Goal: Task Accomplishment & Management: Manage account settings

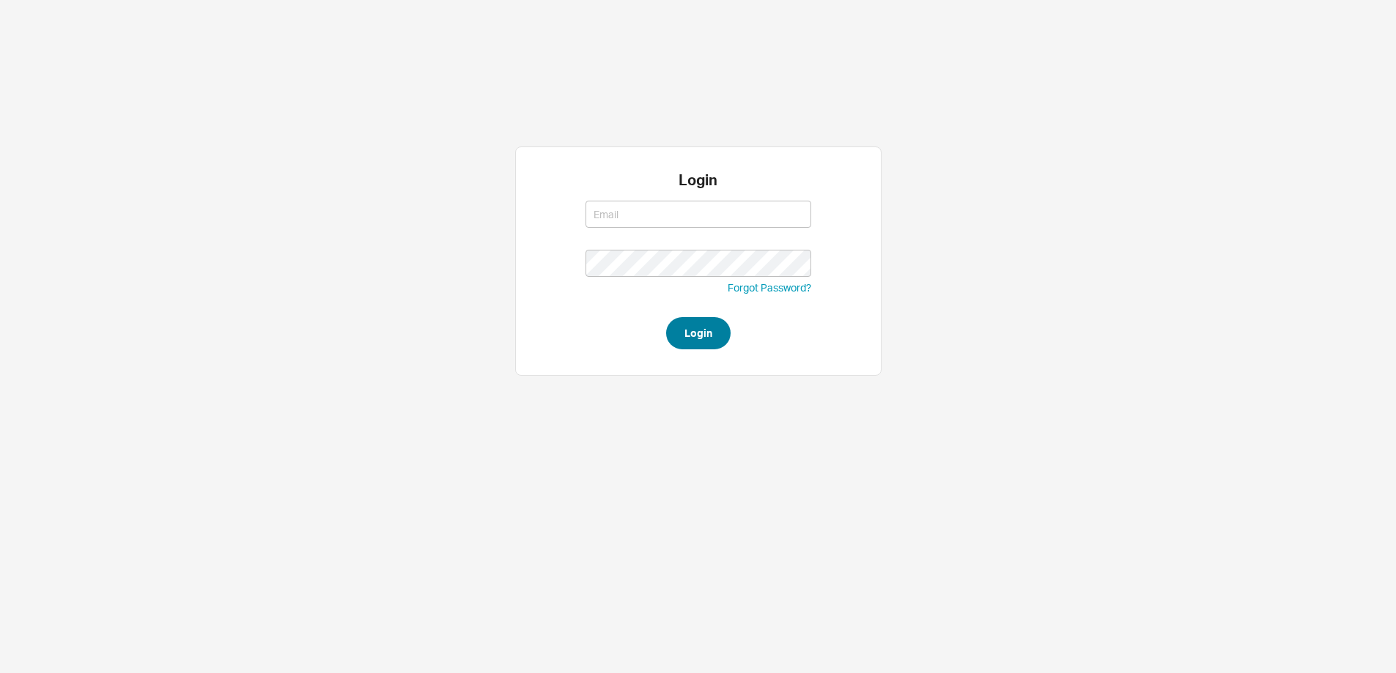
type input "steven@qualitybath.com"
click at [720, 348] on button "Login" at bounding box center [698, 333] width 64 height 32
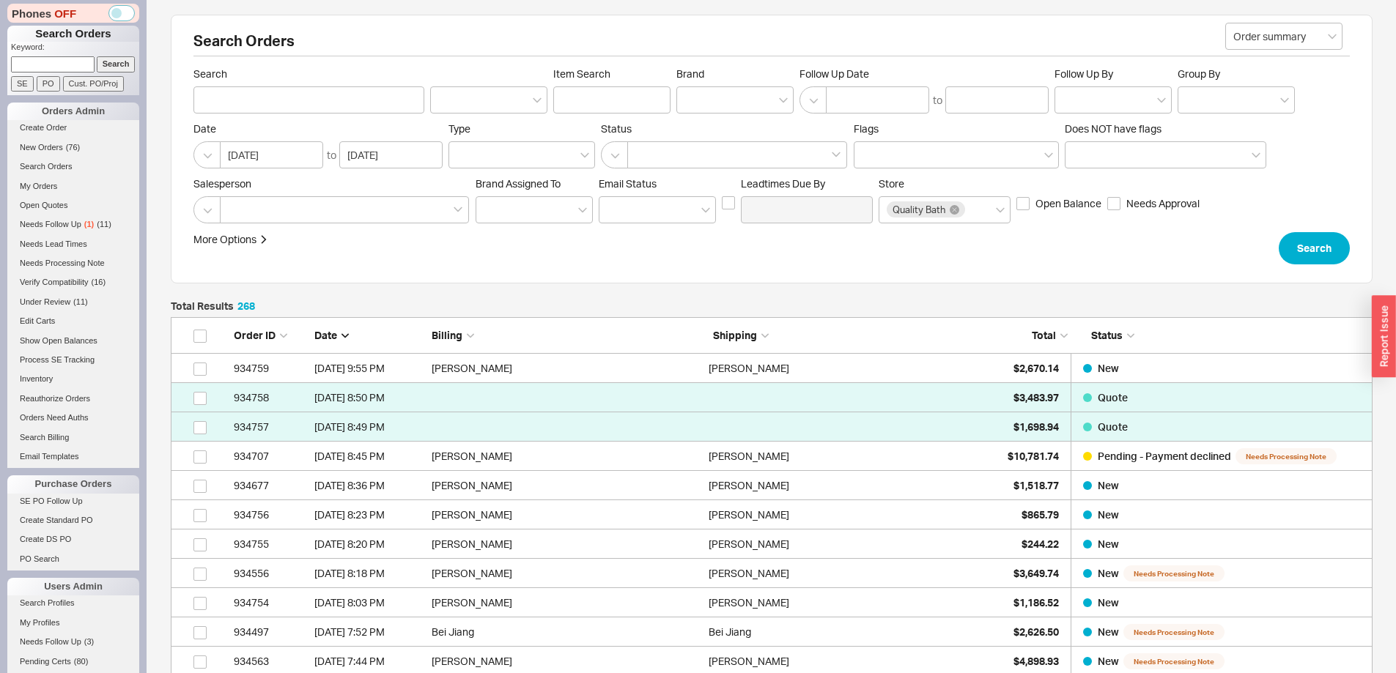
scroll to position [73, 0]
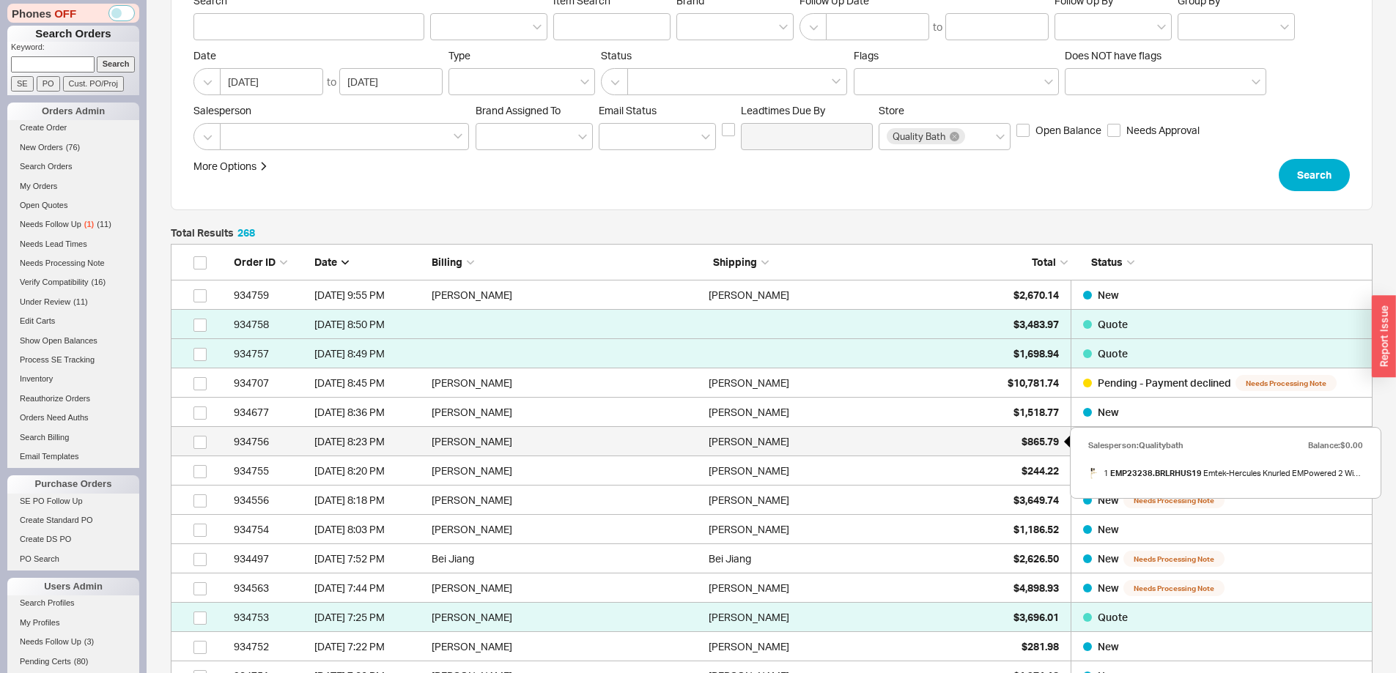
click at [1032, 448] on div "$865.79" at bounding box center [1022, 441] width 73 height 29
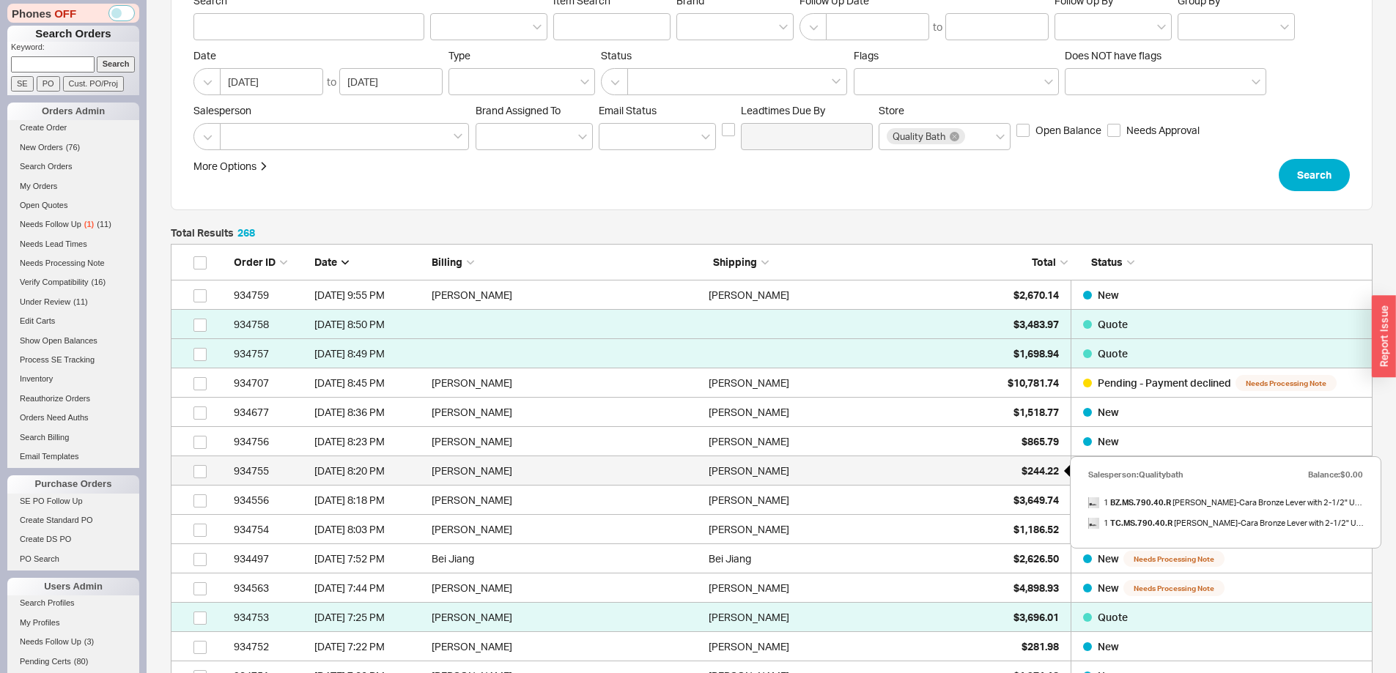
click at [1032, 463] on div "$244.22" at bounding box center [1022, 471] width 73 height 29
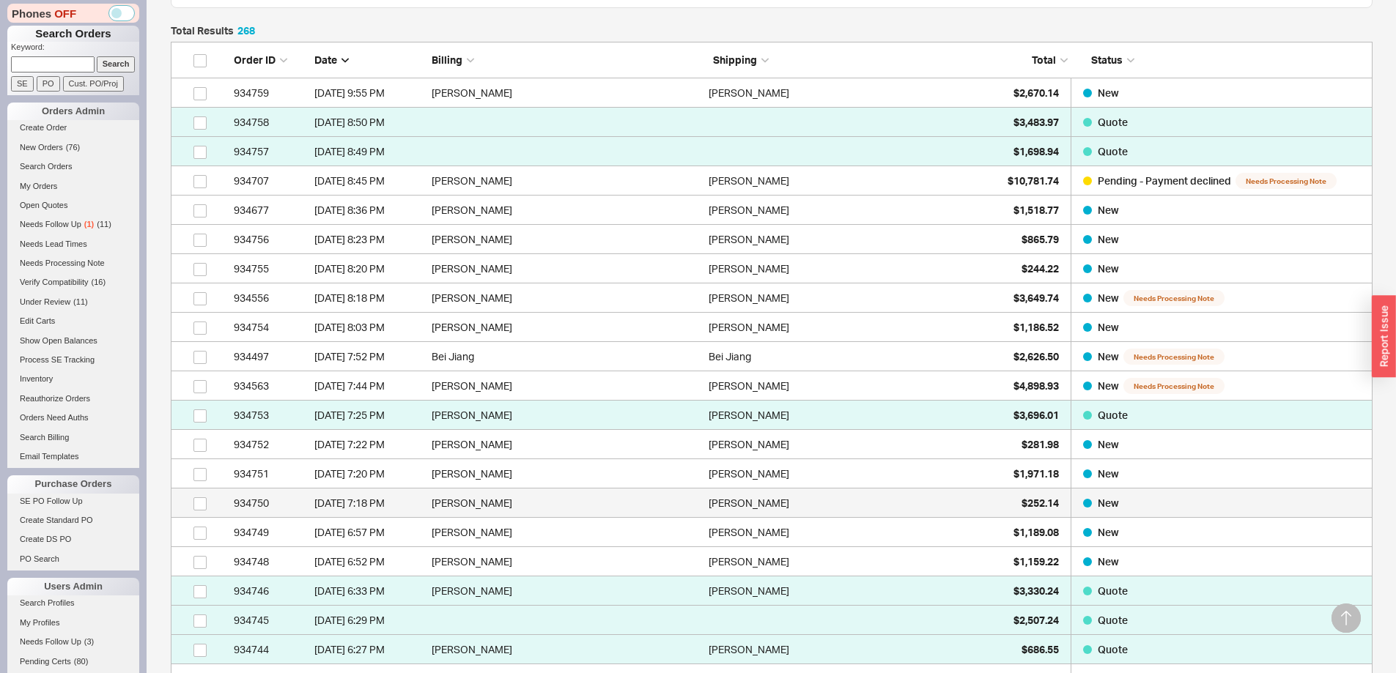
scroll to position [220, 0]
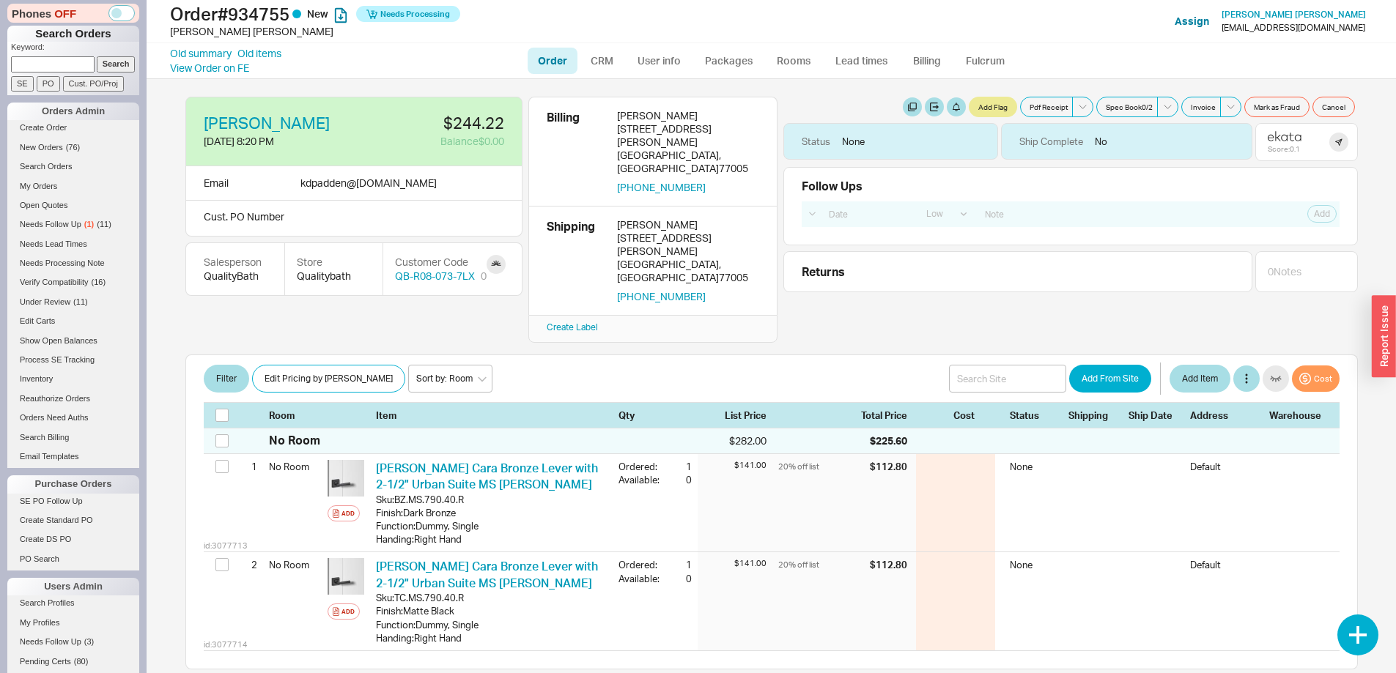
select select "LOW"
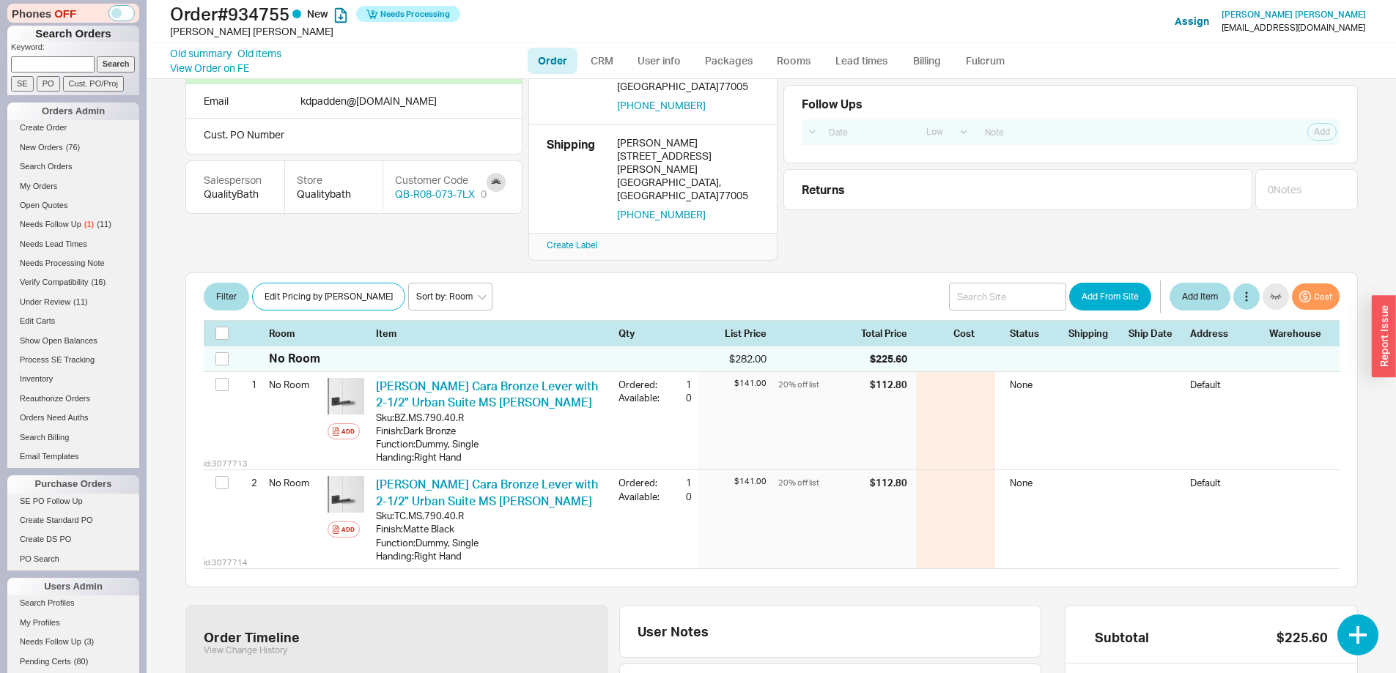
scroll to position [73, 0]
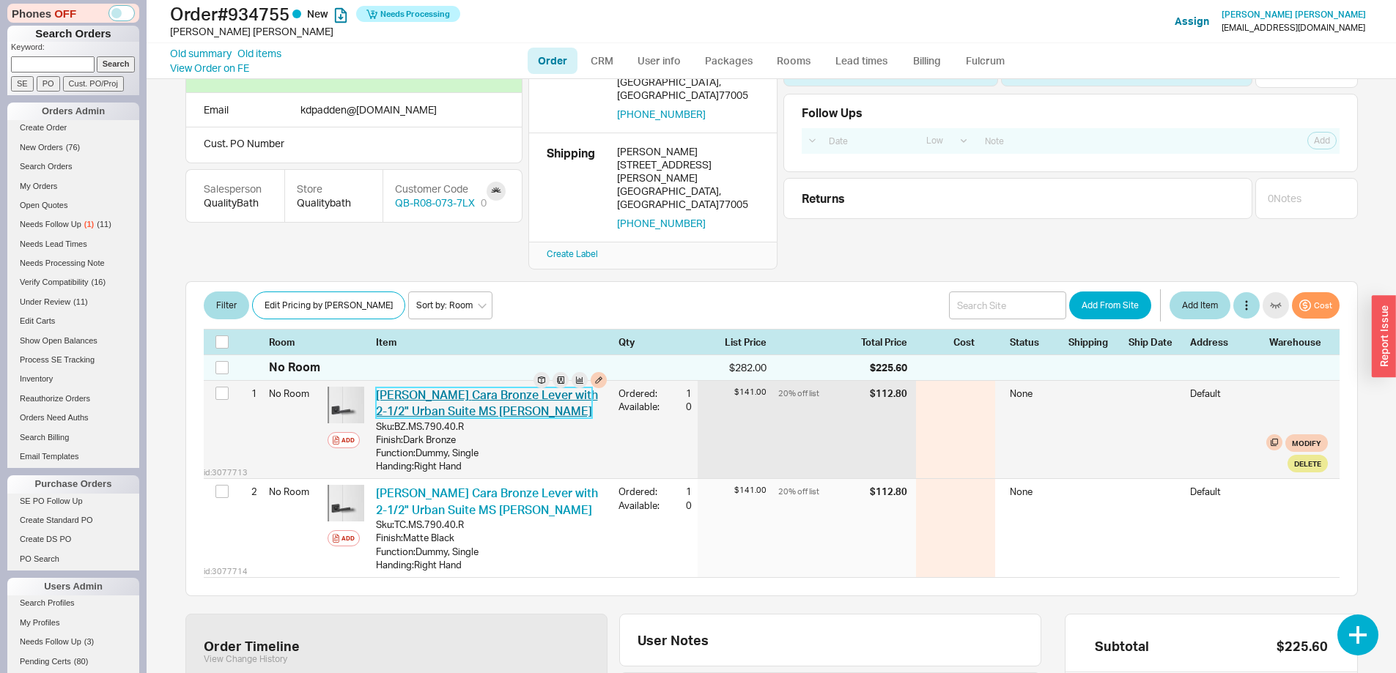
click at [452, 388] on link "Ashley Norton Cara Bronze Lever with 2-1/2" Urban Suite MS Escutcheon" at bounding box center [487, 403] width 222 height 31
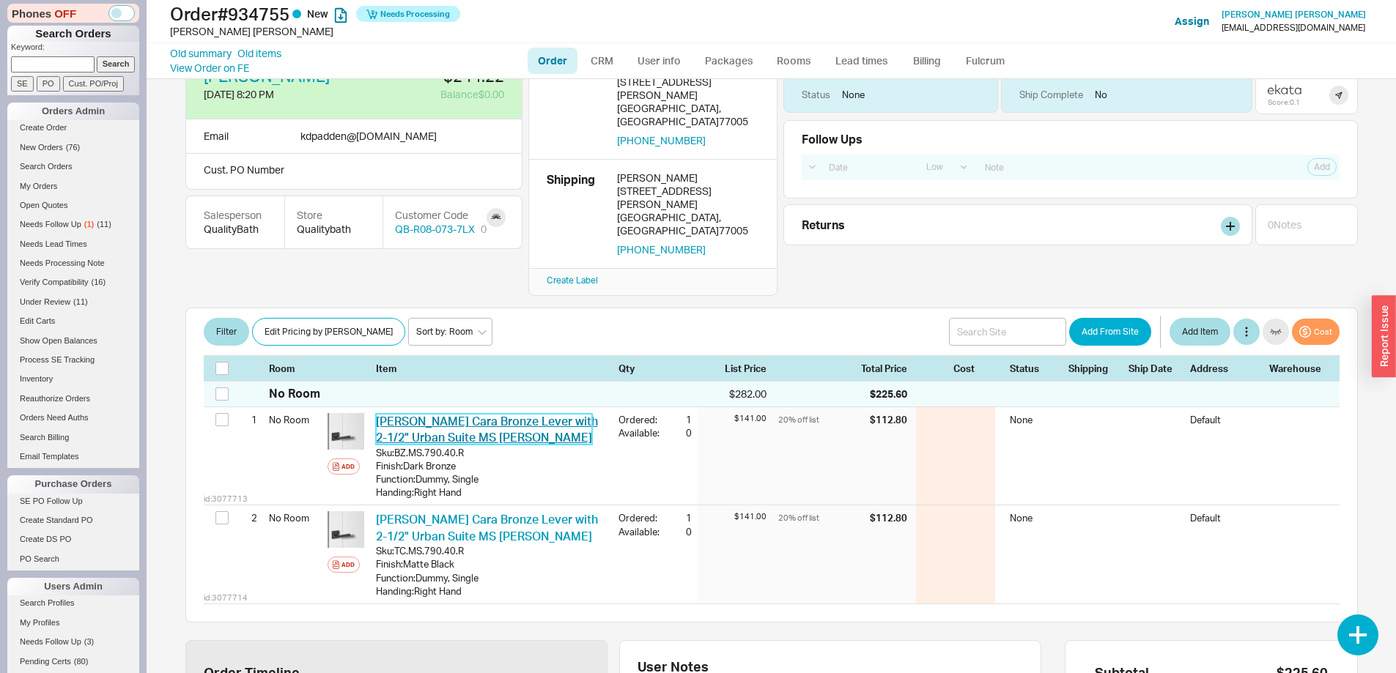
scroll to position [0, 0]
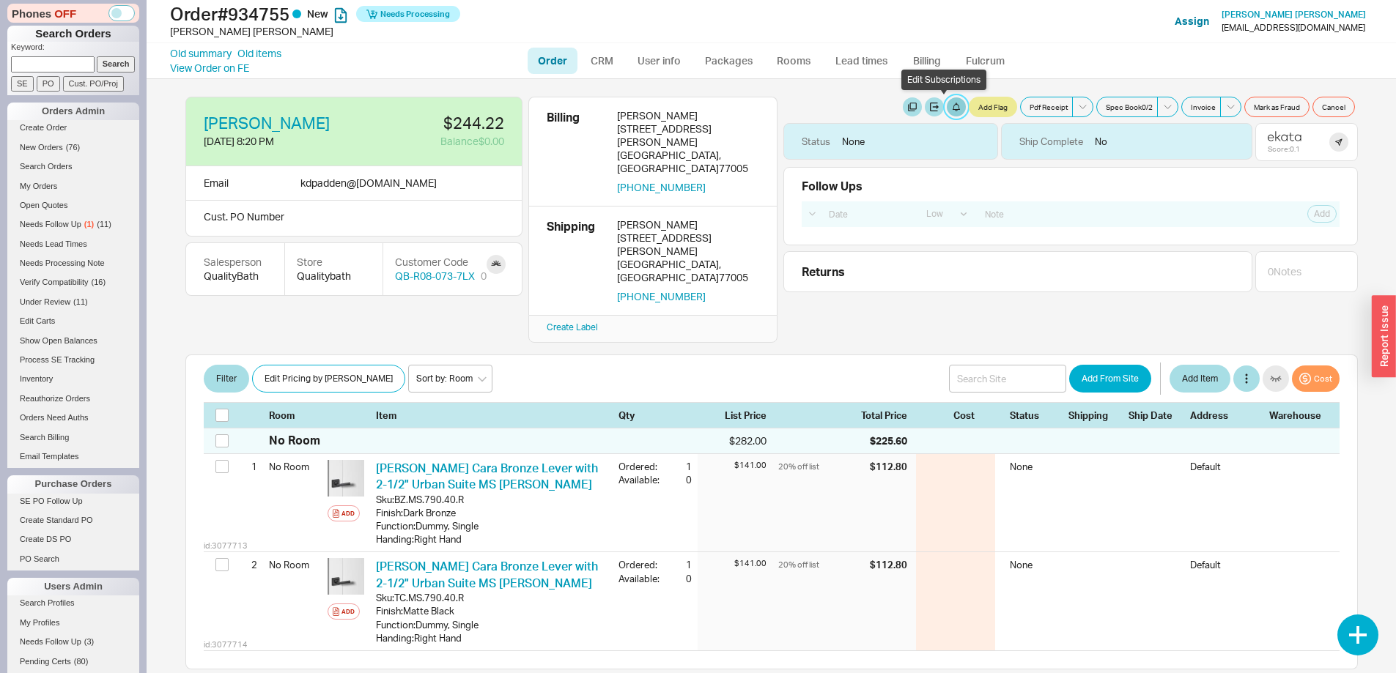
click at [947, 111] on button "button" at bounding box center [956, 106] width 19 height 19
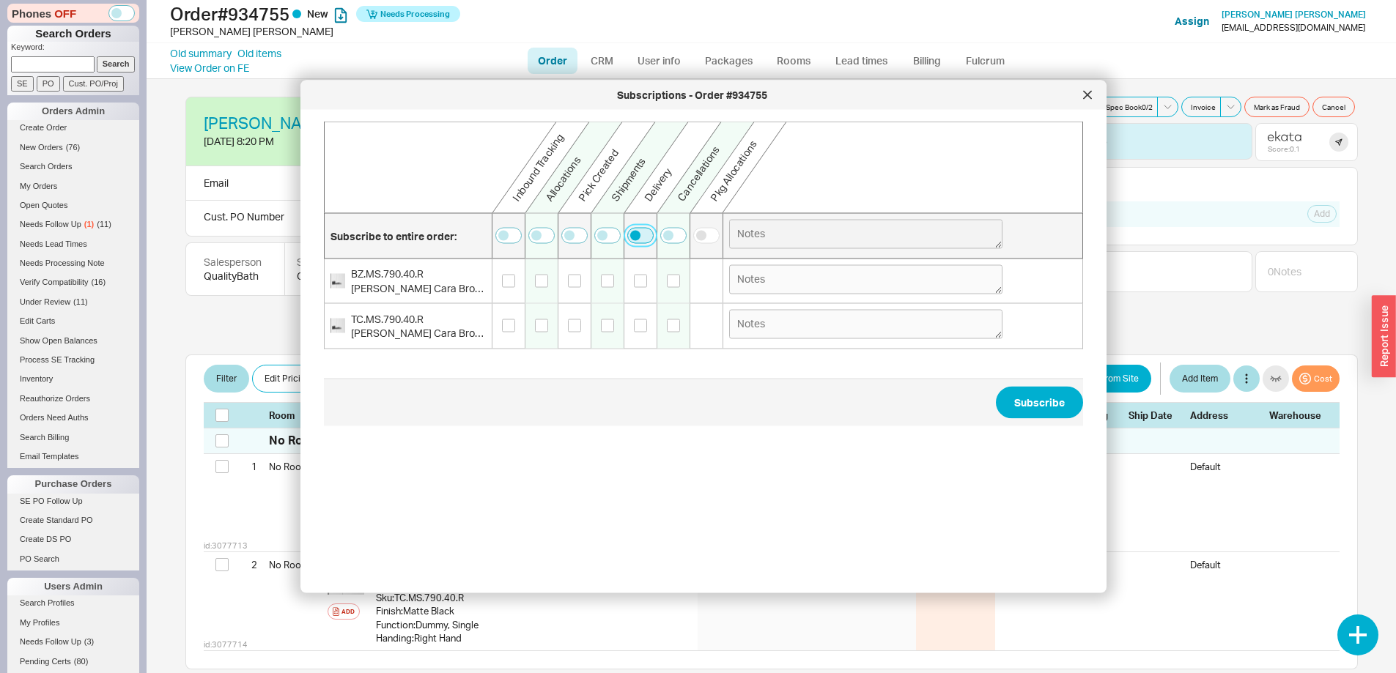
click at [632, 232] on button "button" at bounding box center [640, 236] width 26 height 16
click at [1046, 400] on button "Subscribe" at bounding box center [1039, 402] width 87 height 32
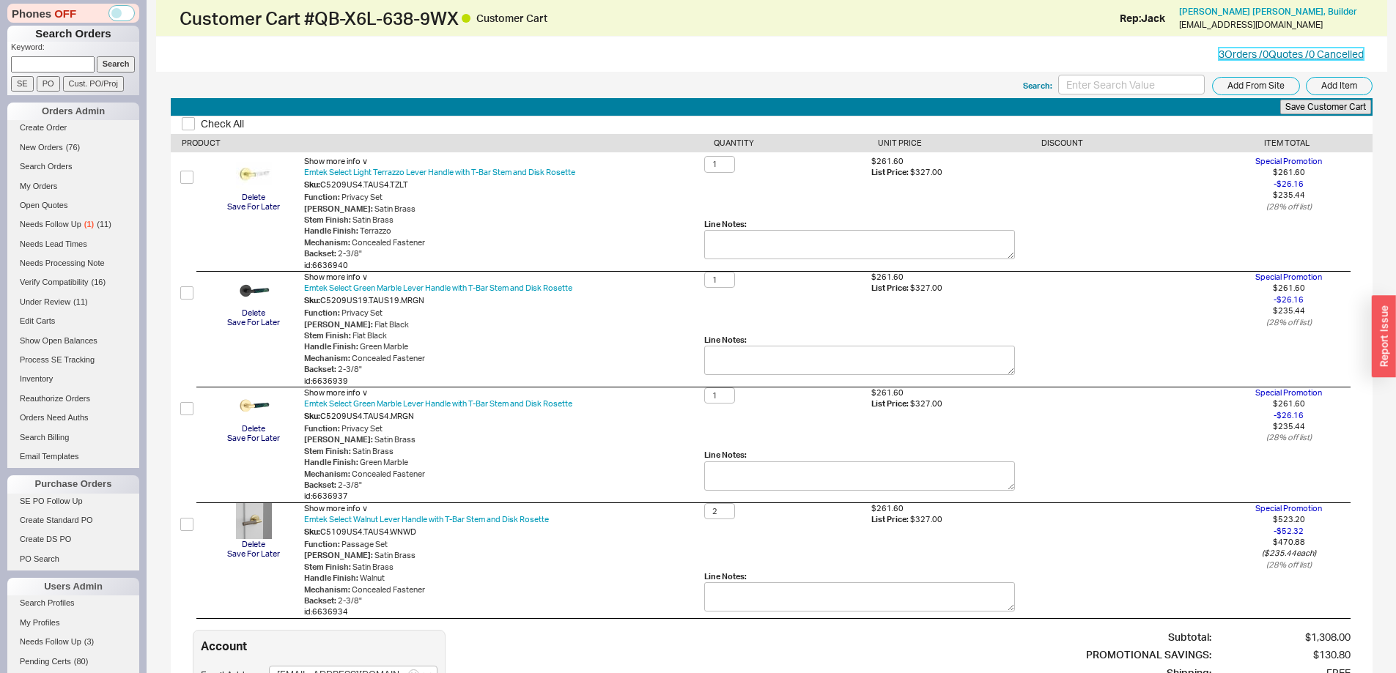
click at [1337, 54] on link "3 Orders / 0 Quotes / 0 Cancelled" at bounding box center [1291, 54] width 145 height 12
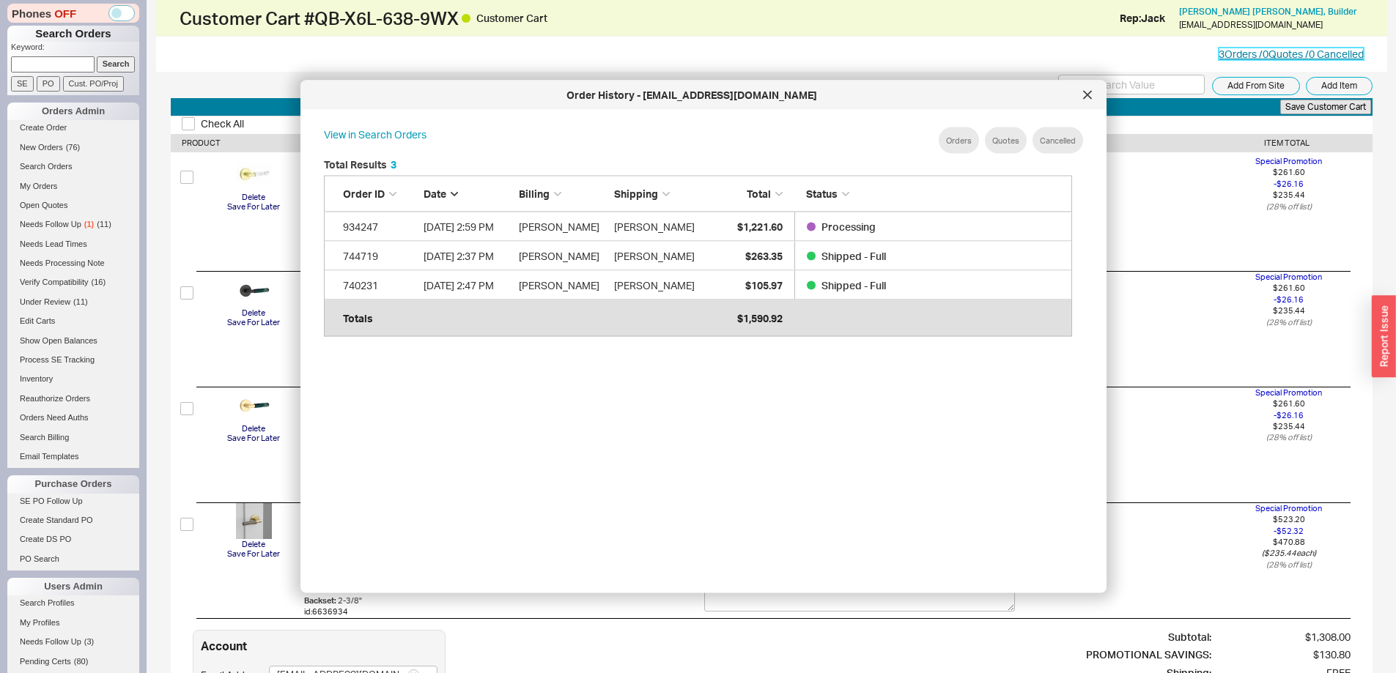
scroll to position [437, 761]
click at [1085, 91] on icon at bounding box center [1087, 95] width 9 height 9
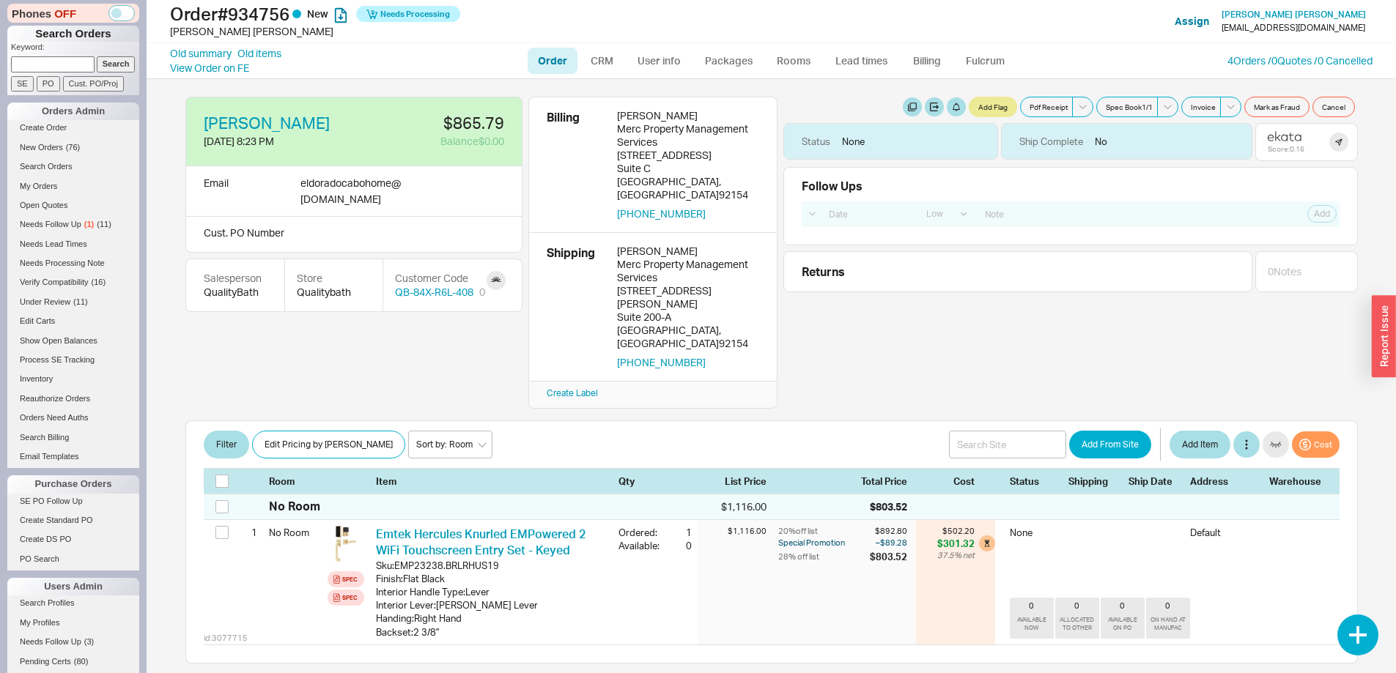
select select "LOW"
click at [1289, 58] on link "4 Orders / 0 Quotes / 0 Cancelled" at bounding box center [1299, 60] width 145 height 12
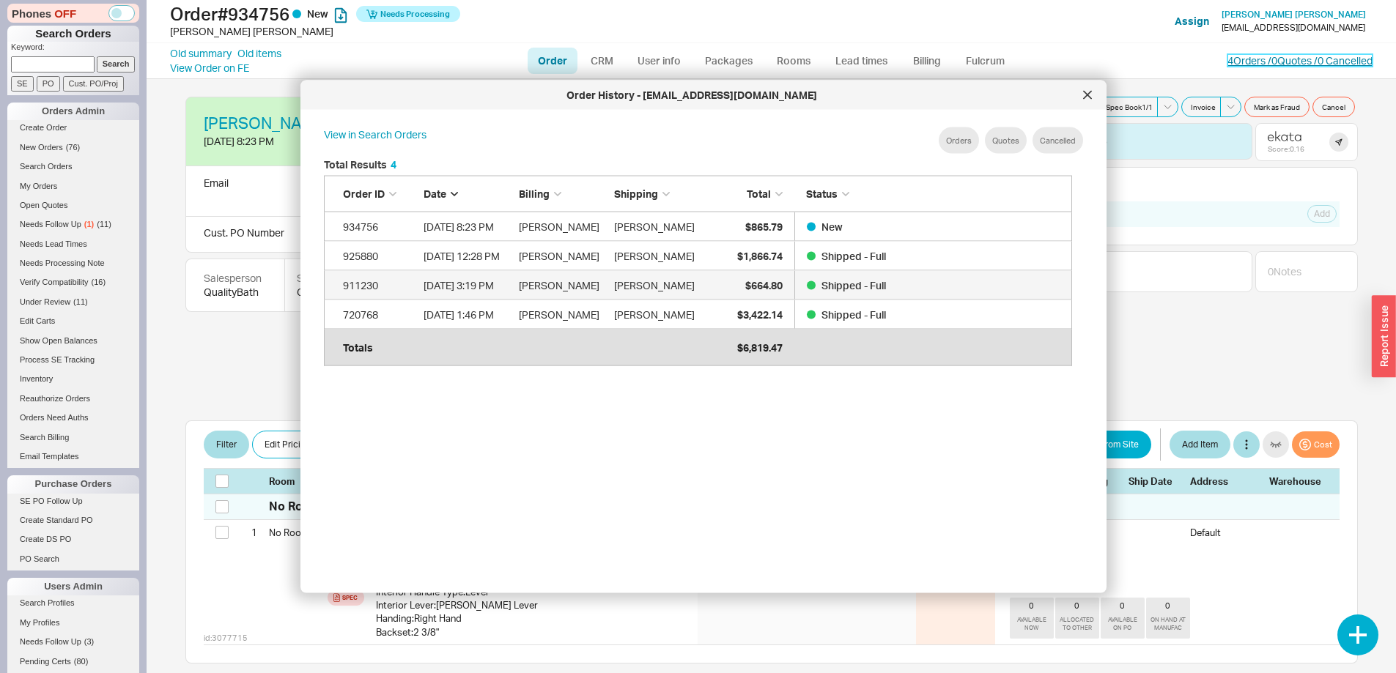
scroll to position [437, 761]
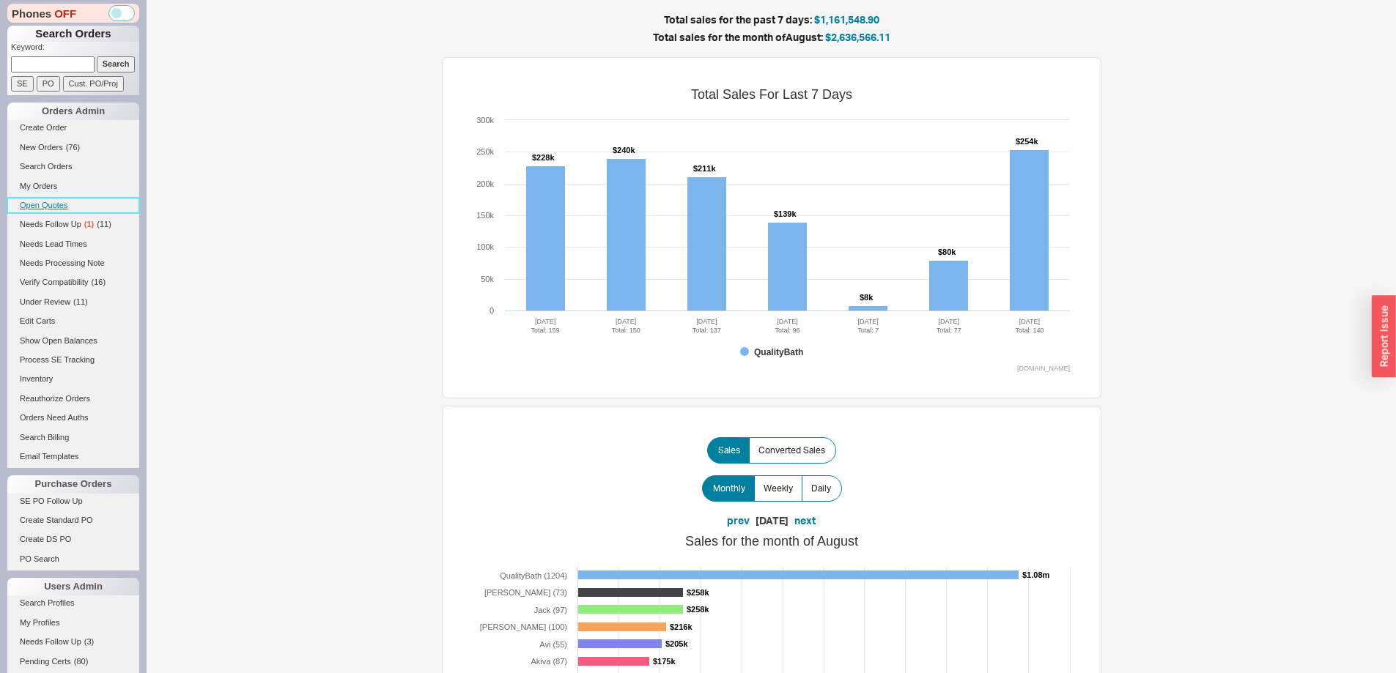
click at [70, 207] on link "Open Quotes" at bounding box center [73, 205] width 132 height 15
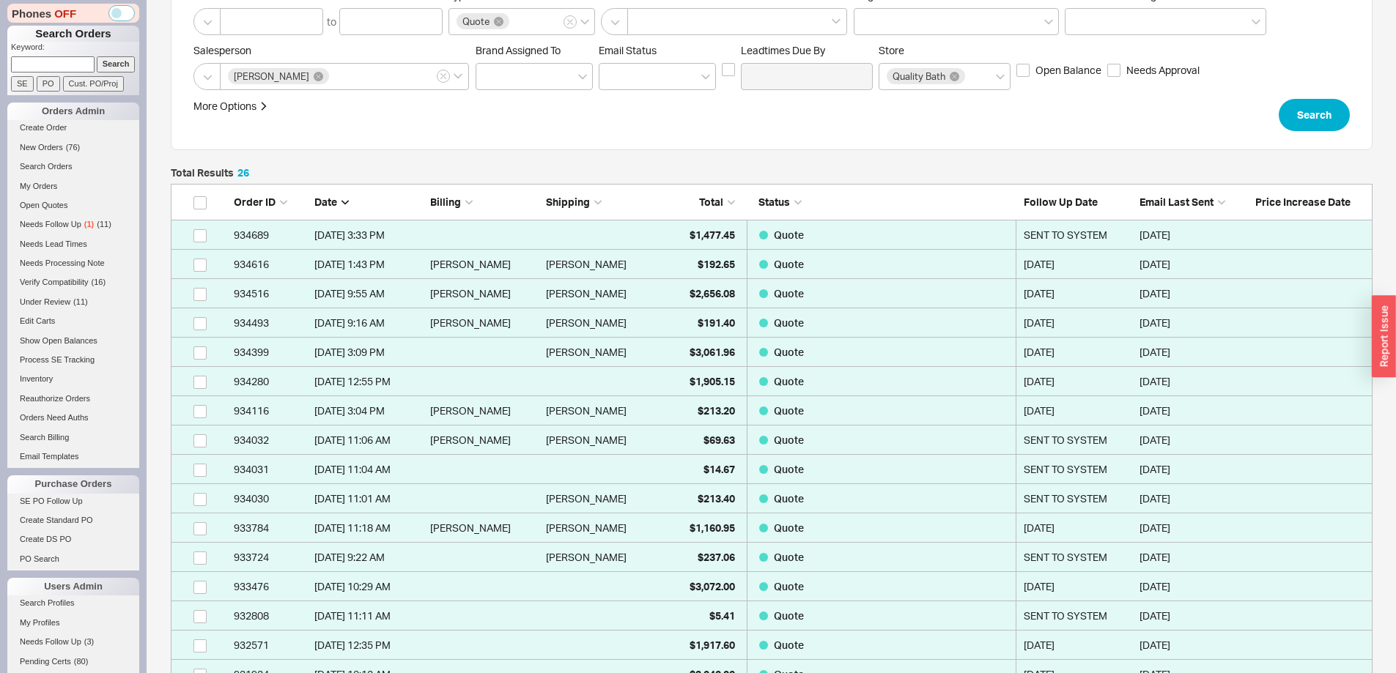
scroll to position [147, 0]
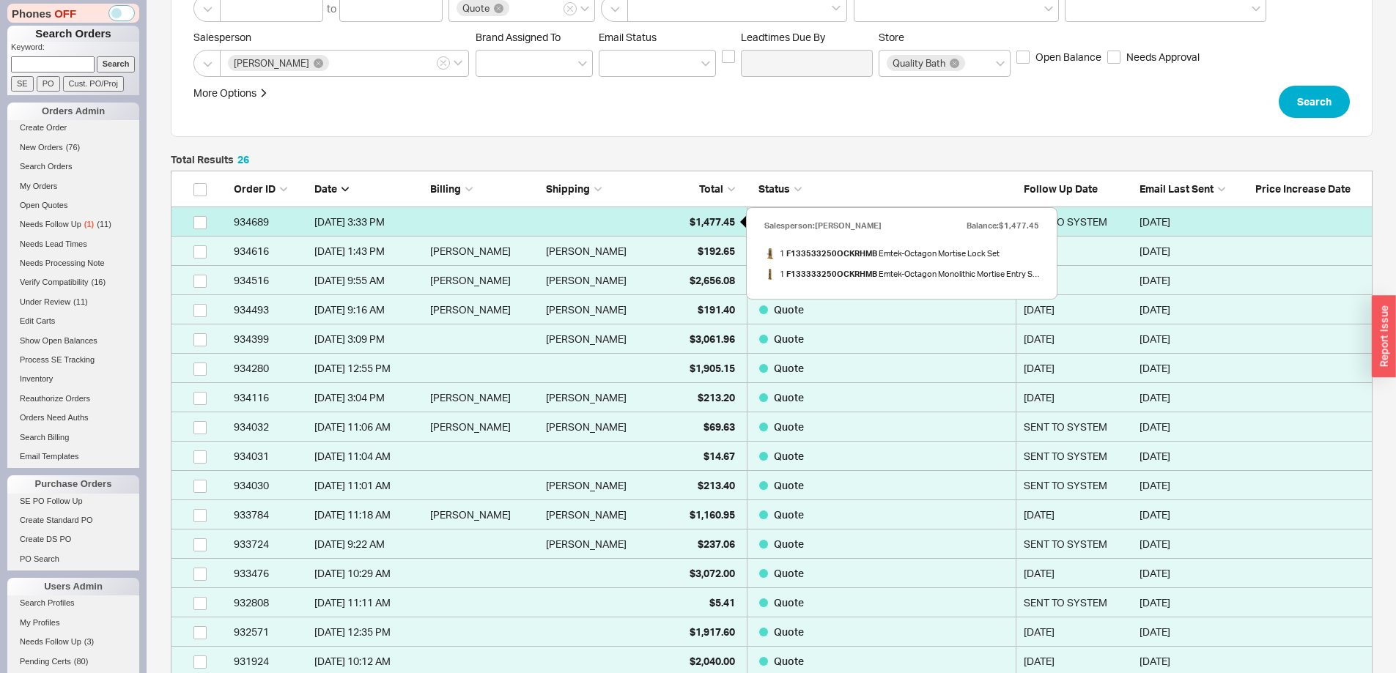
click at [690, 232] on div "$1,477.45" at bounding box center [698, 221] width 73 height 29
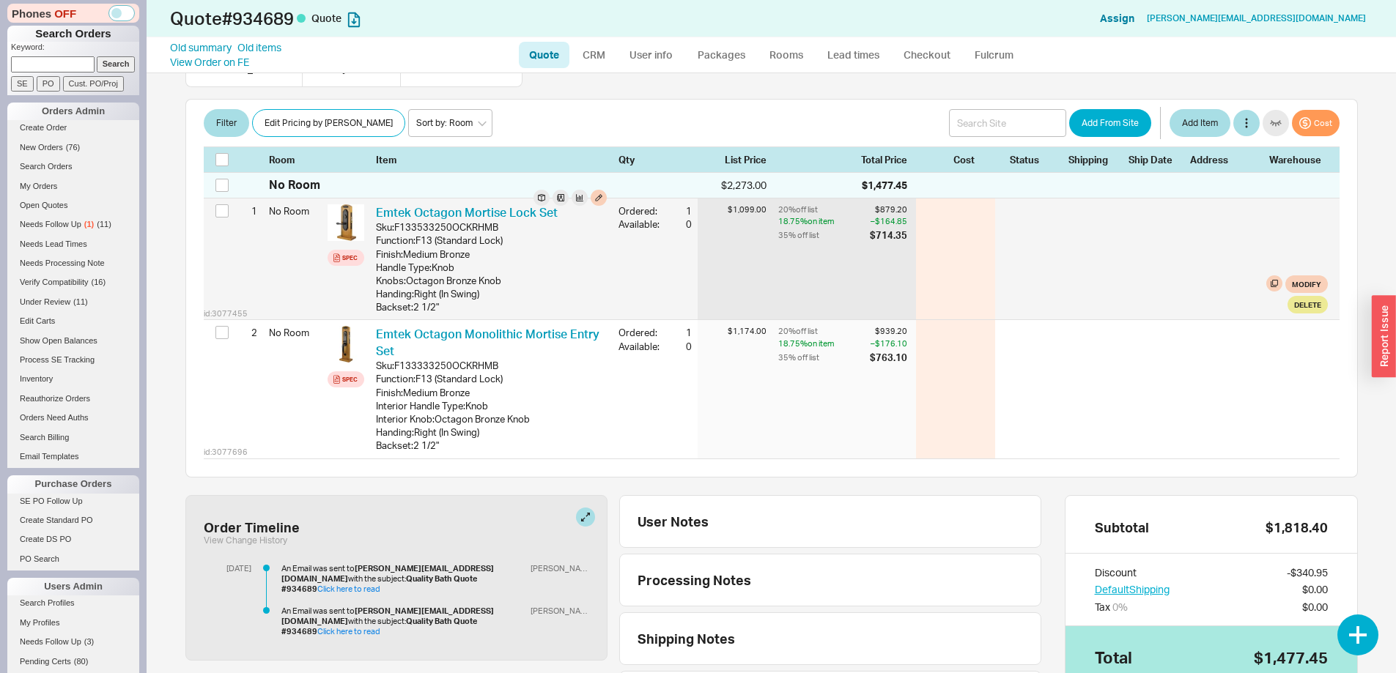
scroll to position [25, 0]
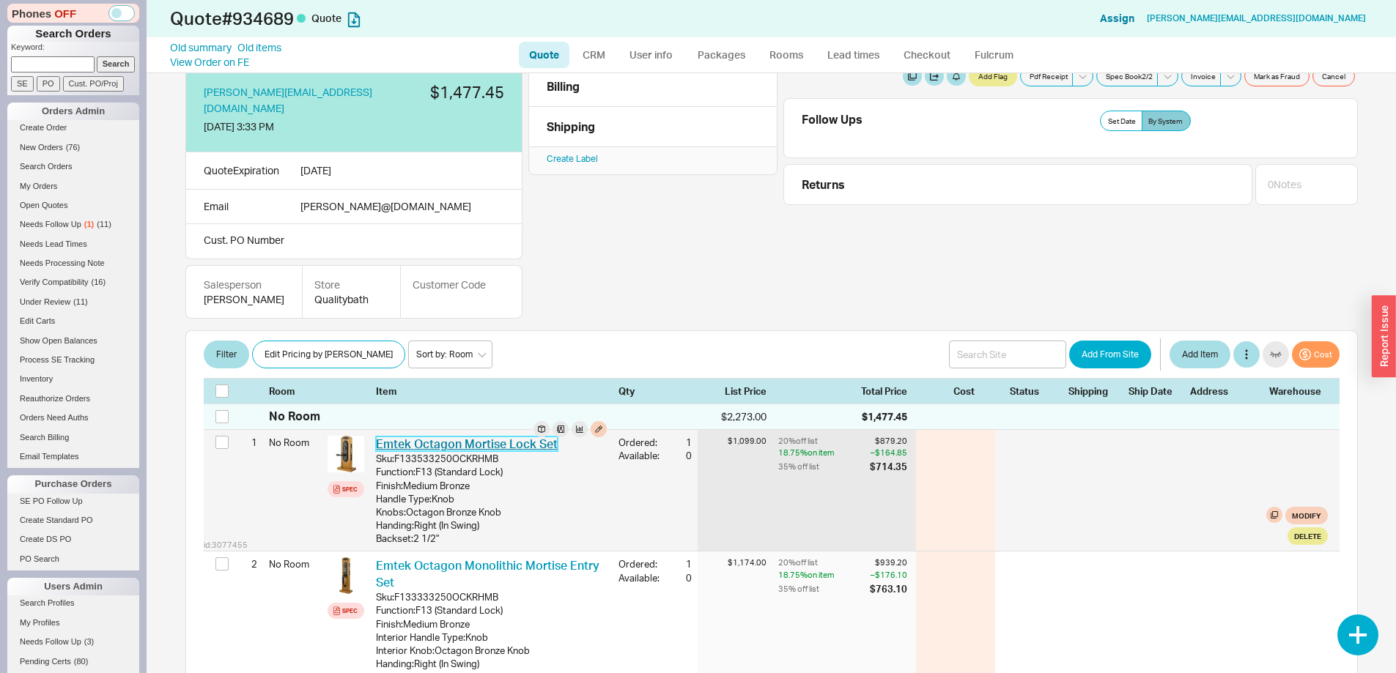
click at [485, 437] on link "Emtek Octagon Mortise Lock Set" at bounding box center [467, 444] width 182 height 15
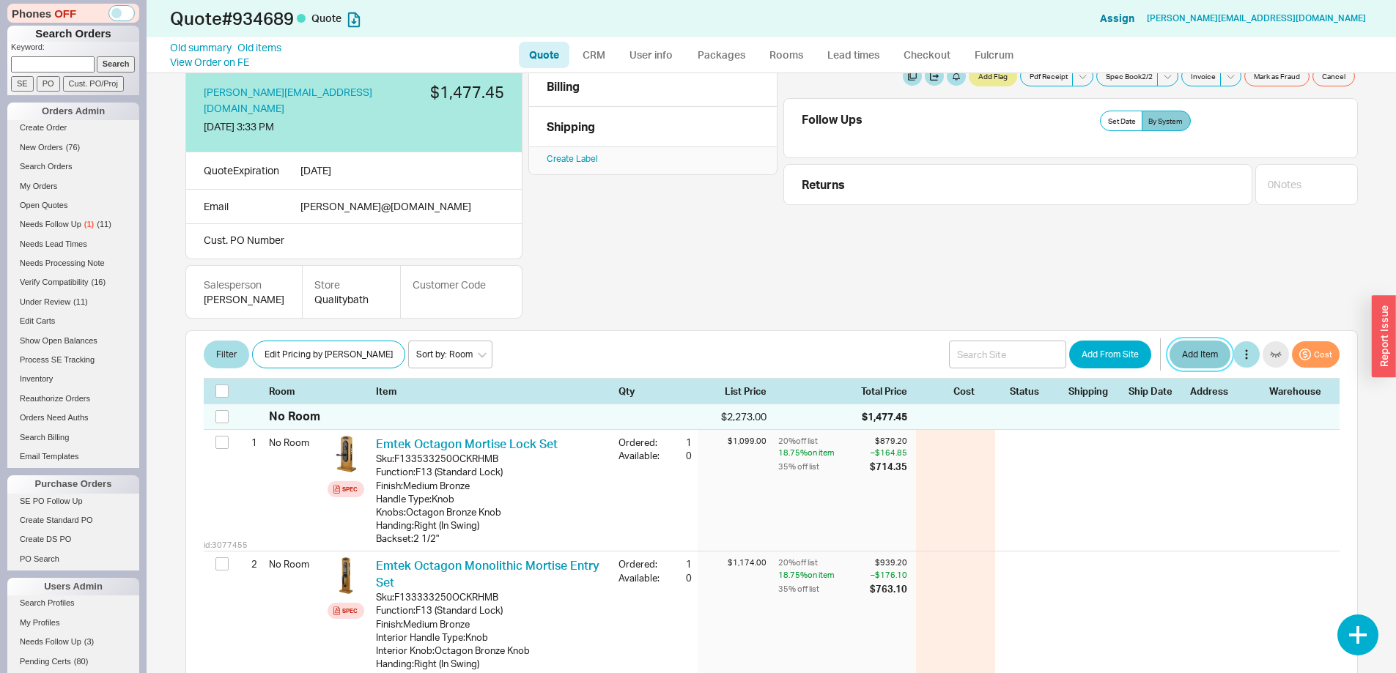
click at [1200, 344] on button "Add Item" at bounding box center [1200, 355] width 61 height 28
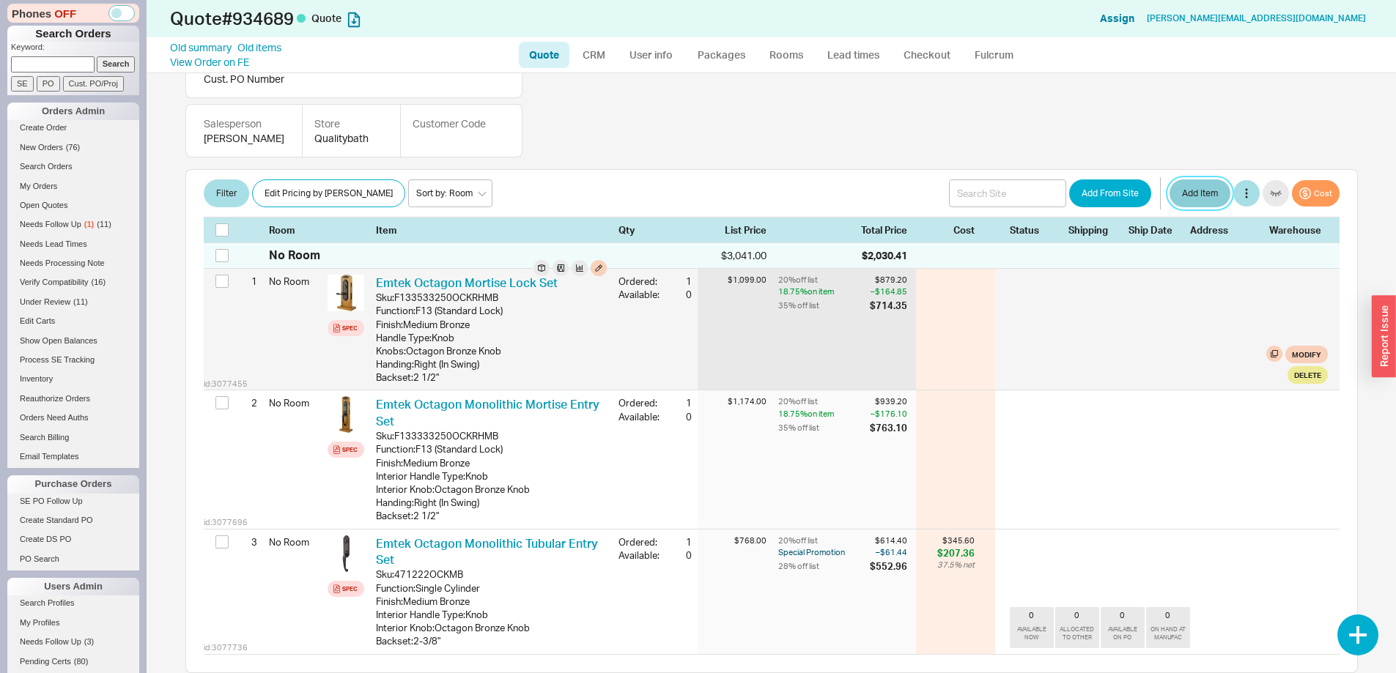
scroll to position [171, 0]
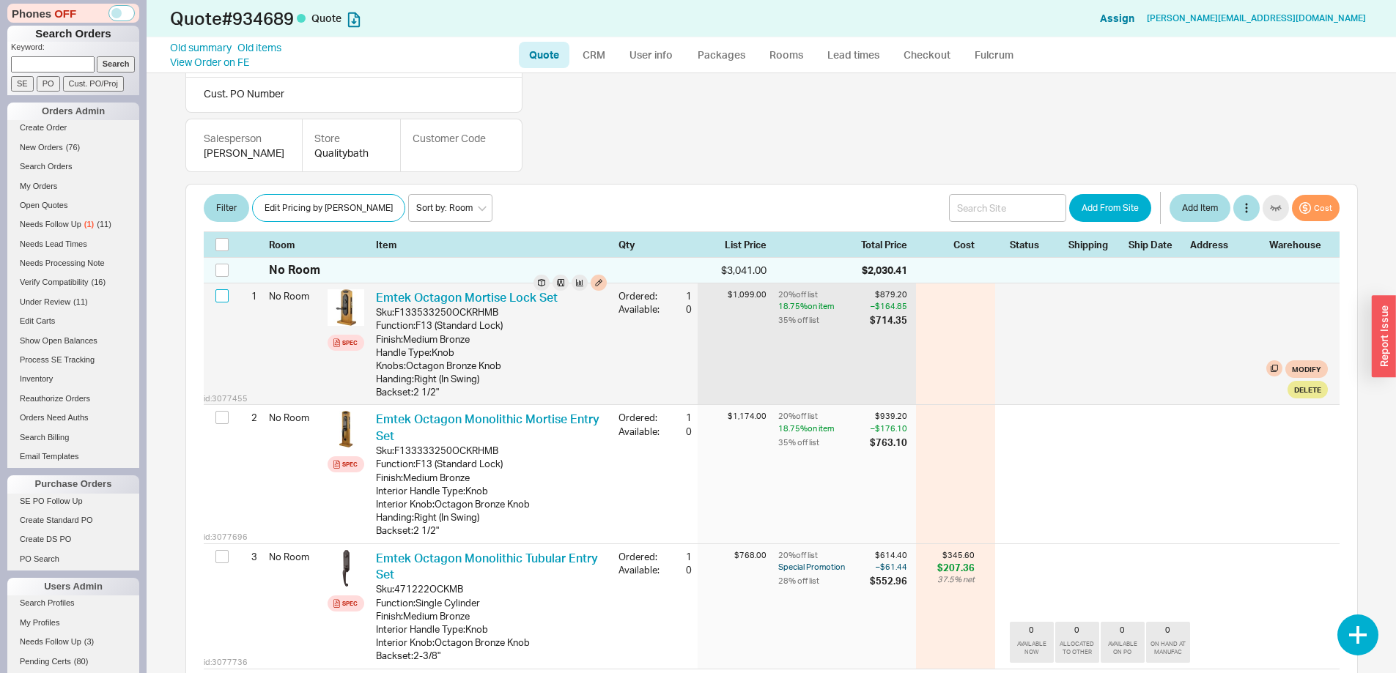
drag, startPoint x: 215, startPoint y: 283, endPoint x: 217, endPoint y: 318, distance: 35.2
click at [216, 289] on input "checkbox" at bounding box center [221, 295] width 13 height 13
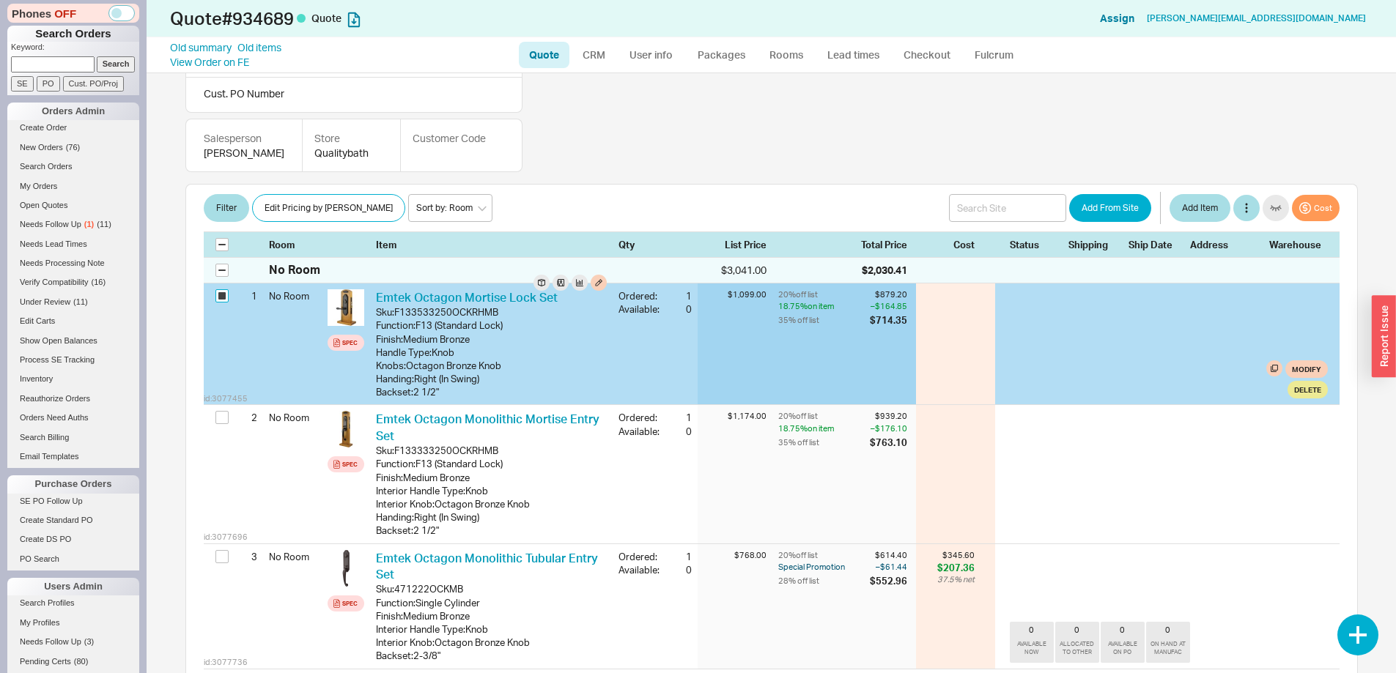
checkbox input "true"
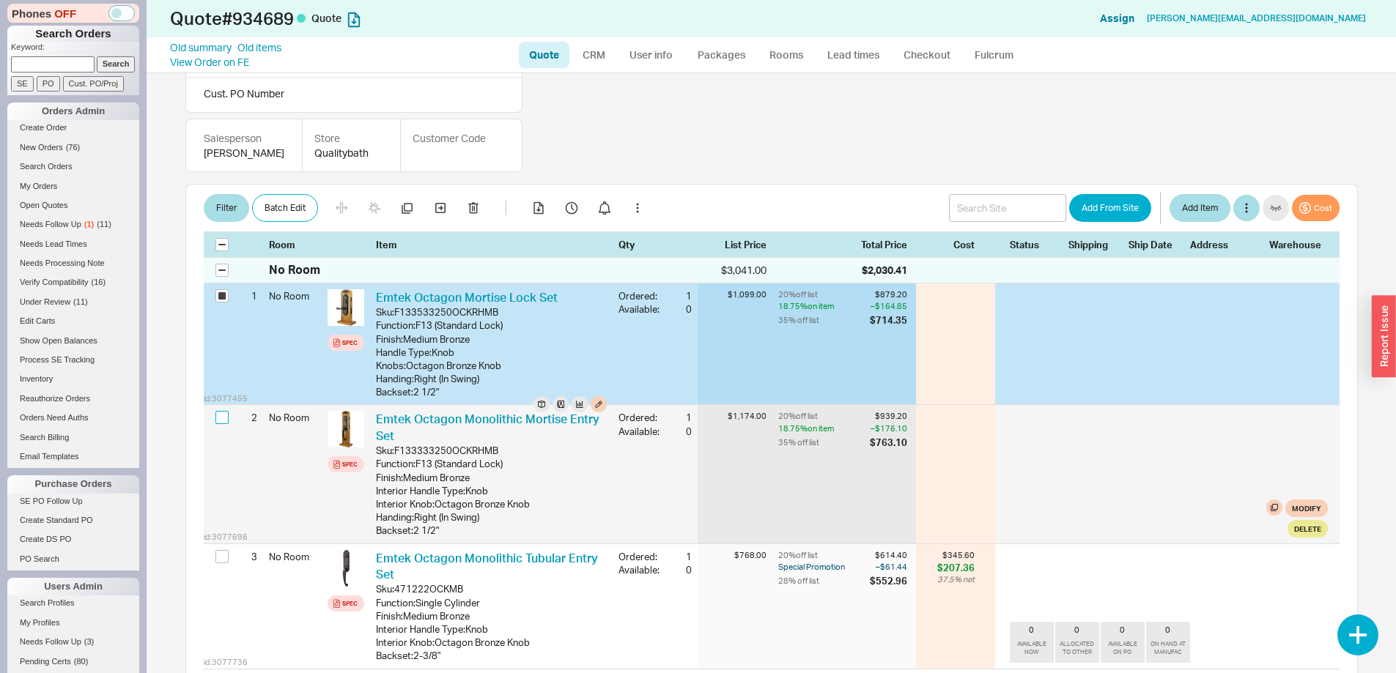
click at [215, 411] on input "checkbox" at bounding box center [221, 417] width 13 height 13
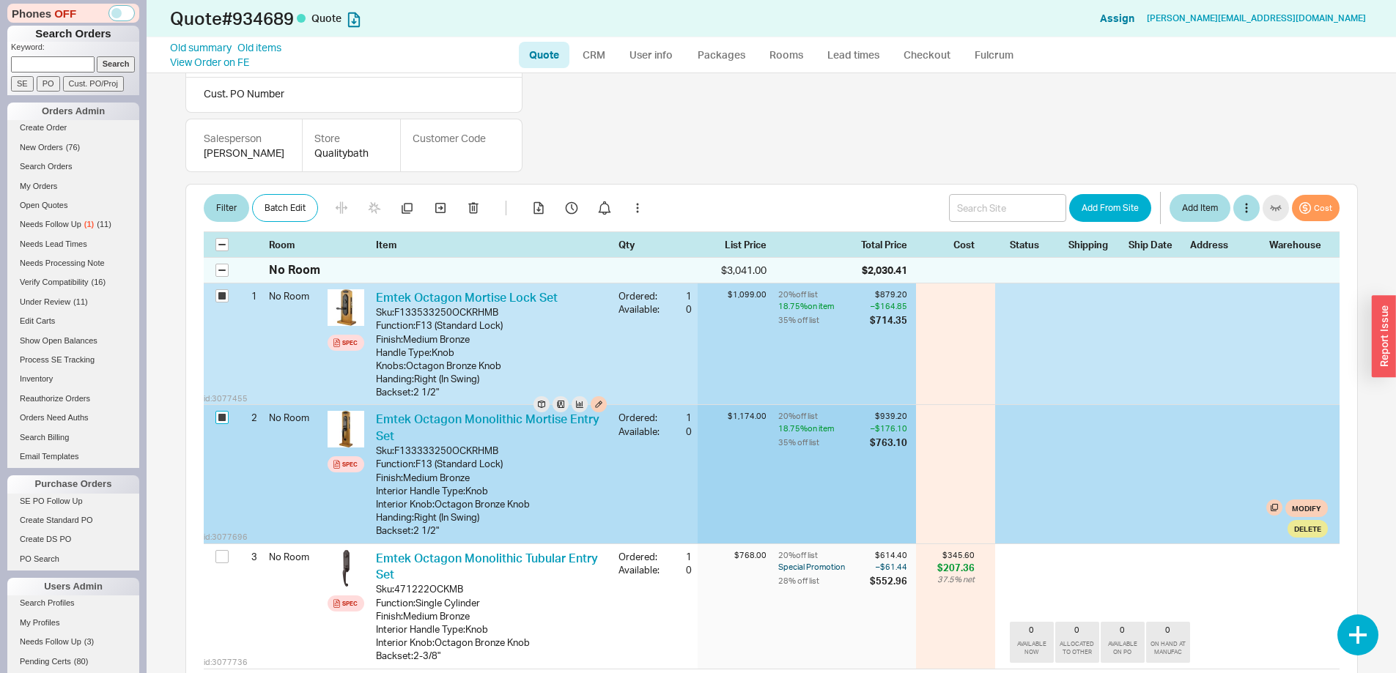
checkbox input "true"
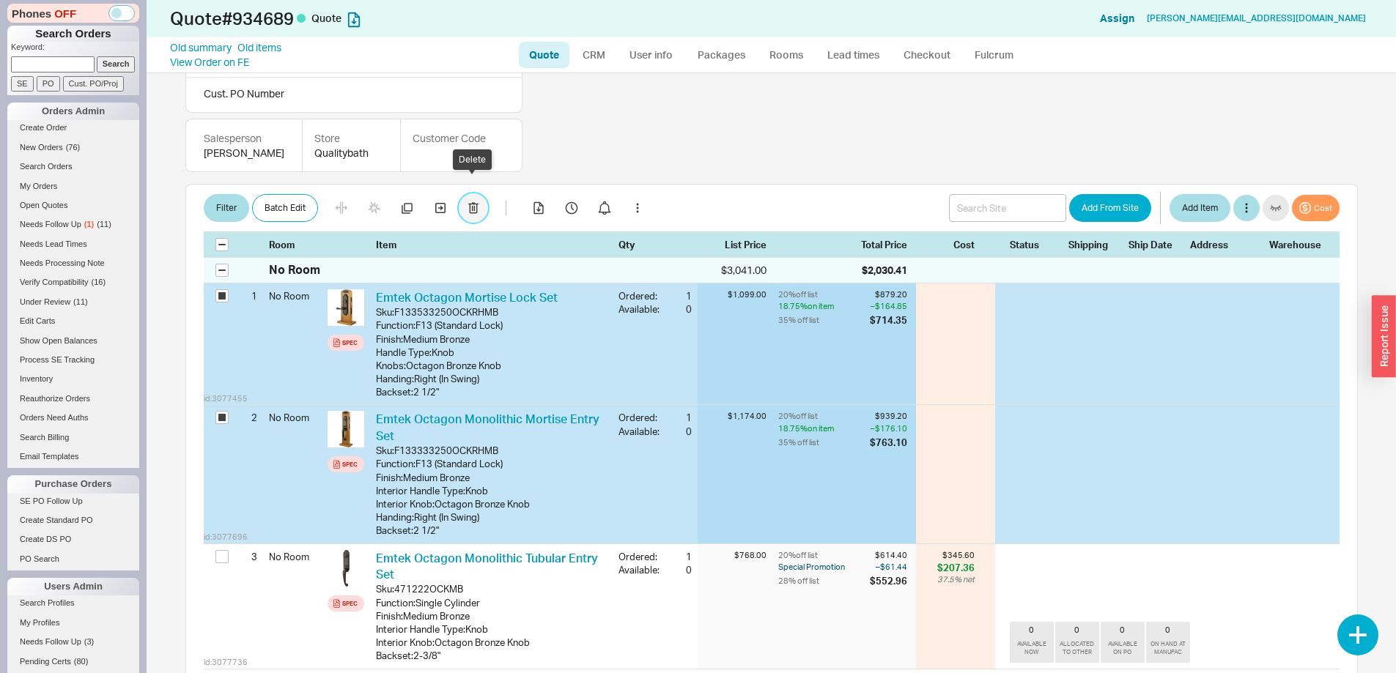
click at [479, 193] on button "button" at bounding box center [473, 207] width 29 height 29
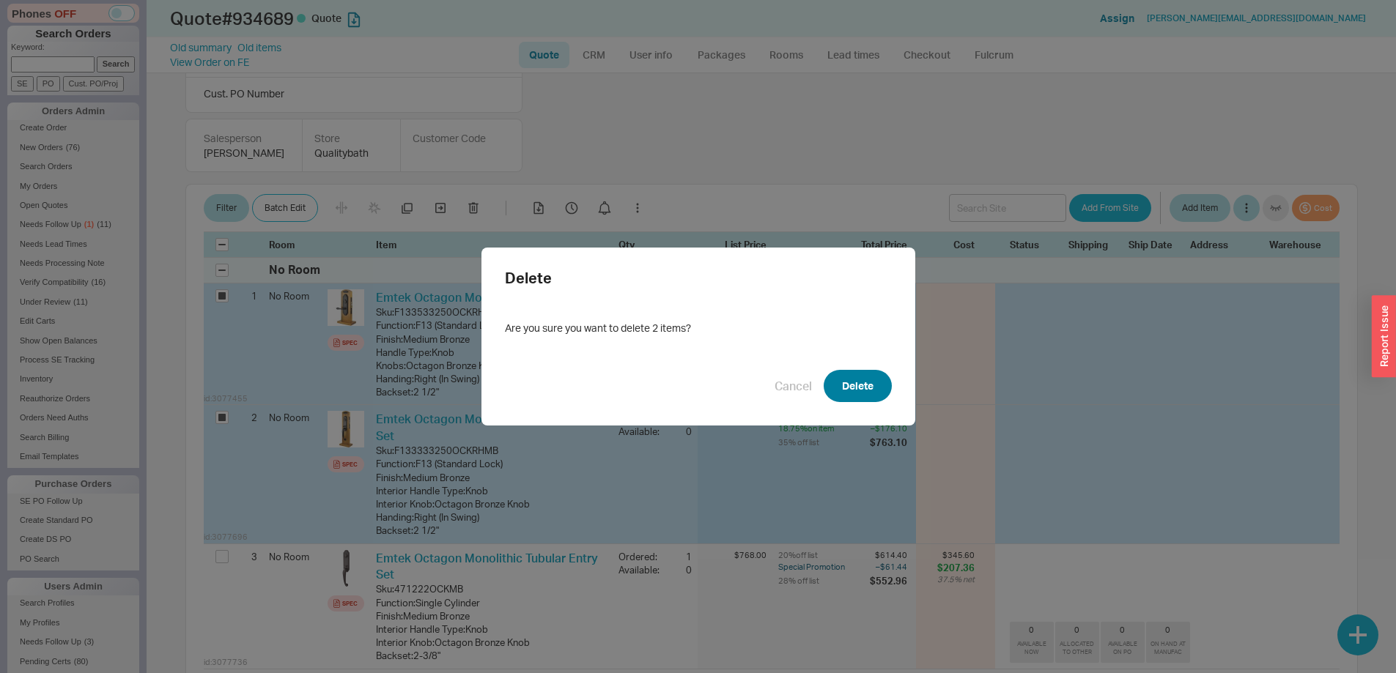
click at [851, 389] on button "Delete" at bounding box center [858, 386] width 68 height 32
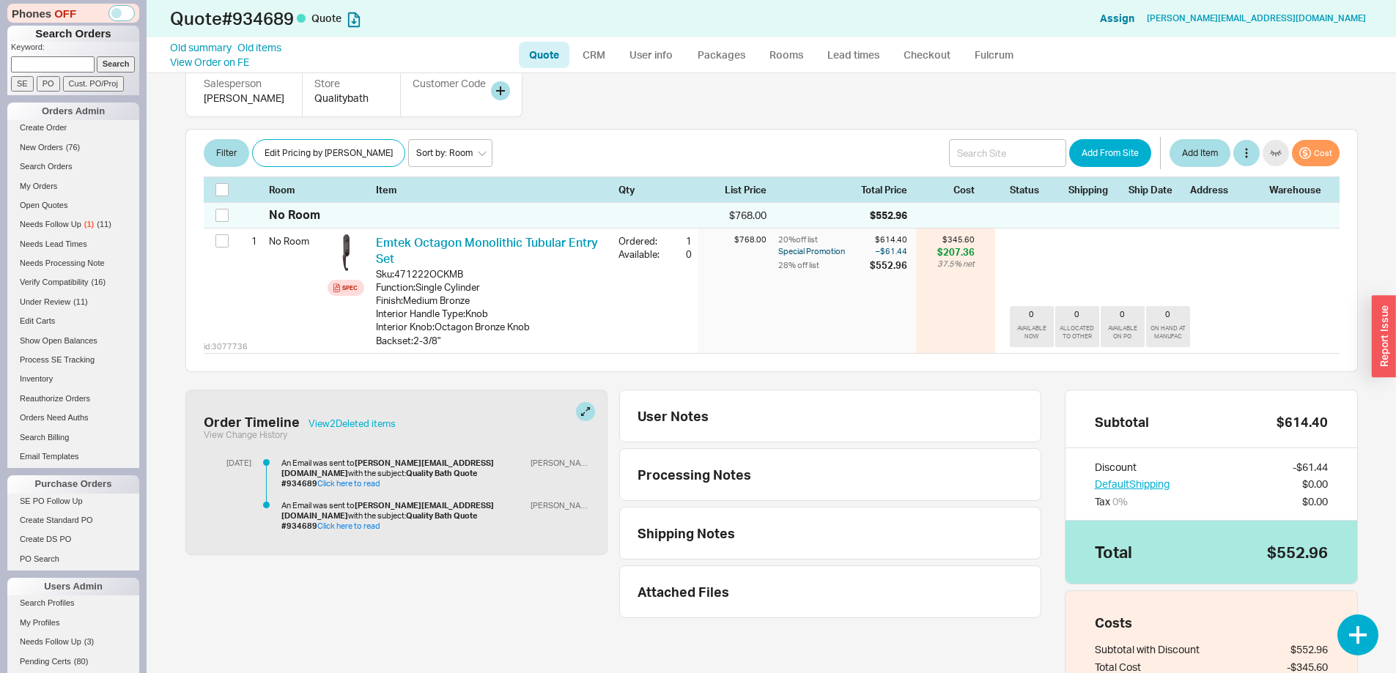
scroll to position [98, 0]
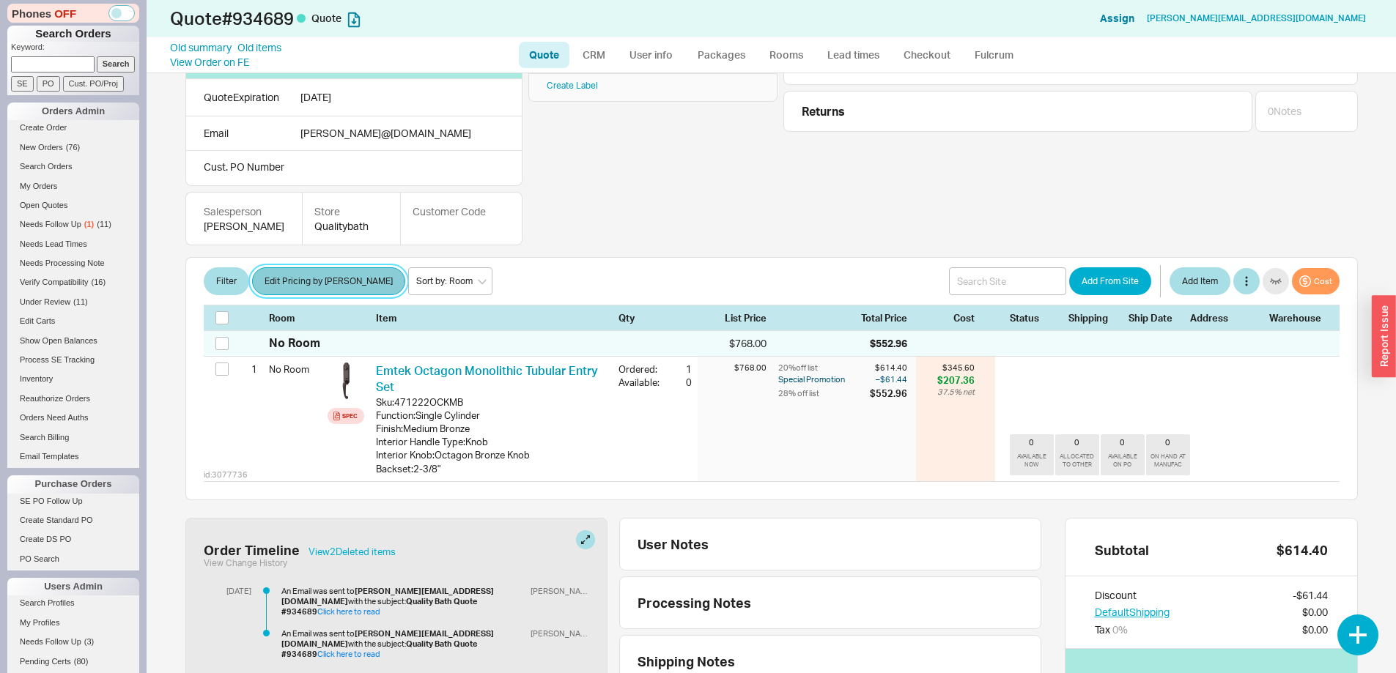
click at [309, 267] on button "Edit Pricing by Brand" at bounding box center [328, 281] width 153 height 28
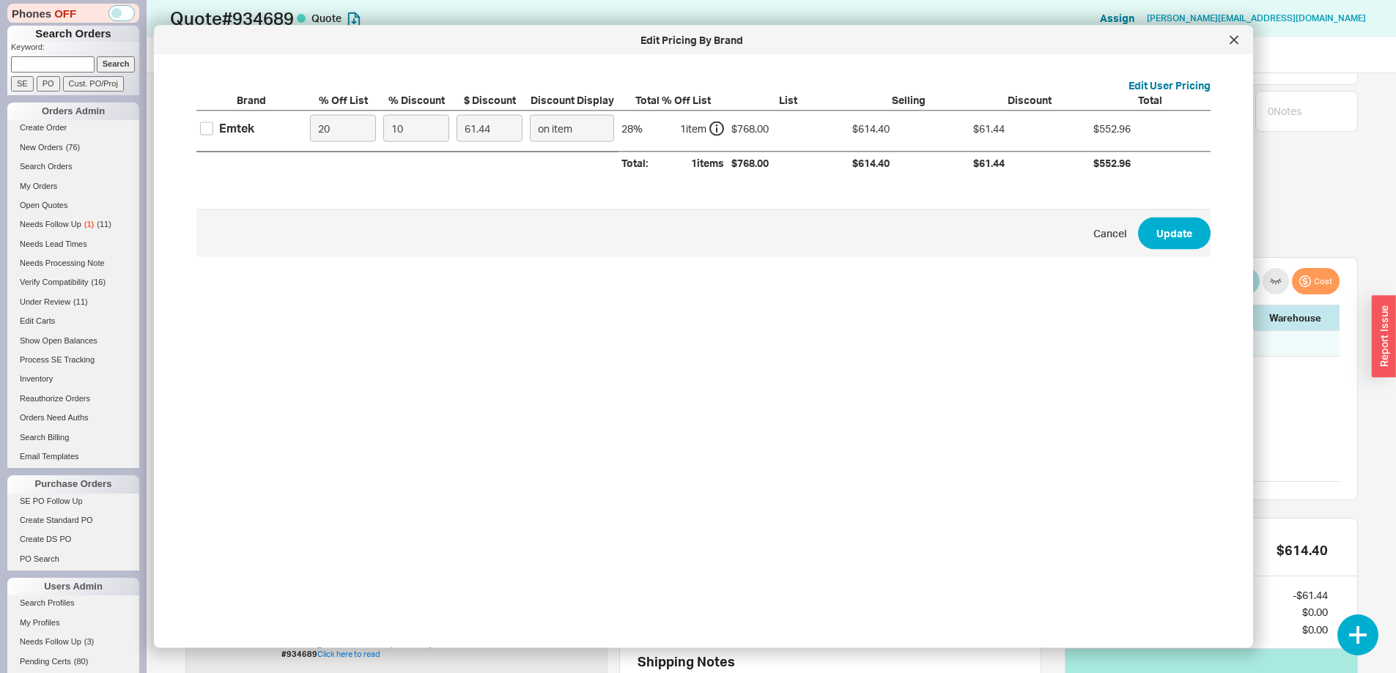
click at [213, 136] on label "Emtek" at bounding box center [227, 128] width 54 height 16
click at [213, 135] on input "Emtek" at bounding box center [206, 128] width 13 height 13
checkbox input "true"
drag, startPoint x: 412, startPoint y: 129, endPoint x: 366, endPoint y: 131, distance: 45.5
click at [0, 0] on div "Emtek 20 10 61.44 on item 28 % 1 item $768.00 $614.40 $61.44 $552.96" at bounding box center [0, 0] width 0 height 0
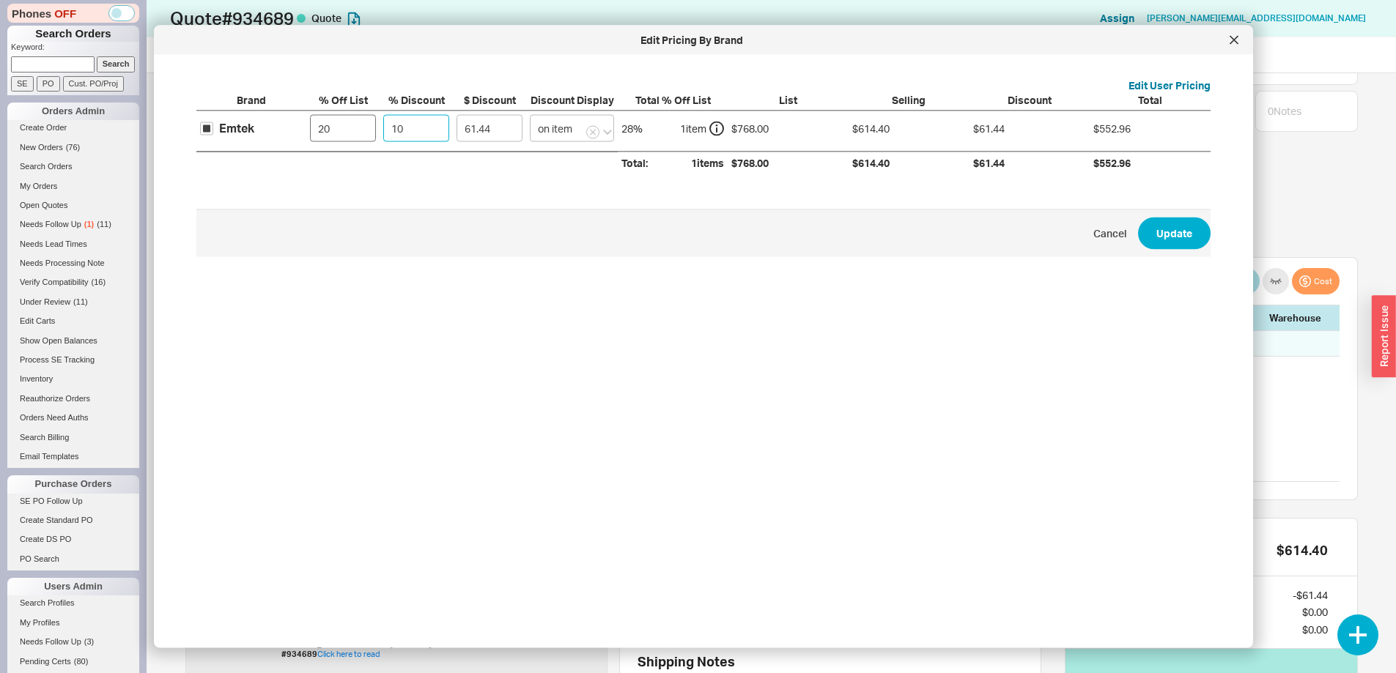
type input "1"
type input "6.14"
type input "18"
type input "110.59"
type input "18.7"
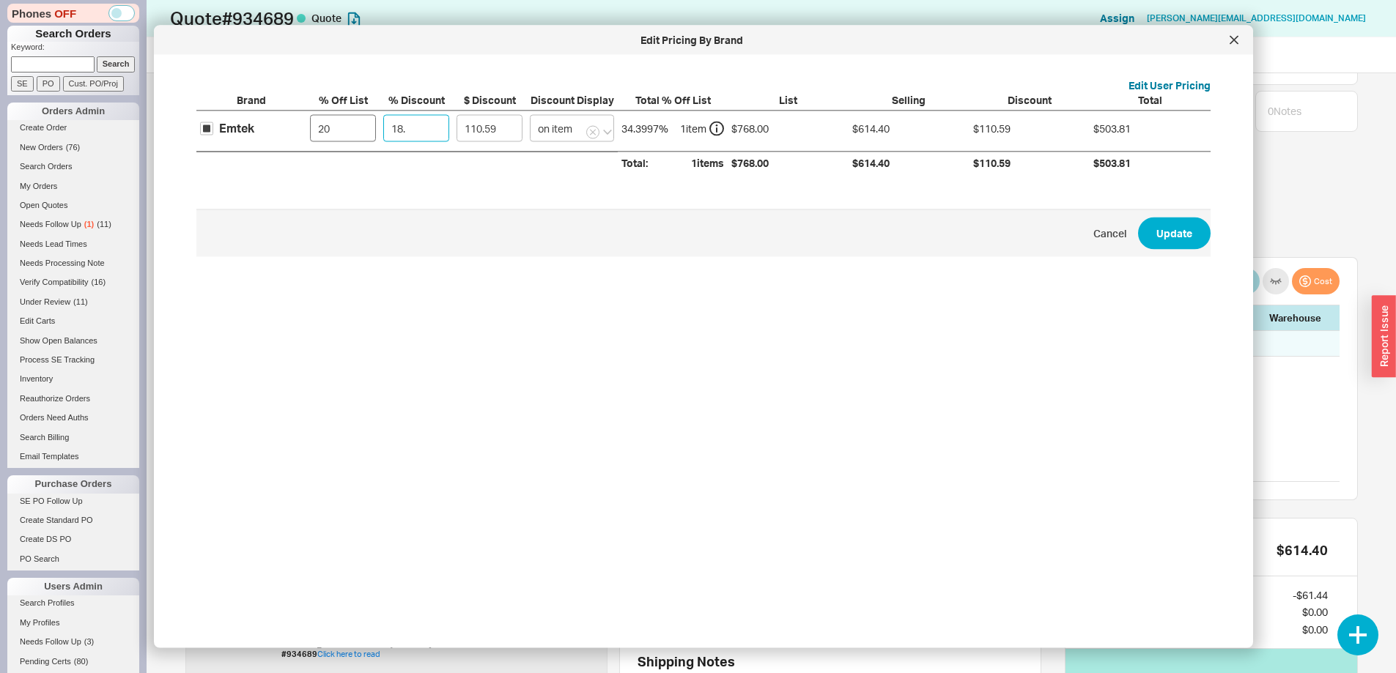
type input "114.89"
type input "18.75"
type input "115.2"
type input "18.75"
click at [1138, 217] on button "Update" at bounding box center [1174, 233] width 73 height 32
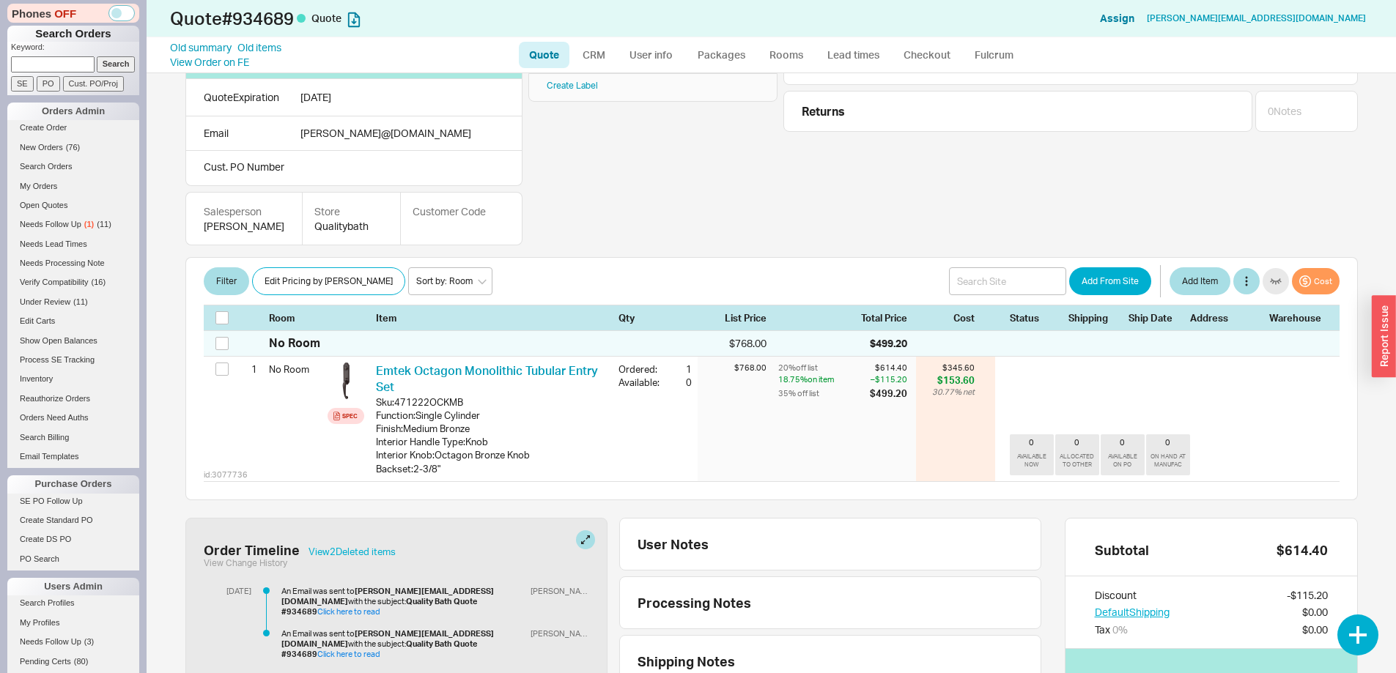
scroll to position [0, 0]
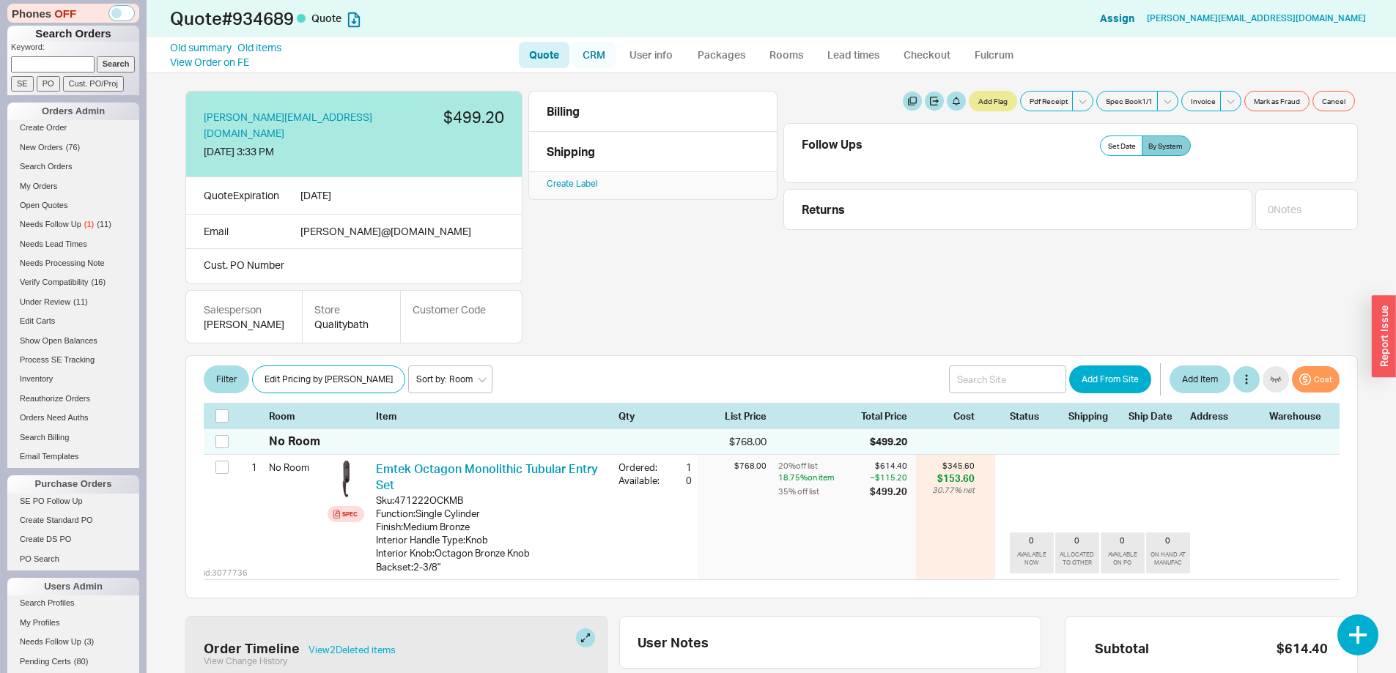
click at [599, 53] on link "CRM" at bounding box center [593, 55] width 43 height 26
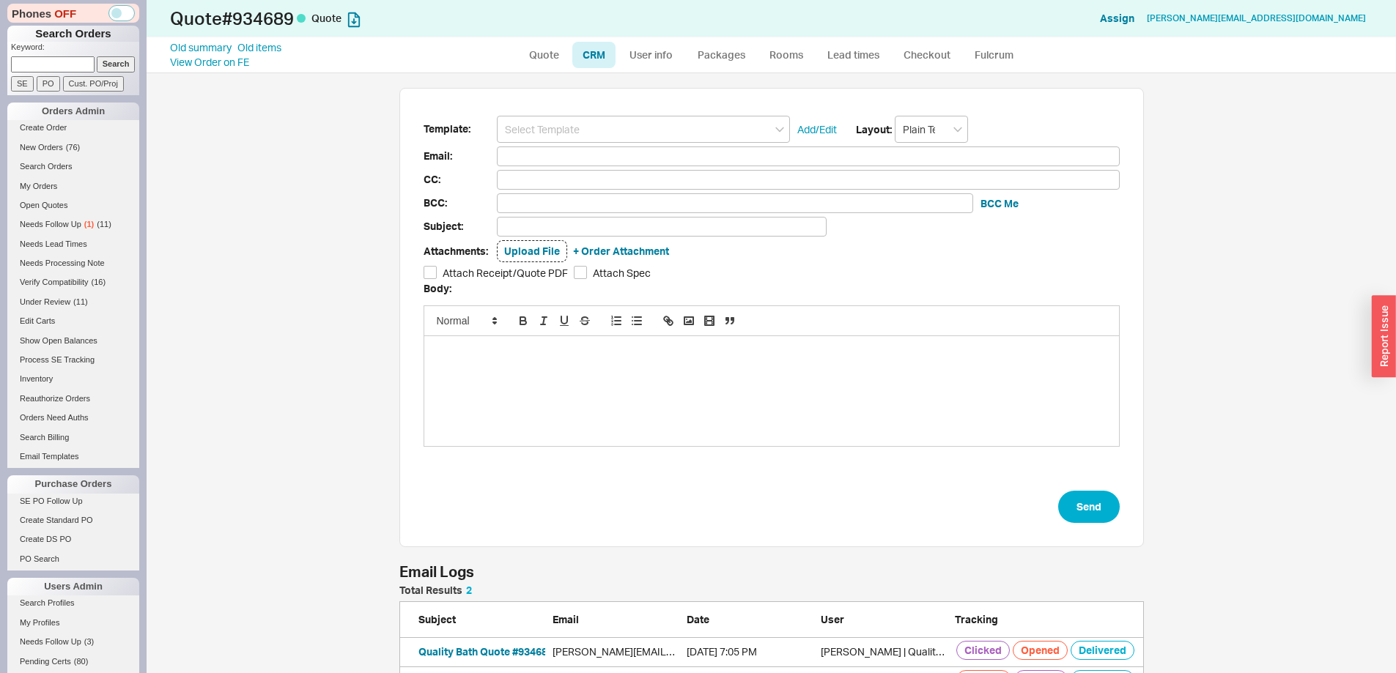
scroll to position [589, 1227]
drag, startPoint x: 612, startPoint y: 108, endPoint x: 614, endPoint y: 119, distance: 10.5
click at [613, 113] on div "Template: Add/Edit Layout: Plain Text Email: CC: BCC: BCC Me Subject: Attachmen…" at bounding box center [771, 317] width 745 height 459
click at [615, 125] on input at bounding box center [643, 129] width 293 height 27
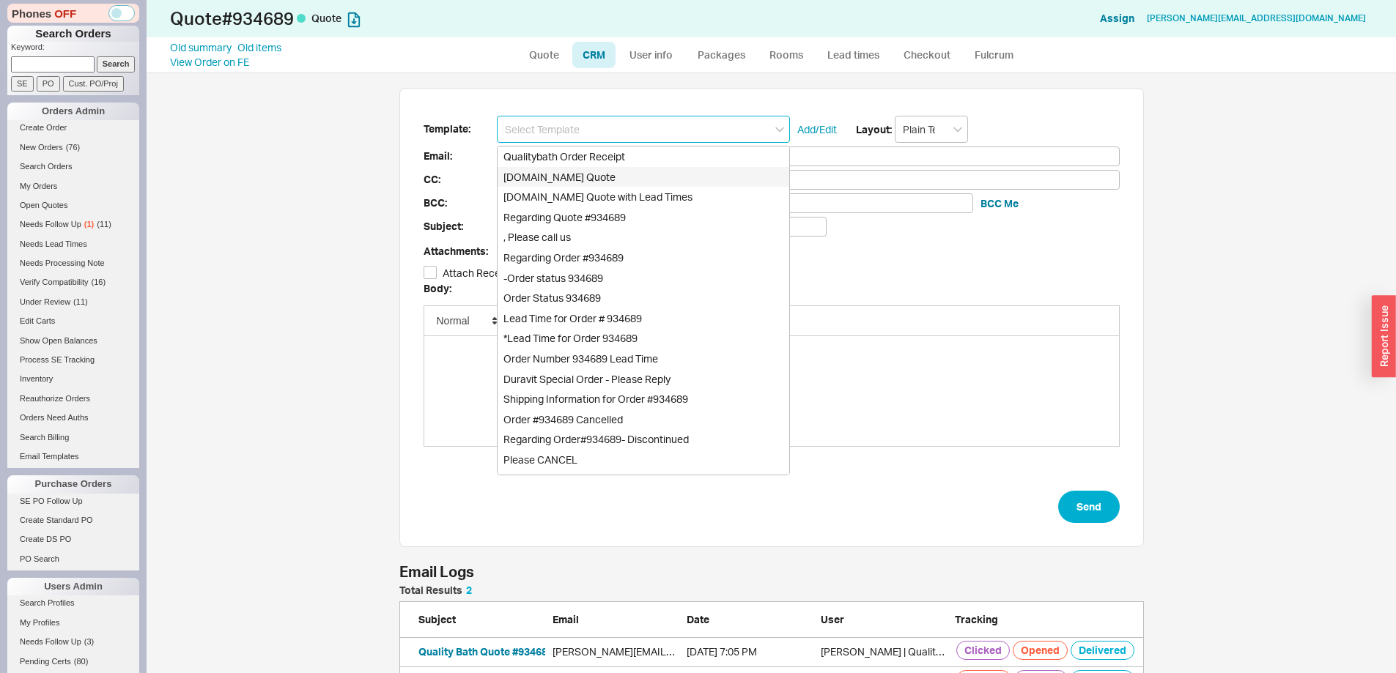
click at [604, 182] on div "Qualitybath.com Quote" at bounding box center [644, 177] width 292 height 21
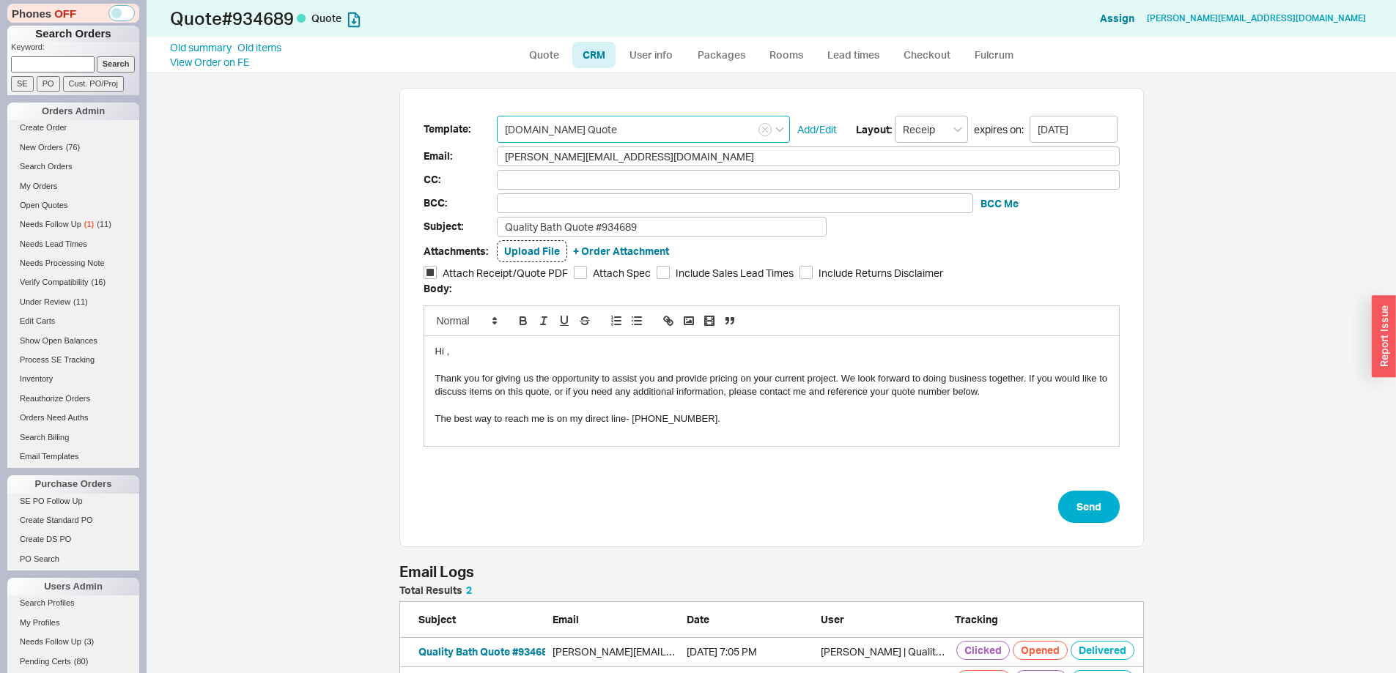
type input "Qualitybath.com Quote"
type input "Receipt"
type input "antonia@cmcadesign.com"
type input "Quality Bath Quote #934689"
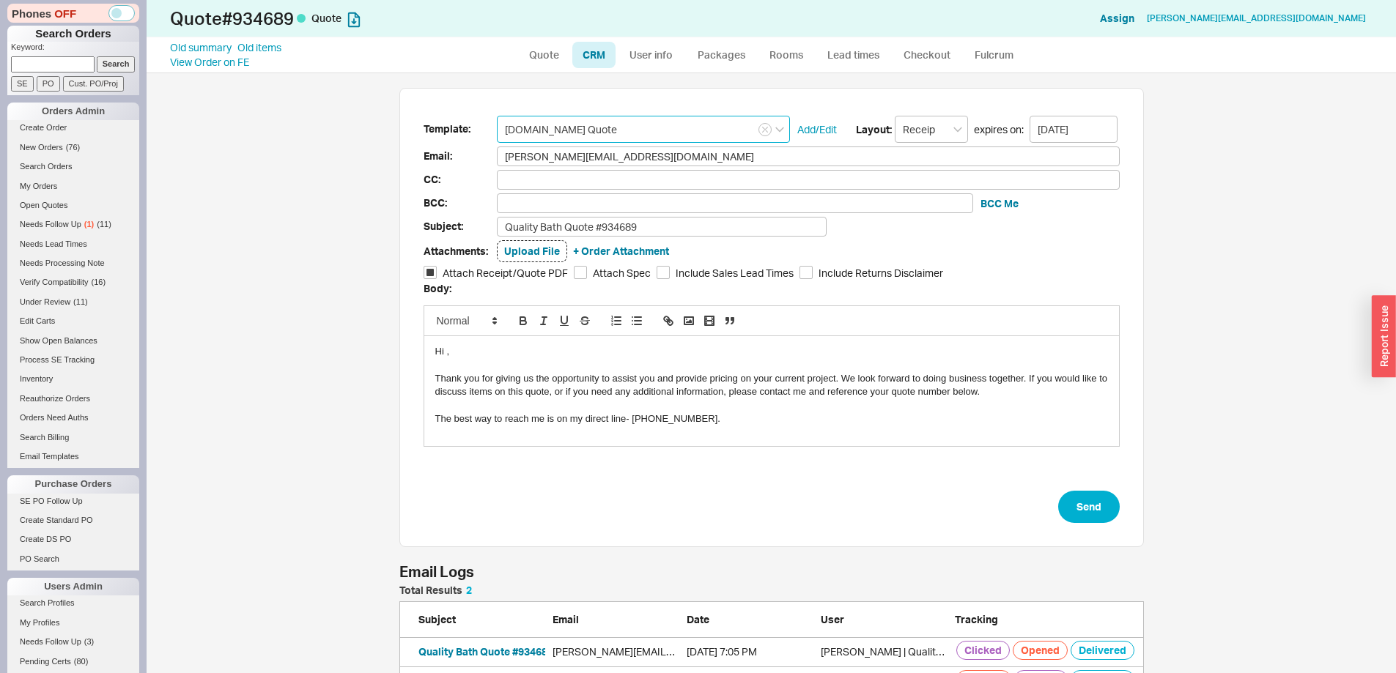
checkbox input "true"
drag, startPoint x: 441, startPoint y: 357, endPoint x: 488, endPoint y: 355, distance: 46.9
click at [442, 357] on div "Hi ," at bounding box center [771, 351] width 673 height 13
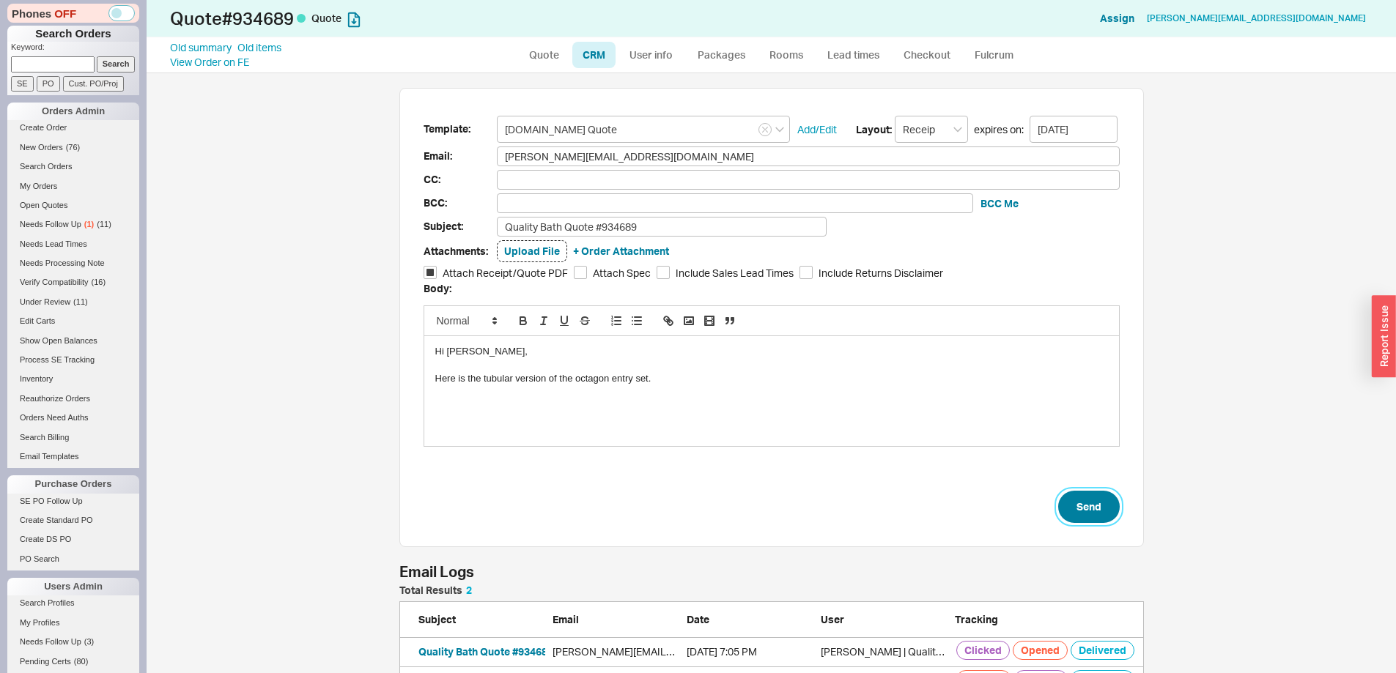
click at [1075, 514] on button "Send" at bounding box center [1089, 507] width 62 height 32
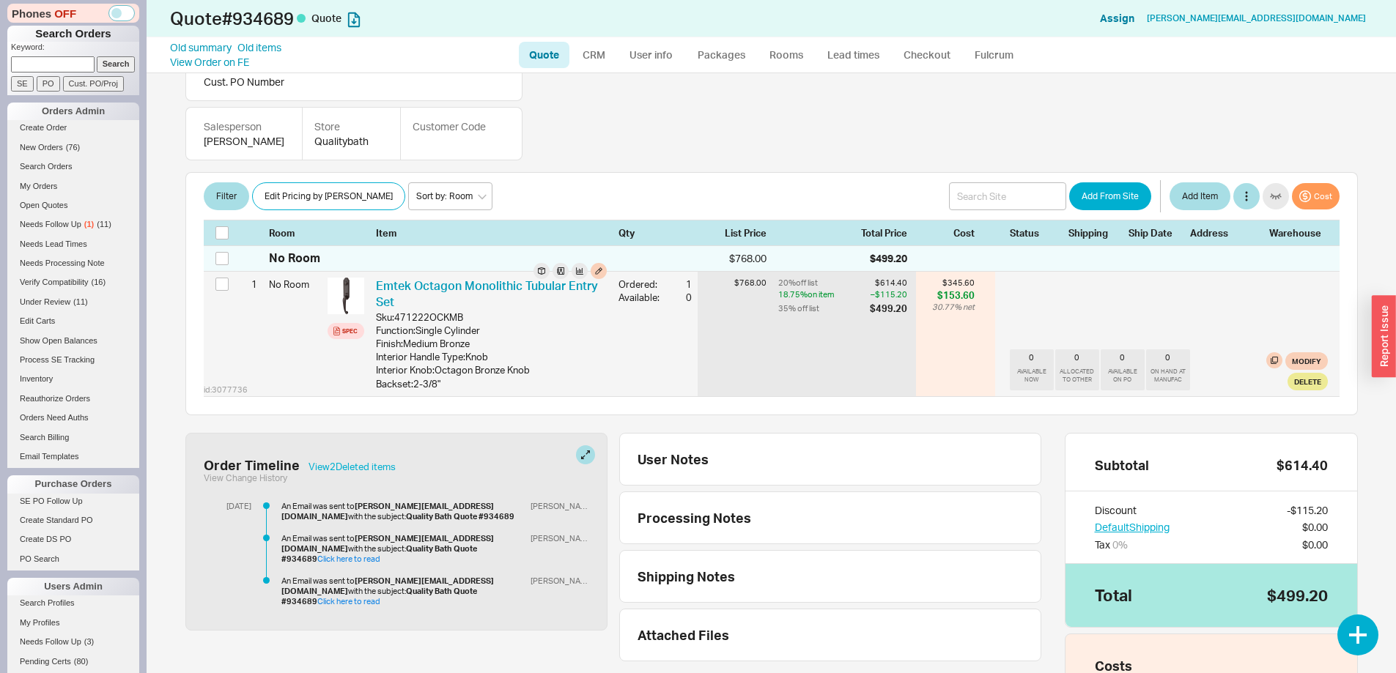
scroll to position [182, 0]
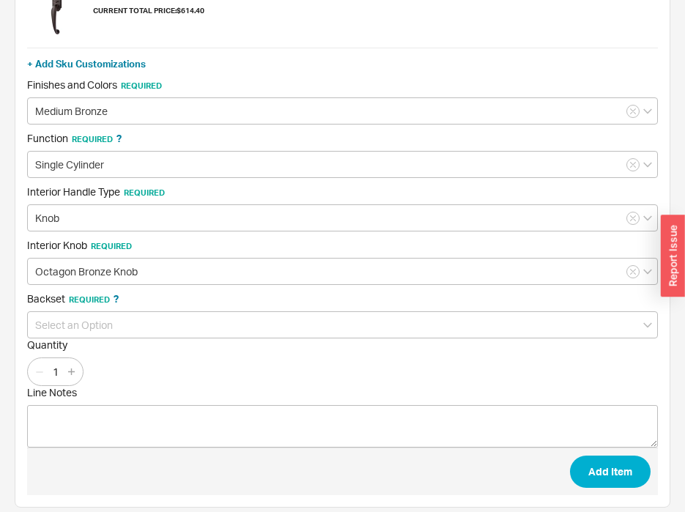
scroll to position [169, 0]
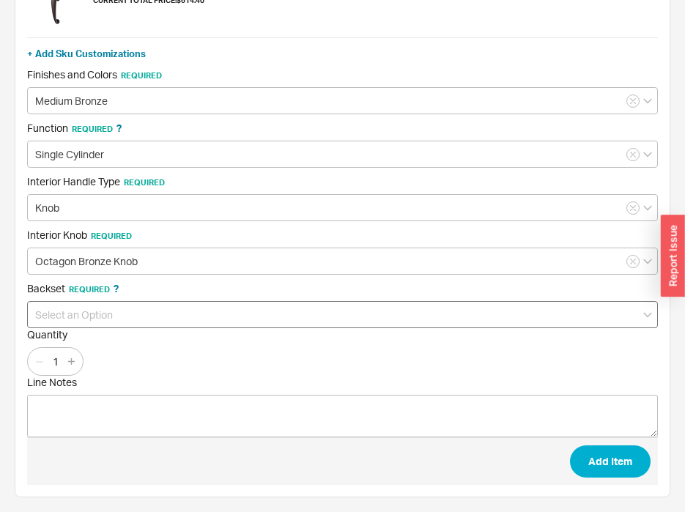
type input "471222OCKMB"
click at [77, 316] on input at bounding box center [342, 314] width 631 height 27
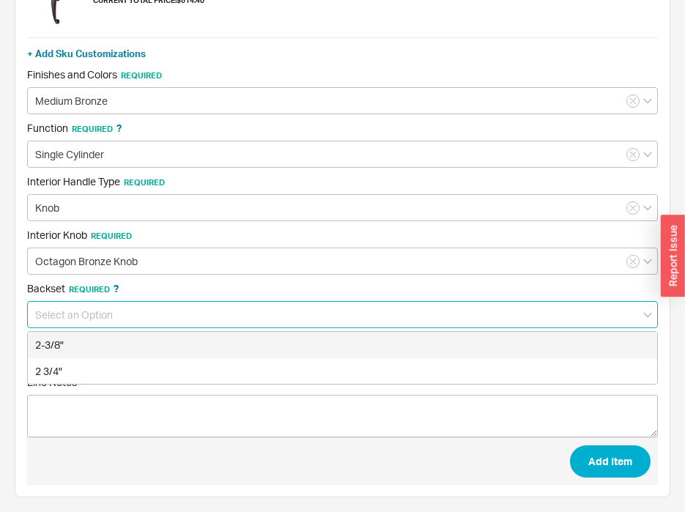
click at [87, 347] on div "2-3/8"" at bounding box center [342, 345] width 629 height 26
type input "2-3/8""
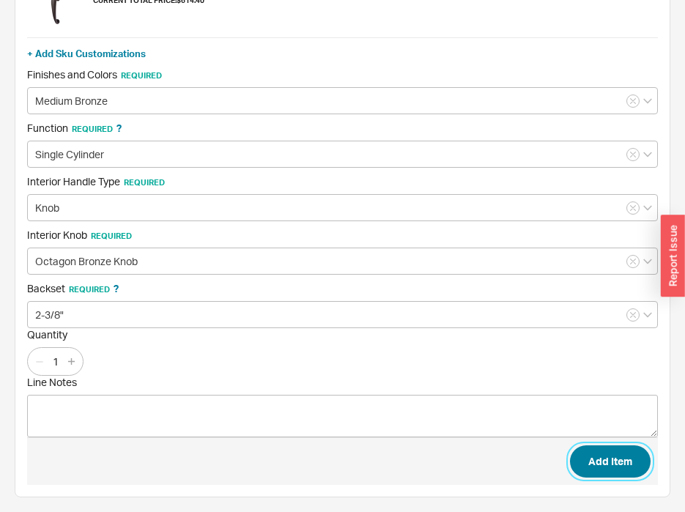
click at [616, 459] on button "Add Item" at bounding box center [610, 462] width 81 height 32
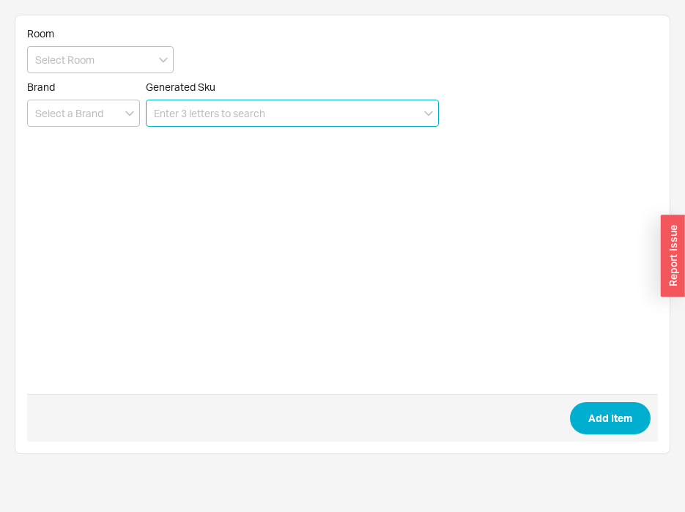
scroll to position [0, 0]
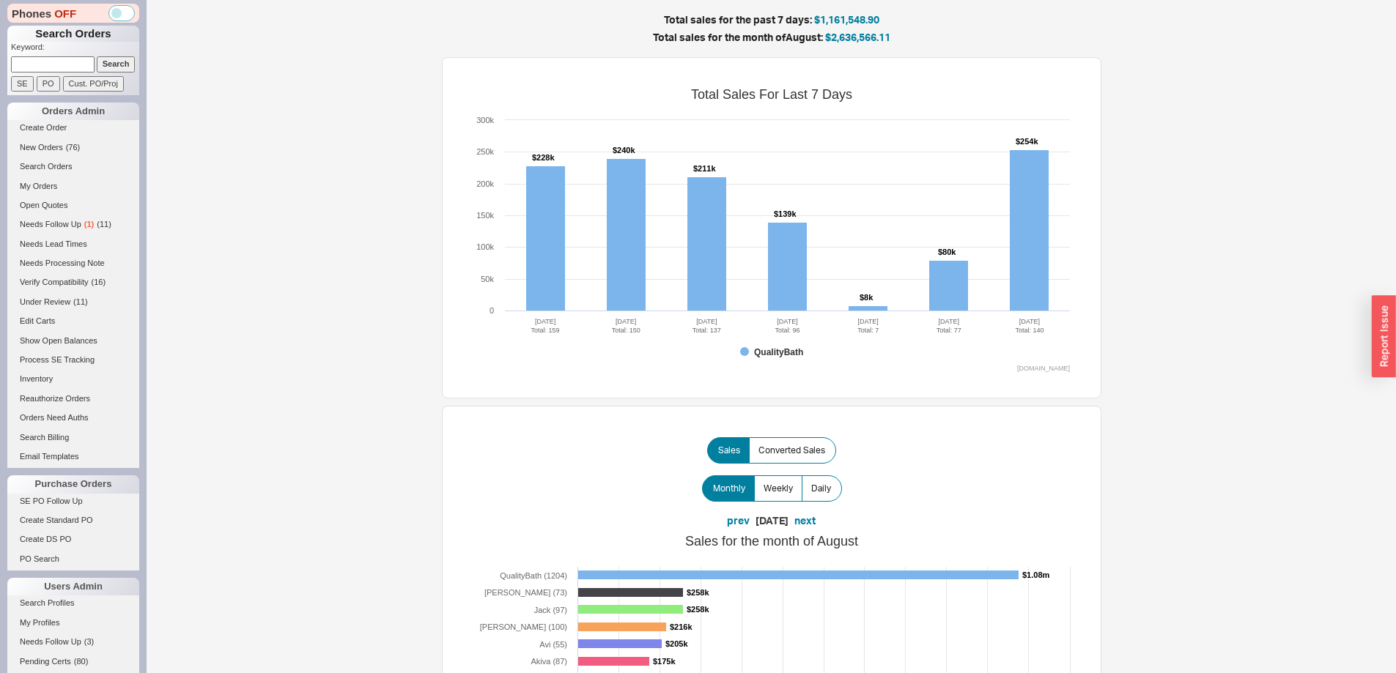
drag, startPoint x: 62, startPoint y: 71, endPoint x: 67, endPoint y: 64, distance: 8.8
click at [62, 70] on input at bounding box center [53, 63] width 84 height 15
paste input "934616"
type input "934616"
click at [97, 56] on input "Search" at bounding box center [116, 63] width 39 height 15
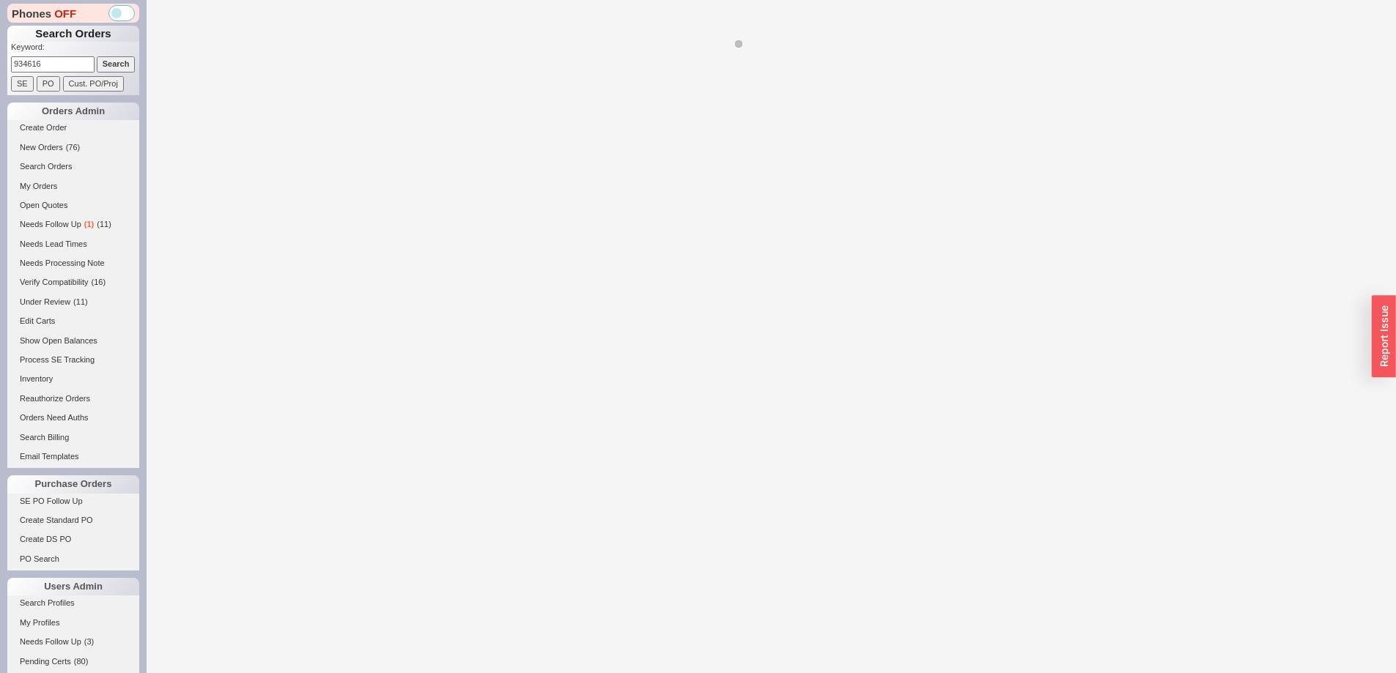
select select "LOW"
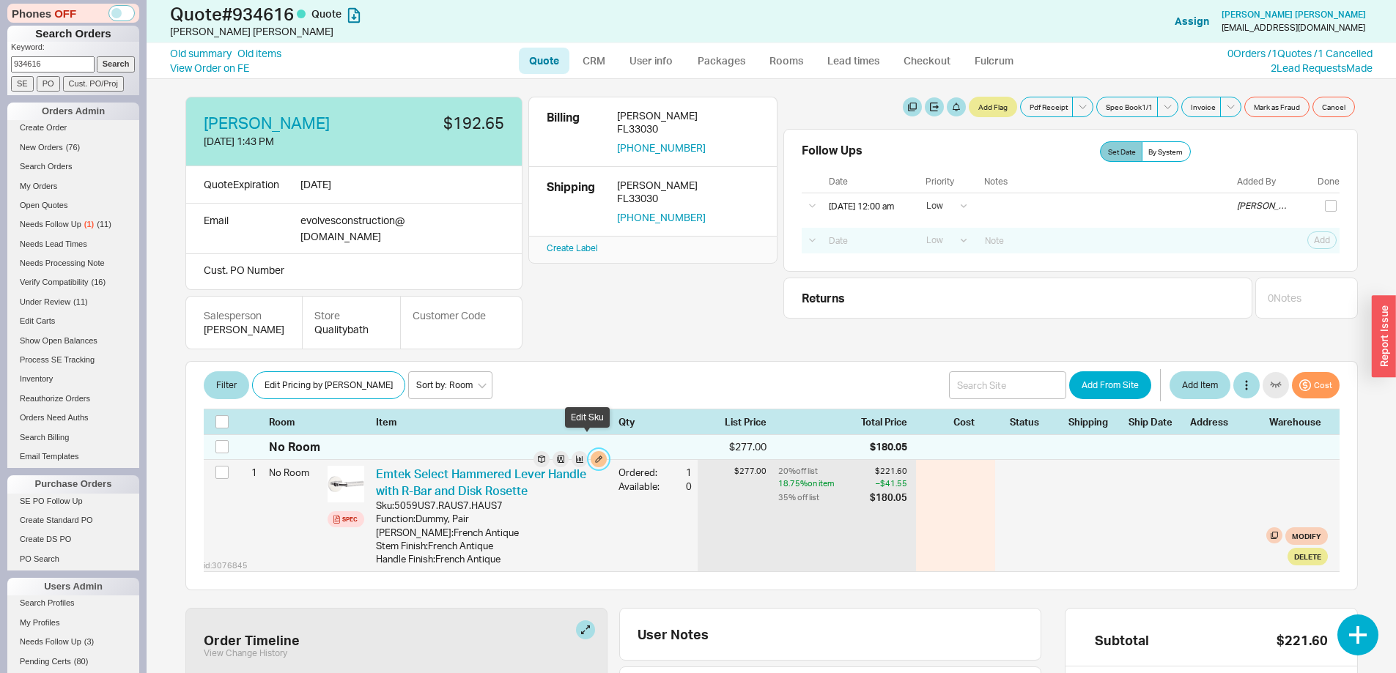
click at [591, 451] on button "button" at bounding box center [599, 459] width 16 height 16
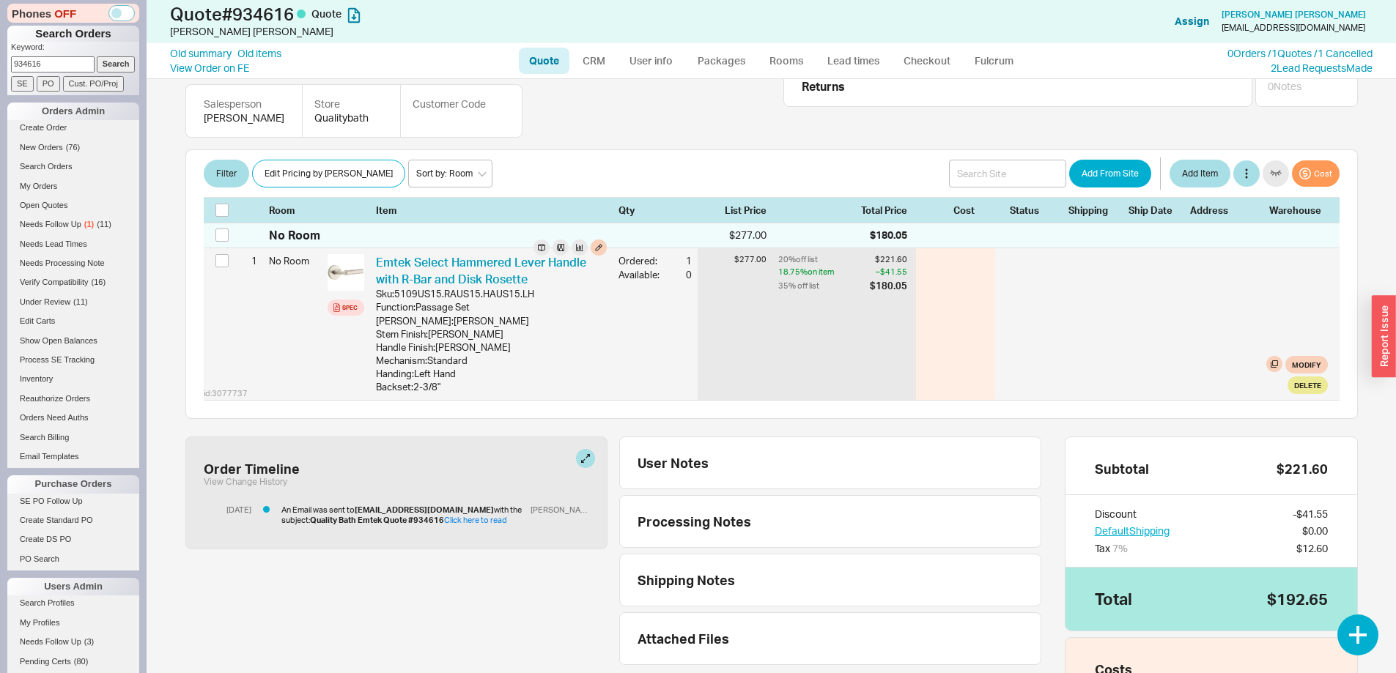
scroll to position [220, 0]
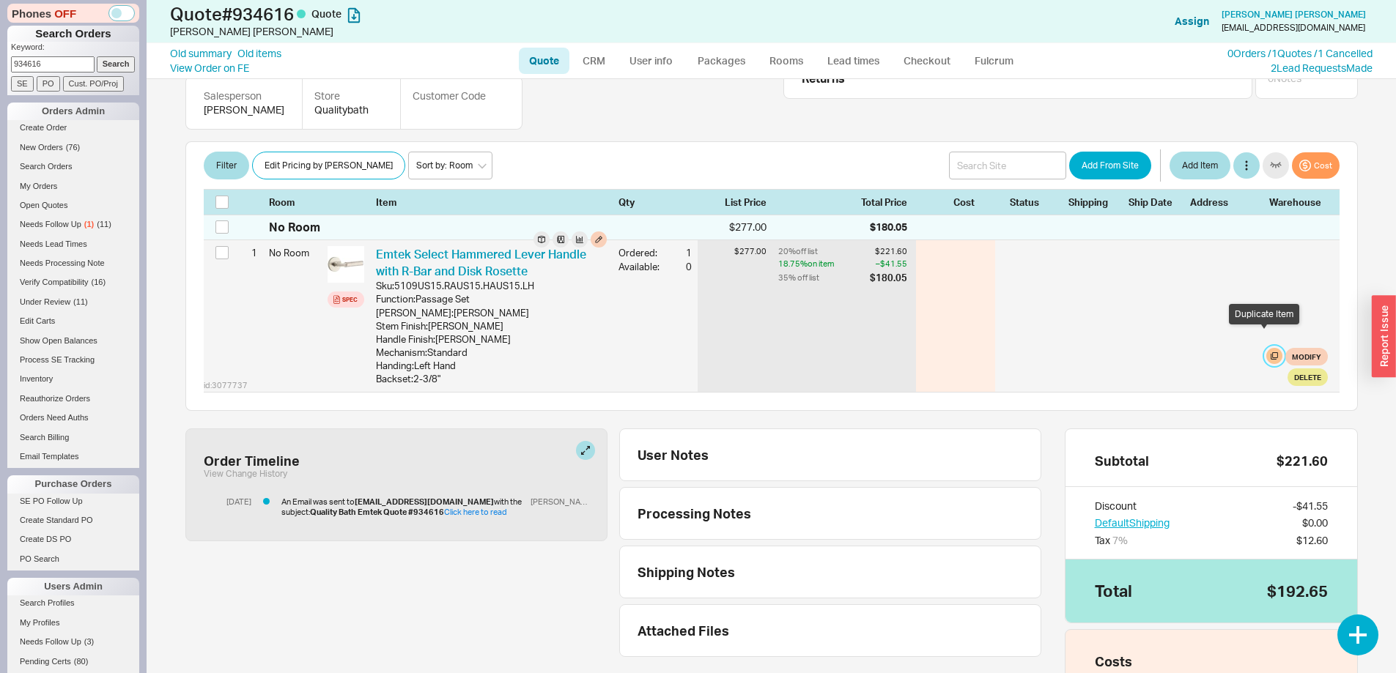
click at [1266, 348] on button "button" at bounding box center [1274, 356] width 16 height 16
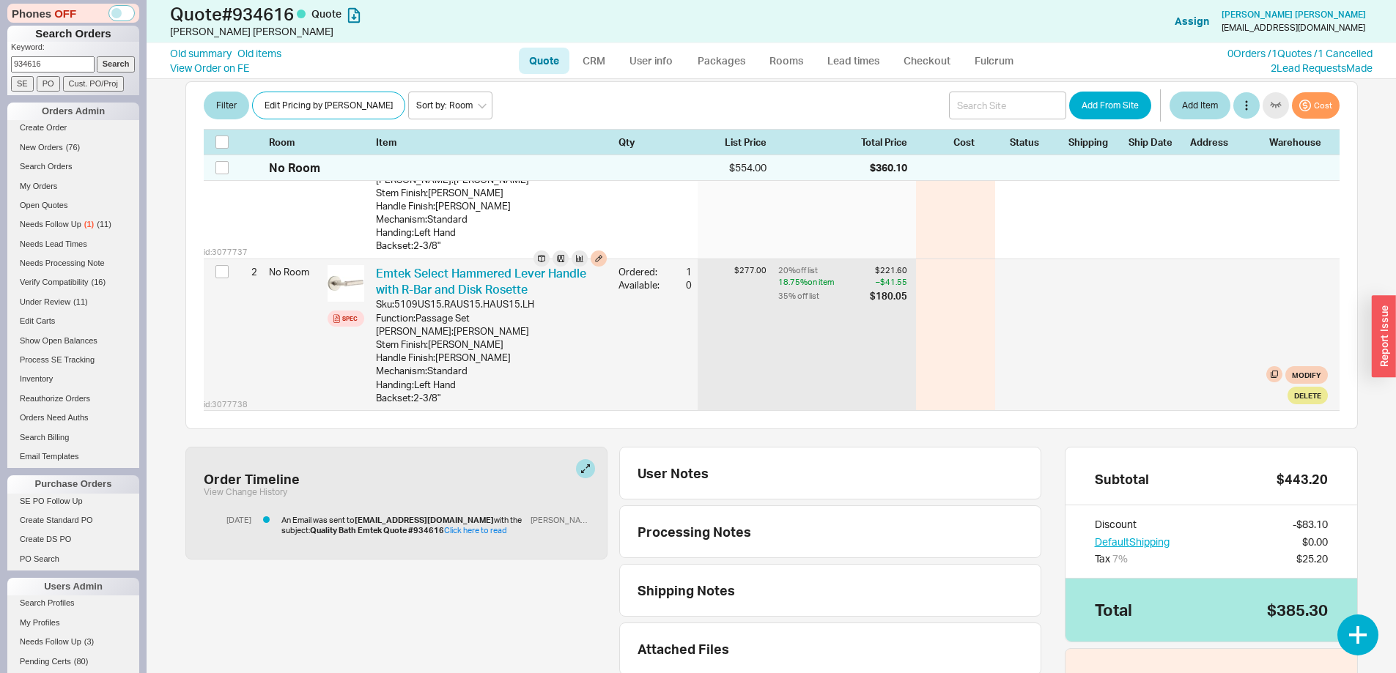
scroll to position [366, 0]
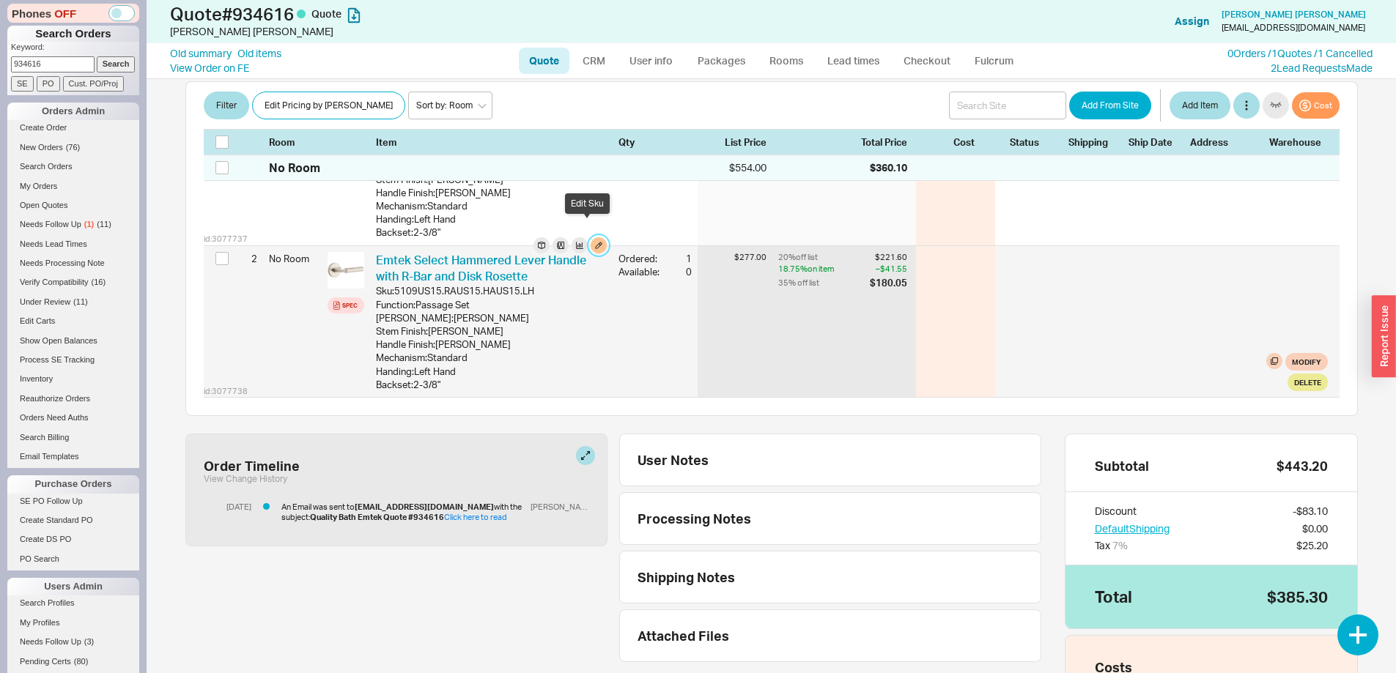
click at [591, 237] on button "button" at bounding box center [599, 245] width 16 height 16
click at [1307, 353] on button "Modify" at bounding box center [1306, 362] width 43 height 18
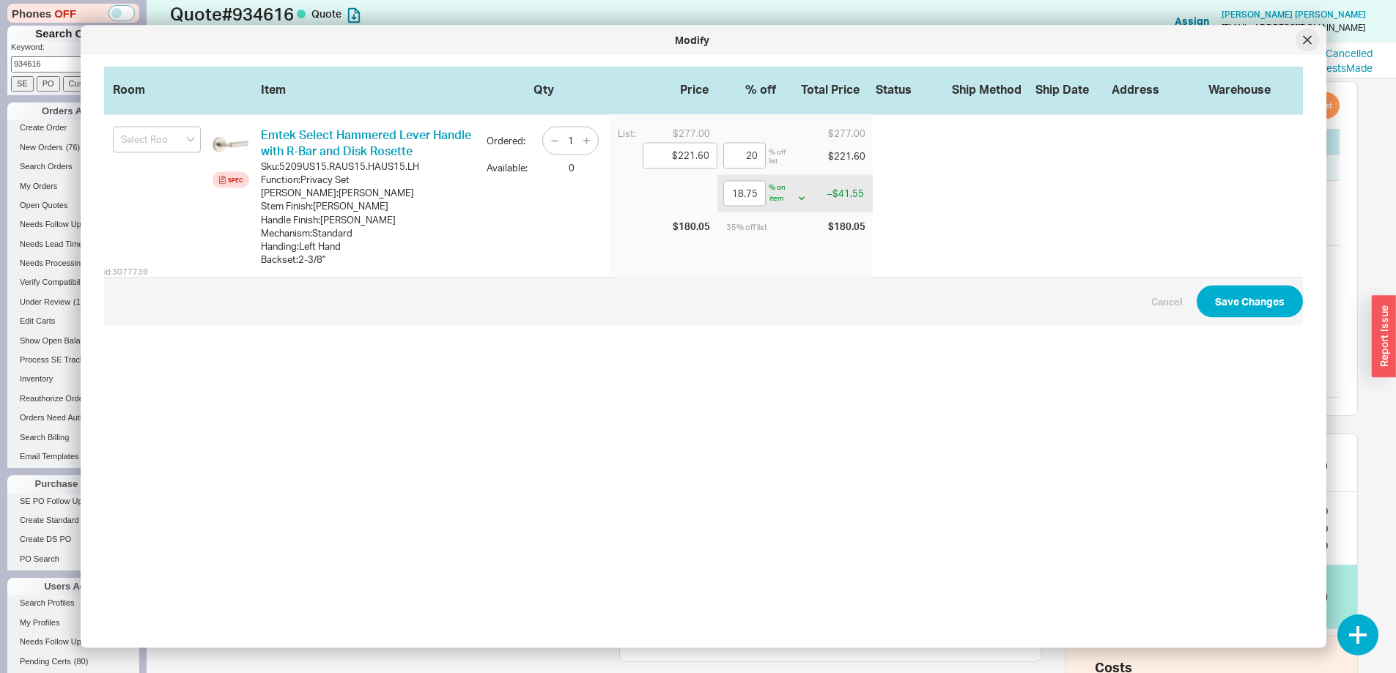
click at [1299, 43] on div at bounding box center [1307, 40] width 23 height 23
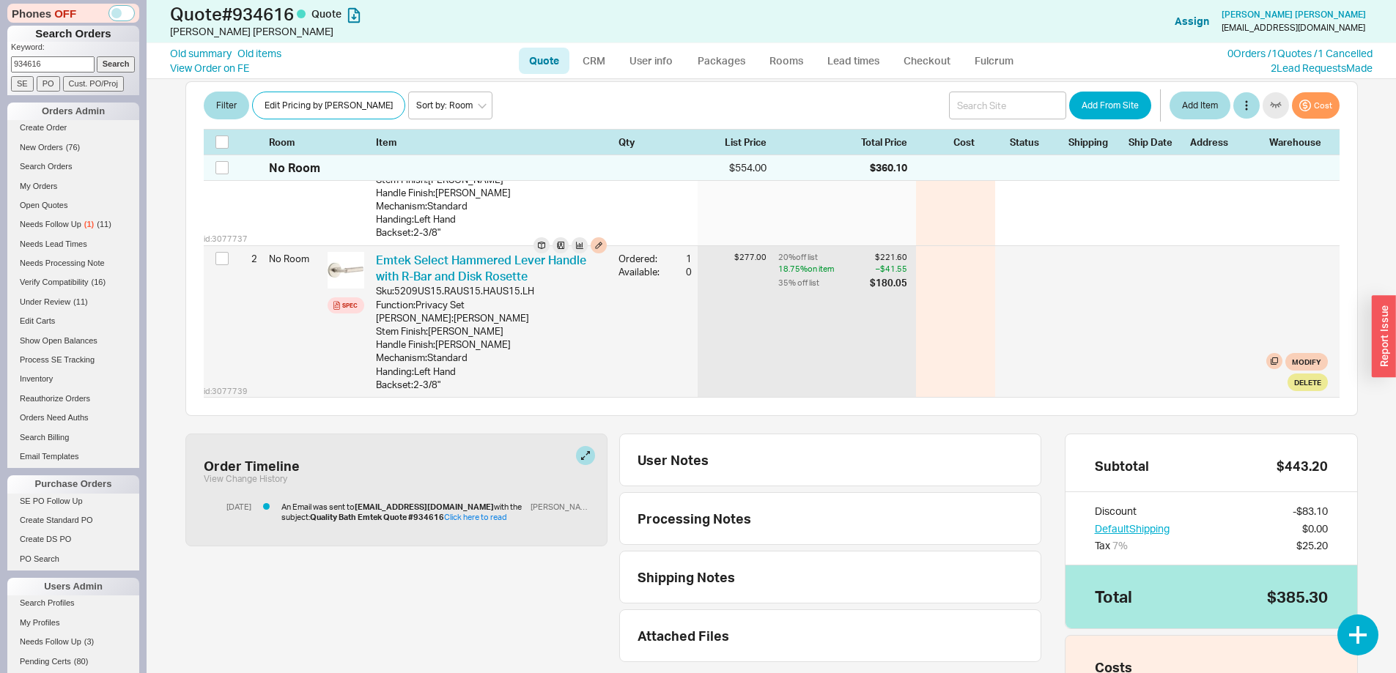
click at [887, 276] on div "$180.05" at bounding box center [888, 282] width 37 height 13
drag, startPoint x: 887, startPoint y: 266, endPoint x: 857, endPoint y: 271, distance: 31.2
click at [888, 276] on div "$180.05" at bounding box center [888, 282] width 37 height 13
click at [799, 276] on div "35 % off list" at bounding box center [822, 282] width 89 height 13
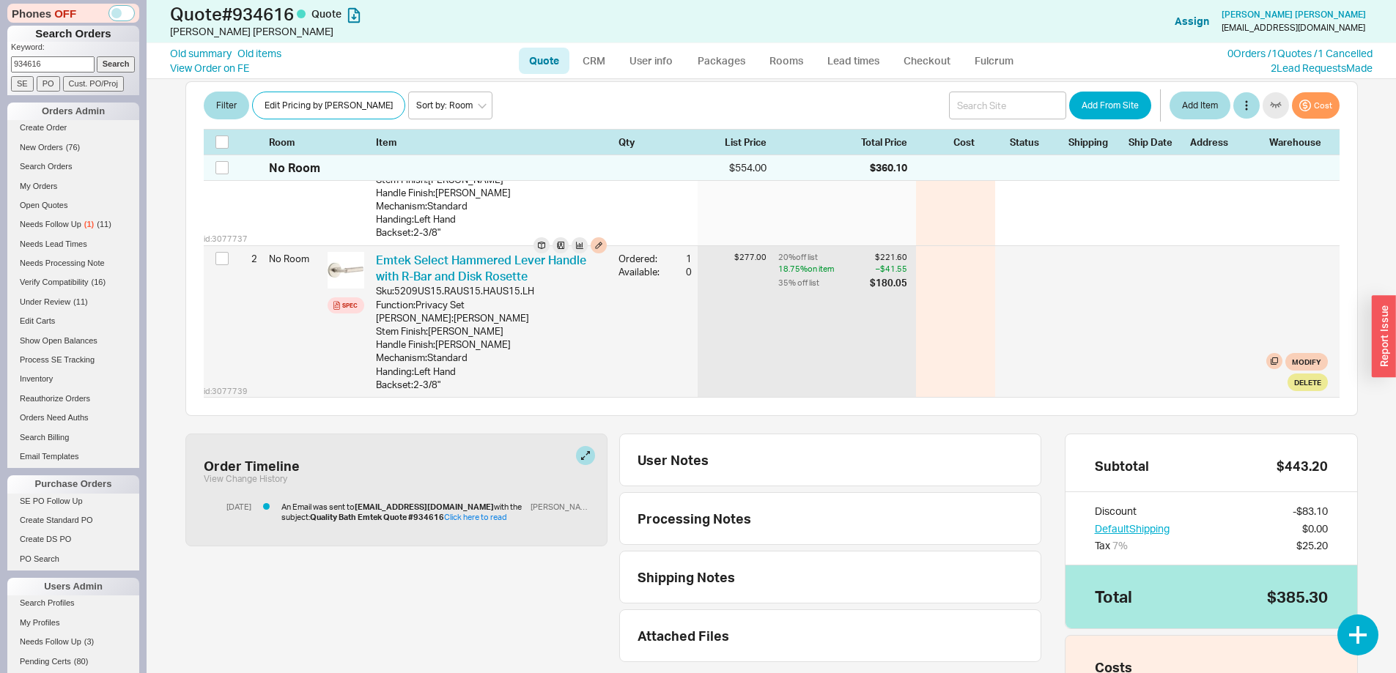
click at [726, 252] on div "$277.00" at bounding box center [732, 257] width 69 height 11
drag, startPoint x: 741, startPoint y: 242, endPoint x: 885, endPoint y: 271, distance: 147.3
click at [885, 271] on div "id: 3077739 2 No Room Spec Emtek Select Hammered Lever Handle with R-Bar and Di…" at bounding box center [772, 321] width 1136 height 151
click at [885, 276] on div "$180.05" at bounding box center [888, 282] width 37 height 13
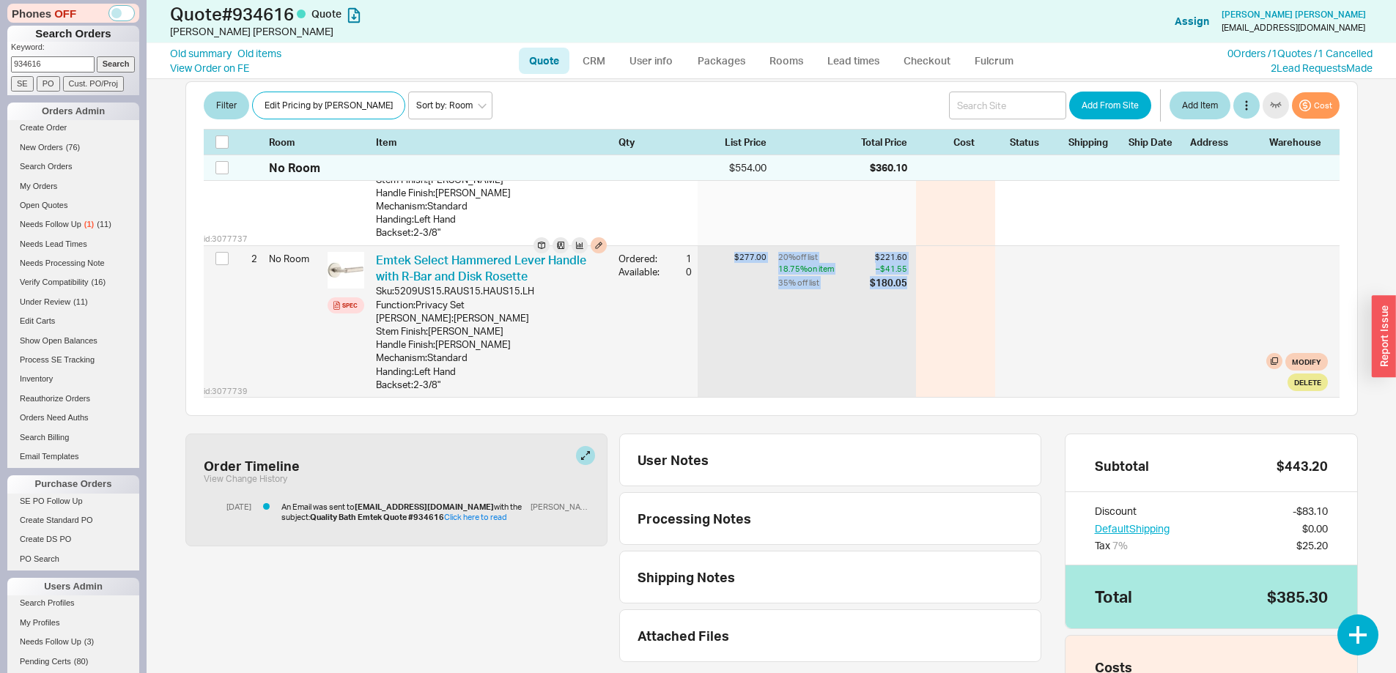
drag, startPoint x: 893, startPoint y: 271, endPoint x: 723, endPoint y: 250, distance: 172.1
click at [724, 250] on div "id: 3077739 2 No Room Spec Emtek Select Hammered Lever Handle with R-Bar and Di…" at bounding box center [772, 321] width 1136 height 151
click at [718, 252] on div "$277.00" at bounding box center [732, 257] width 69 height 11
click at [739, 252] on div "$277.00" at bounding box center [732, 257] width 69 height 11
drag, startPoint x: 715, startPoint y: 237, endPoint x: 895, endPoint y: 272, distance: 182.8
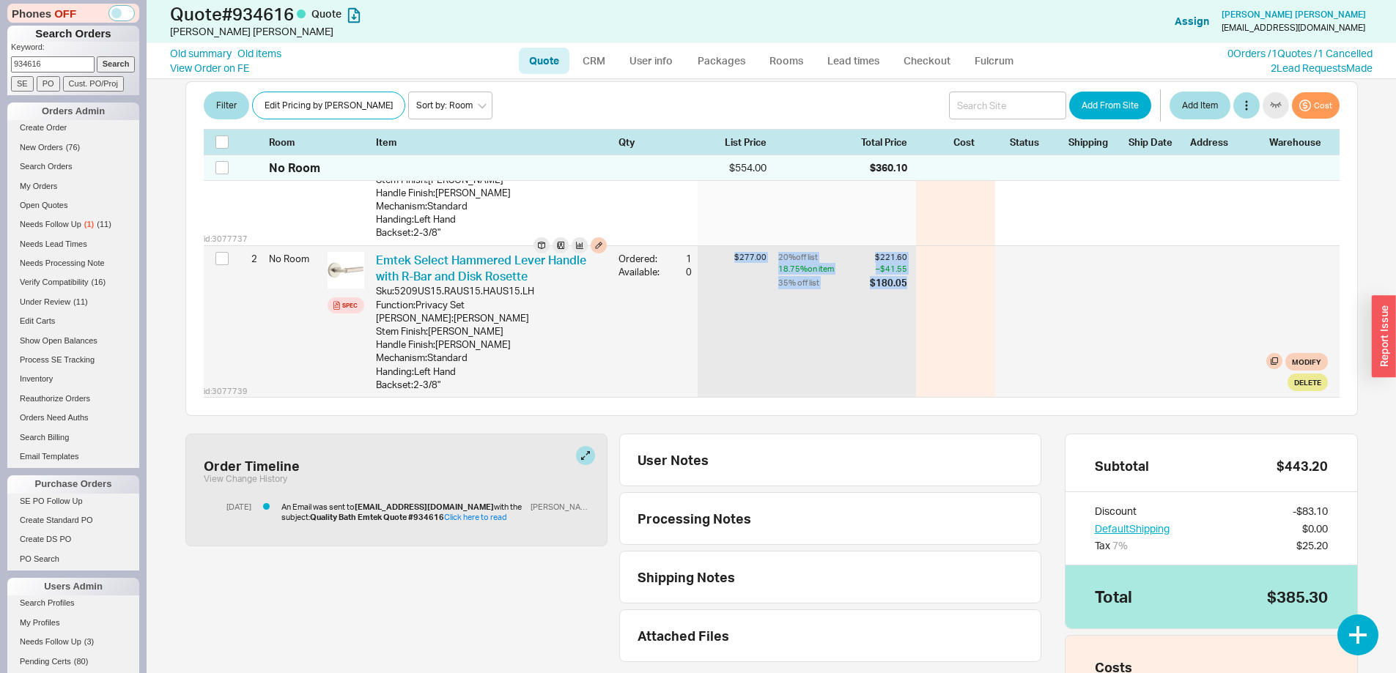
click at [895, 272] on div "id: 3077739 2 No Room Spec Emtek Select Hammered Lever Handle with R-Bar and Di…" at bounding box center [772, 321] width 1136 height 151
click at [895, 276] on div "$180.05" at bounding box center [888, 282] width 37 height 13
drag, startPoint x: 901, startPoint y: 271, endPoint x: 707, endPoint y: 244, distance: 195.3
click at [707, 246] on div "id: 3077739 2 No Room Spec Emtek Select Hammered Lever Handle with R-Bar and Di…" at bounding box center [772, 321] width 1136 height 151
click at [719, 246] on div "$277.00" at bounding box center [738, 321] width 81 height 151
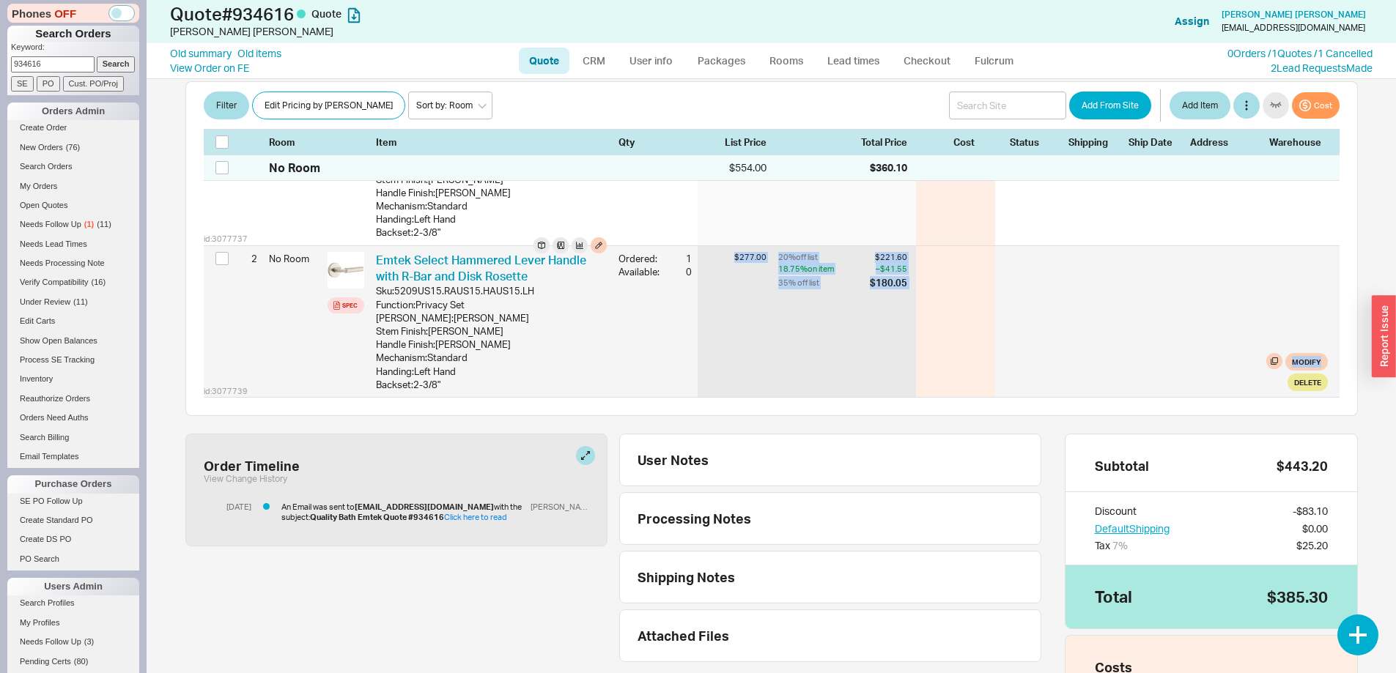
drag, startPoint x: 731, startPoint y: 233, endPoint x: 906, endPoint y: 278, distance: 180.8
click at [906, 278] on div "id: 3077739 2 No Room Spec Emtek Select Hammered Lever Handle with R-Bar and Di…" at bounding box center [772, 321] width 1136 height 151
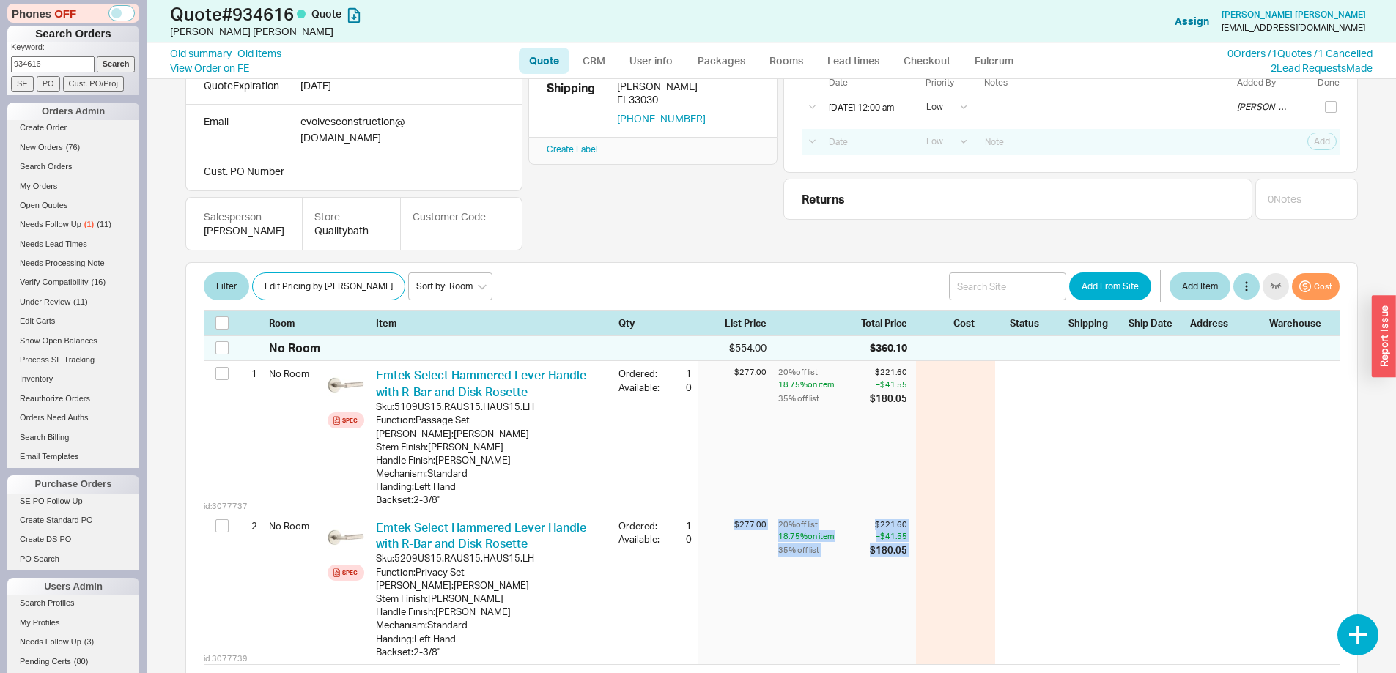
scroll to position [73, 0]
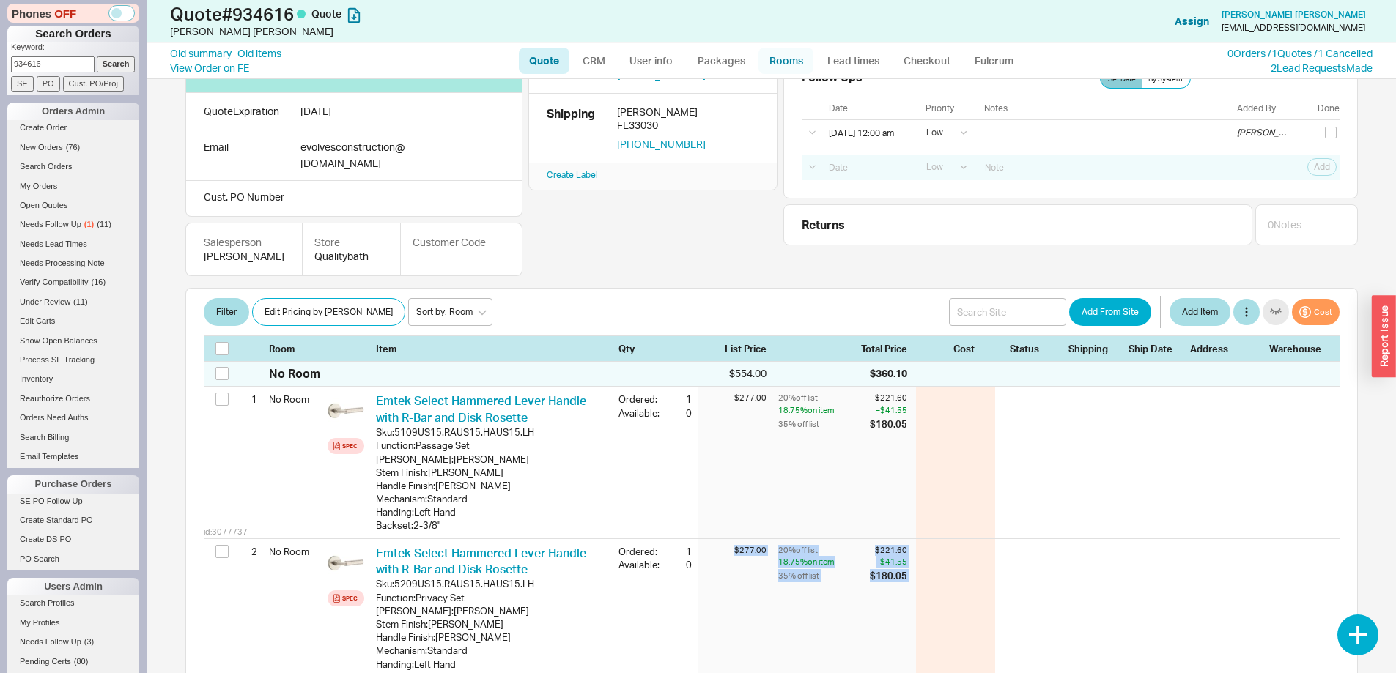
click at [769, 56] on link "Rooms" at bounding box center [785, 61] width 55 height 26
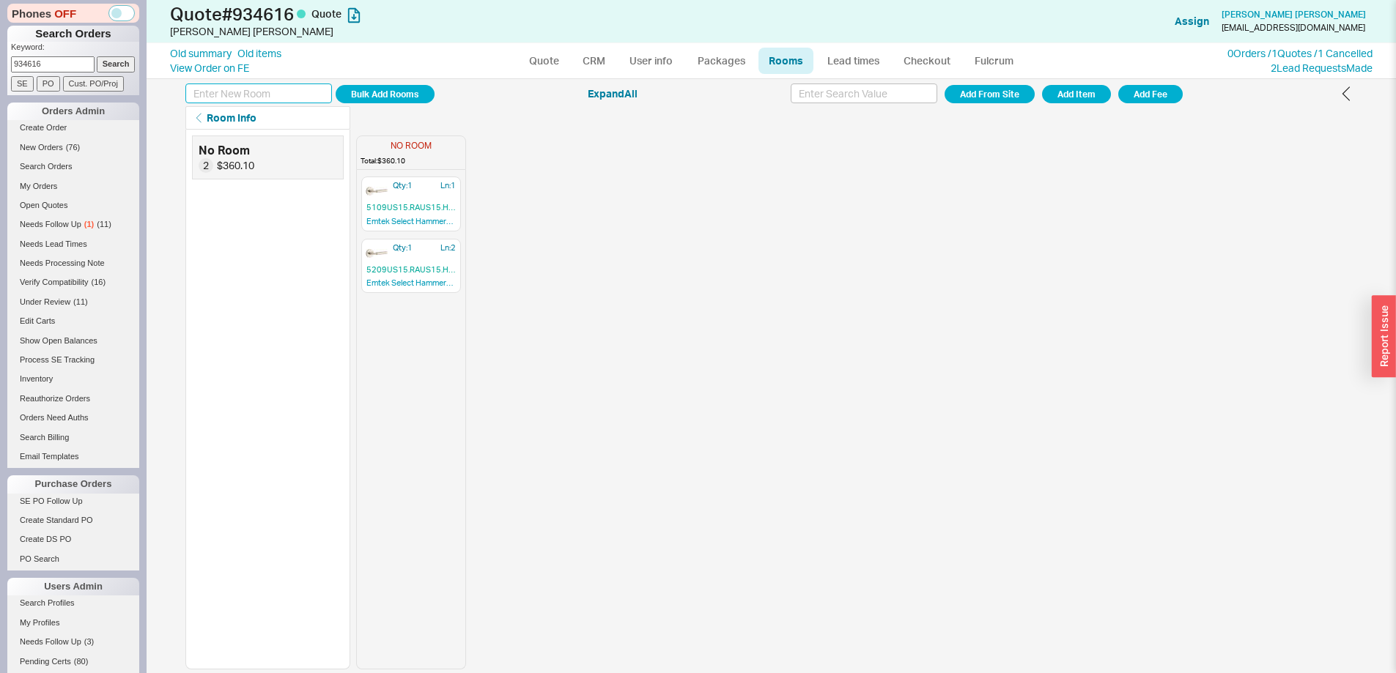
drag, startPoint x: 303, startPoint y: 94, endPoint x: 306, endPoint y: 85, distance: 9.1
click at [303, 91] on input at bounding box center [258, 94] width 147 height 20
type input "Passage"
click at [336, 85] on button "Add Room" at bounding box center [385, 94] width 99 height 18
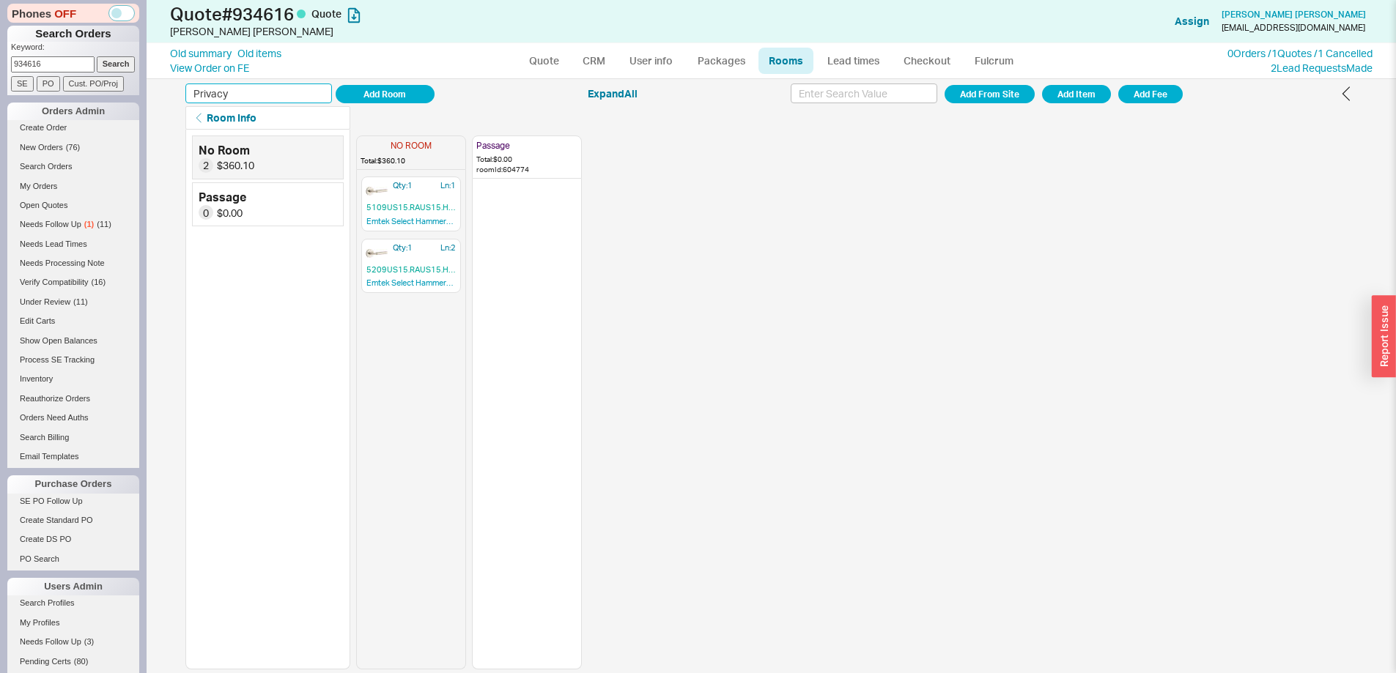
type input "Privacy"
click at [336, 85] on button "Add Room" at bounding box center [385, 94] width 99 height 18
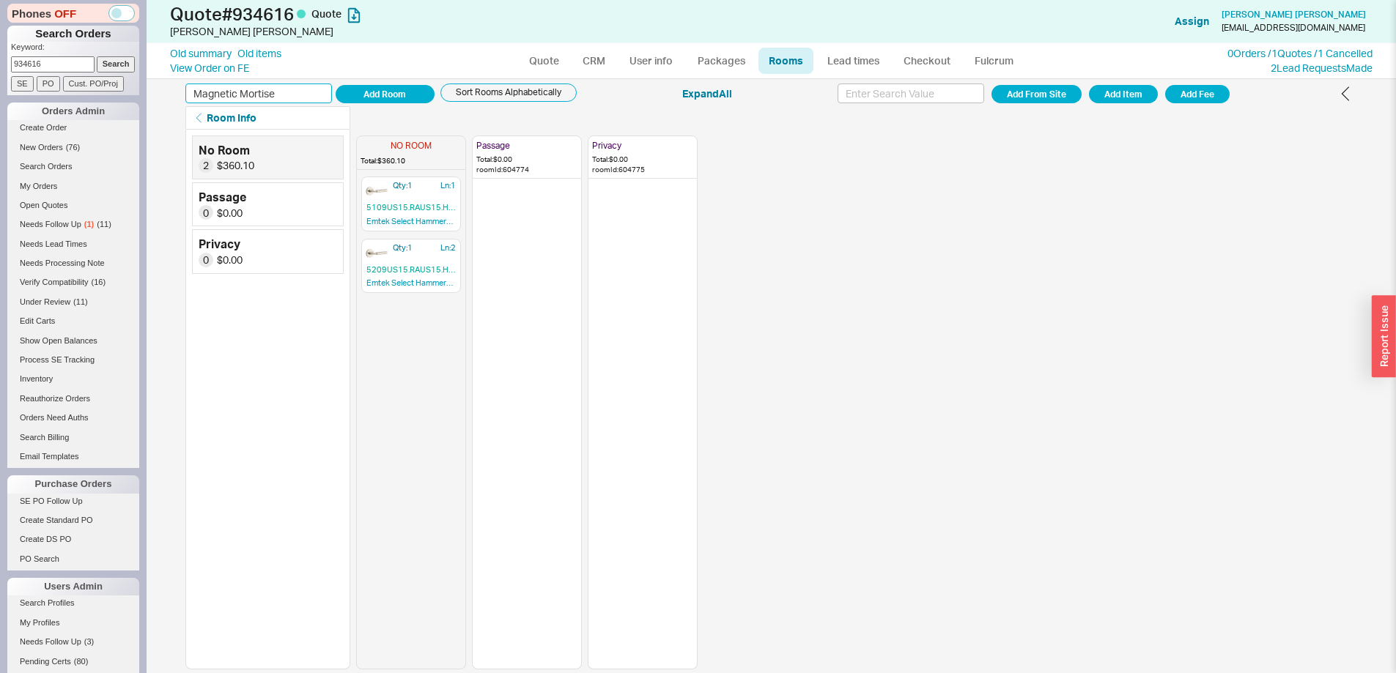
type input "Magnetic Mortise"
click at [336, 85] on button "Add Room" at bounding box center [385, 94] width 99 height 18
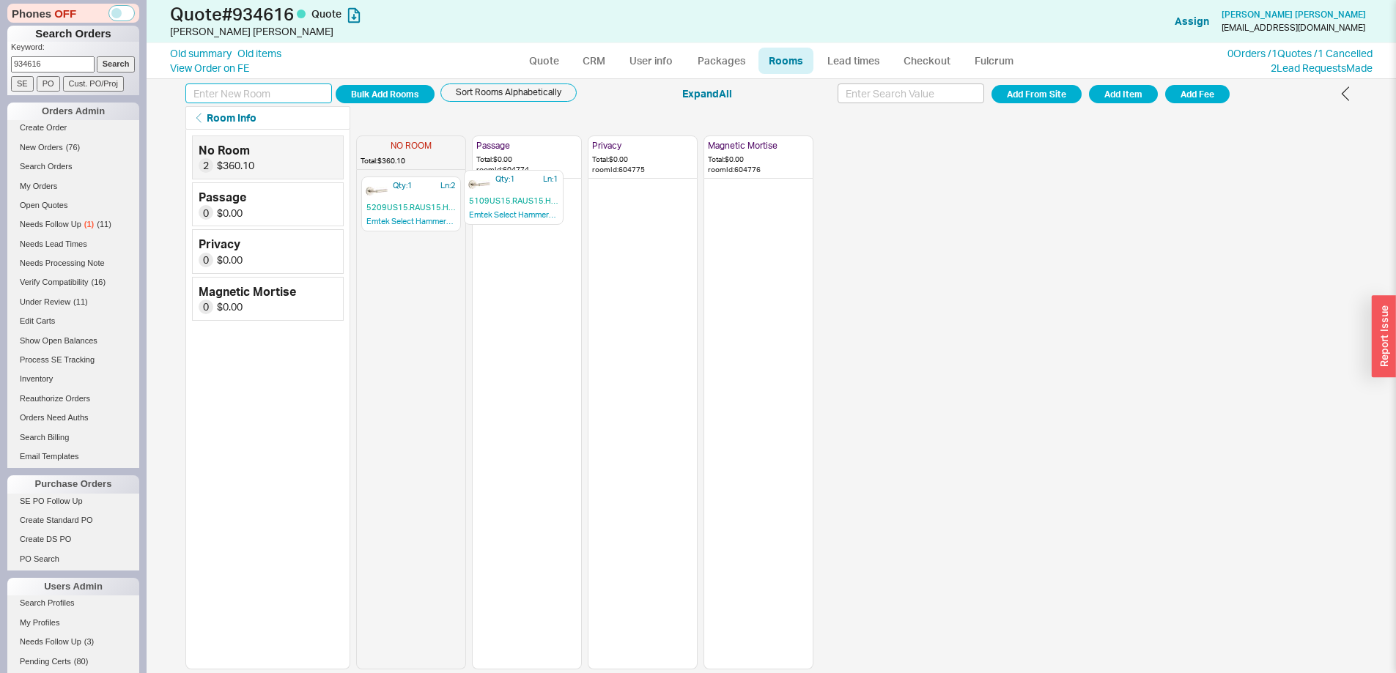
drag, startPoint x: 443, startPoint y: 215, endPoint x: 558, endPoint y: 207, distance: 114.6
click at [558, 207] on div "NO ROOM Total: $360.10 Qty: 1 Ln: 1 5109US15.RAUS15.HAUS15.LH Emtek Select Hamm…" at bounding box center [584, 400] width 457 height 540
drag, startPoint x: 422, startPoint y: 211, endPoint x: 688, endPoint y: 221, distance: 266.2
click at [688, 221] on div "NO ROOM Total: $180.05 Qty: 1 Ln: 2 5209US15.RAUS15.HAUS15.LH Emtek Select Hamm…" at bounding box center [584, 400] width 457 height 540
click at [556, 191] on icon "button" at bounding box center [554, 190] width 10 height 10
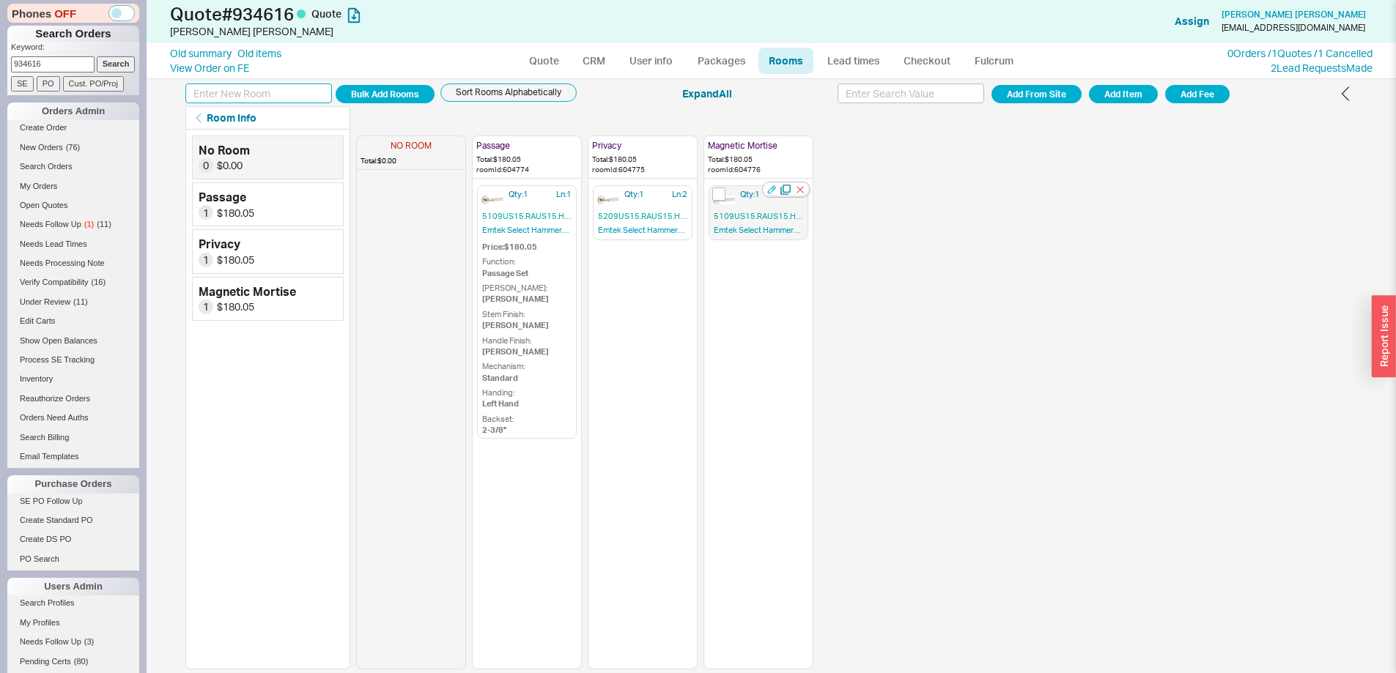
click at [772, 191] on icon "button" at bounding box center [771, 189] width 9 height 9
drag, startPoint x: 542, startPoint y: 61, endPoint x: 543, endPoint y: 76, distance: 15.5
click at [542, 61] on link "Quote" at bounding box center [544, 61] width 51 height 26
select select "LOW"
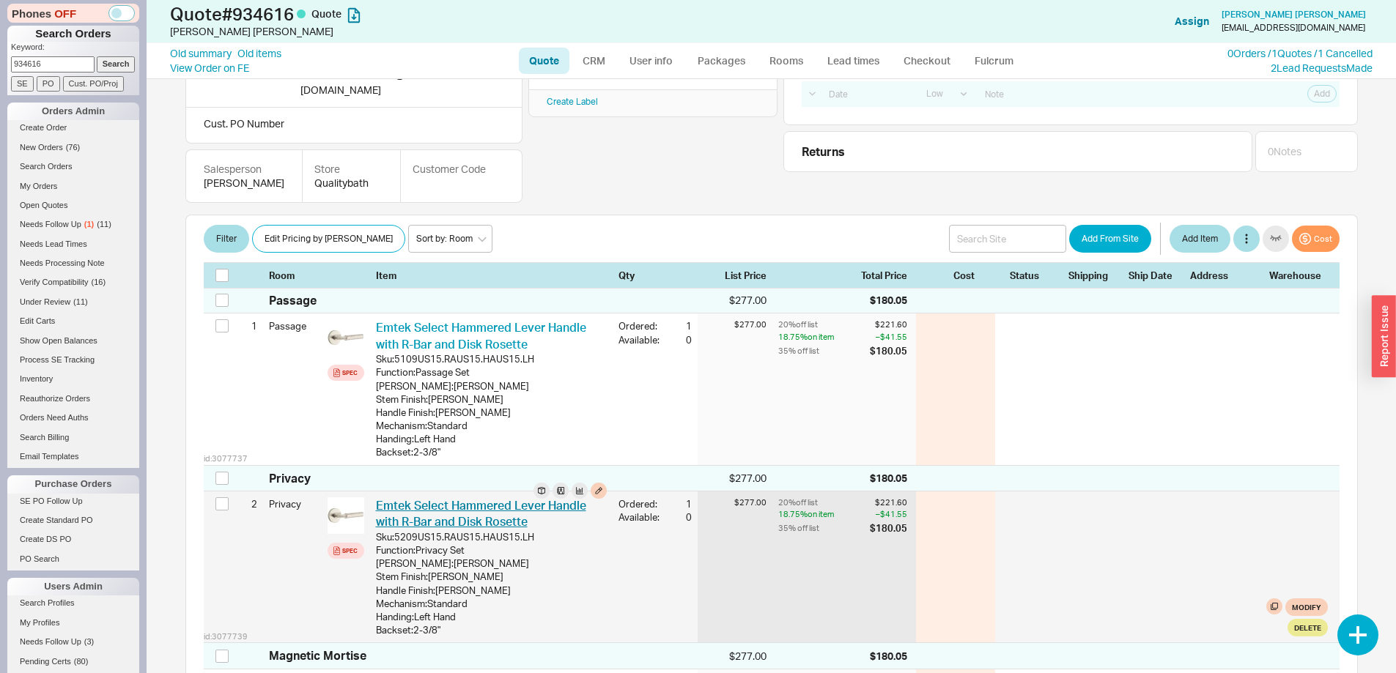
scroll to position [366, 0]
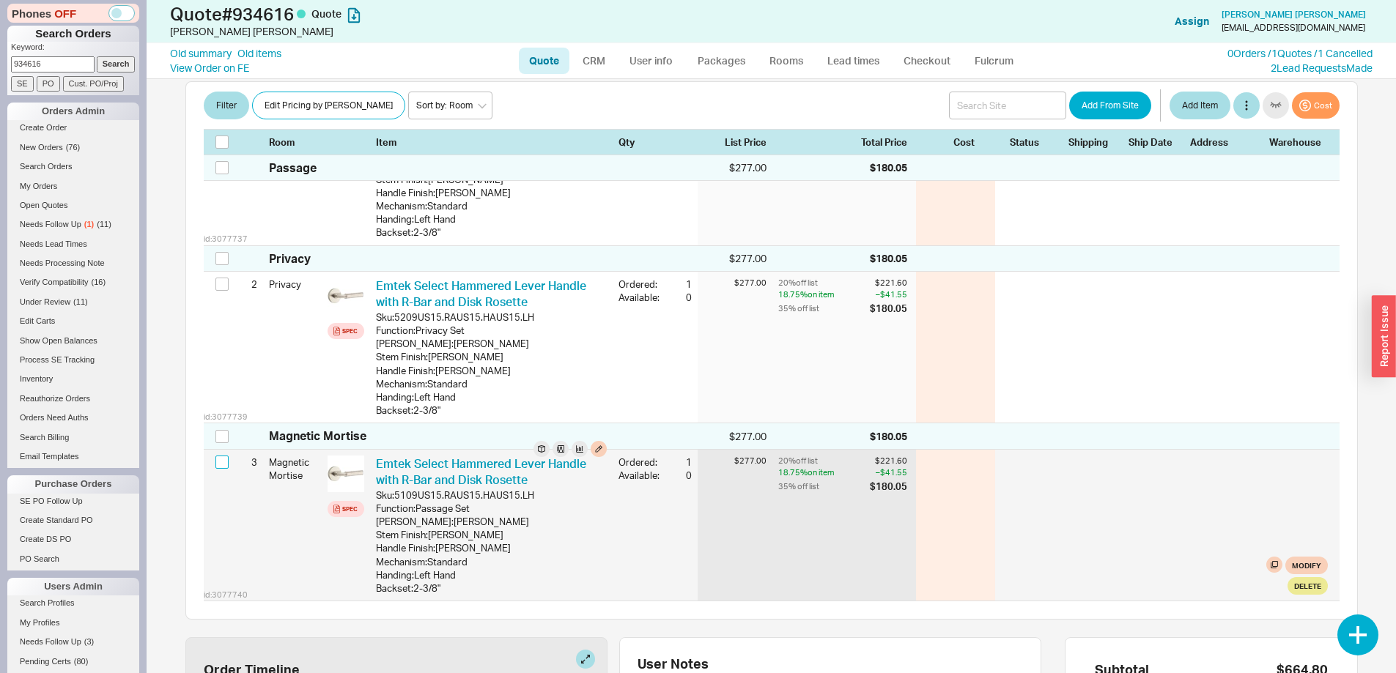
click at [226, 456] on input "checkbox" at bounding box center [221, 462] width 13 height 13
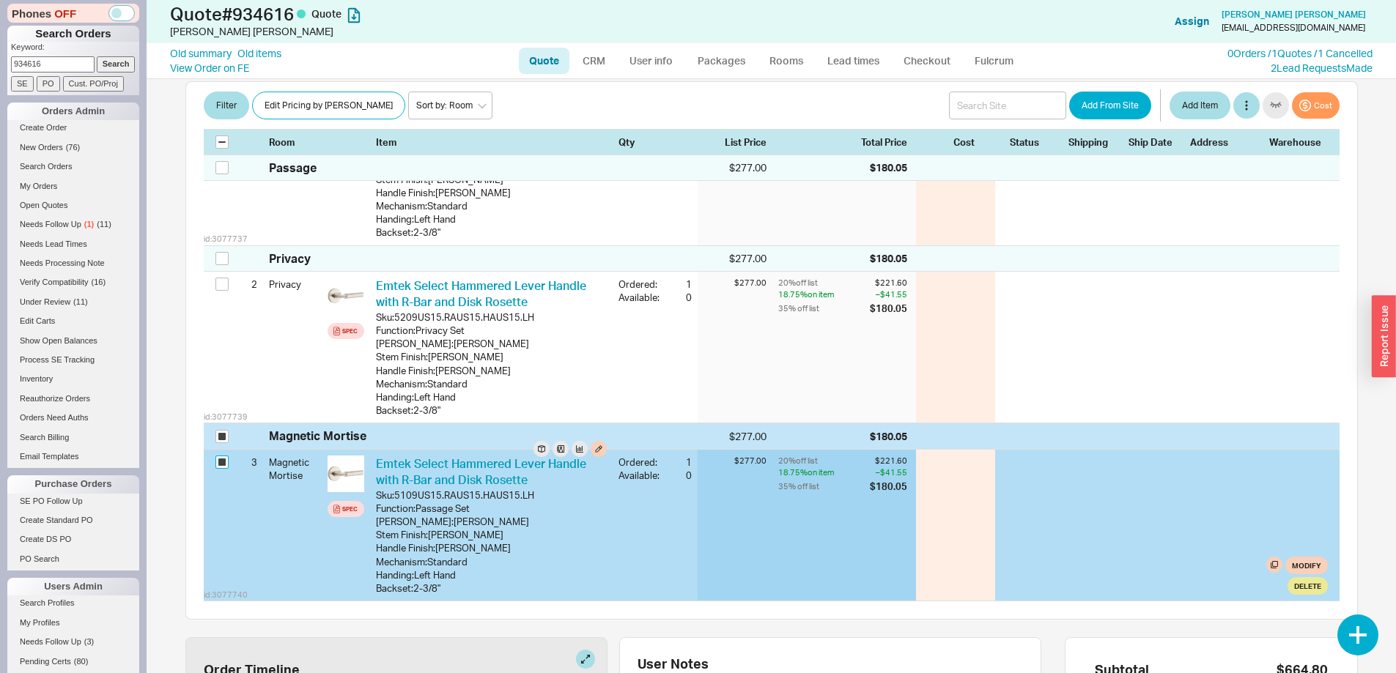
checkbox input "true"
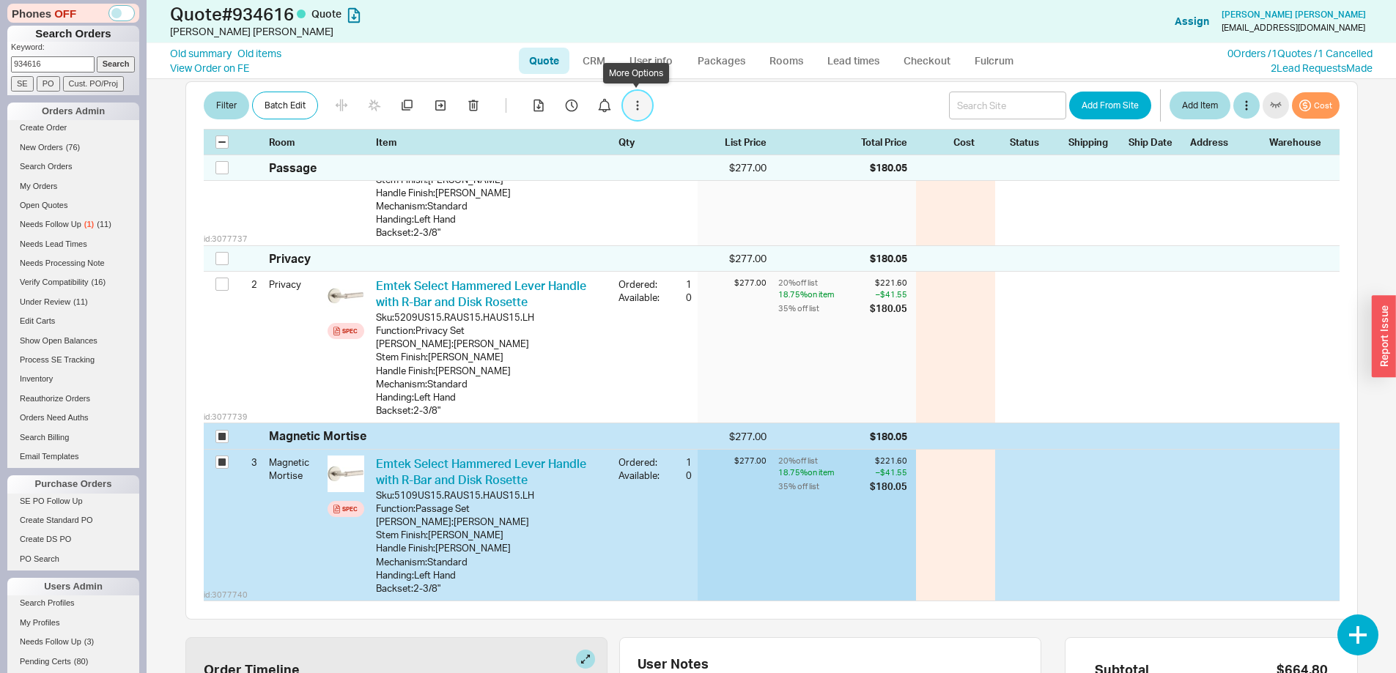
click at [634, 99] on button "button" at bounding box center [637, 105] width 29 height 29
click at [679, 138] on div "Convert to Line Item" at bounding box center [691, 134] width 115 height 15
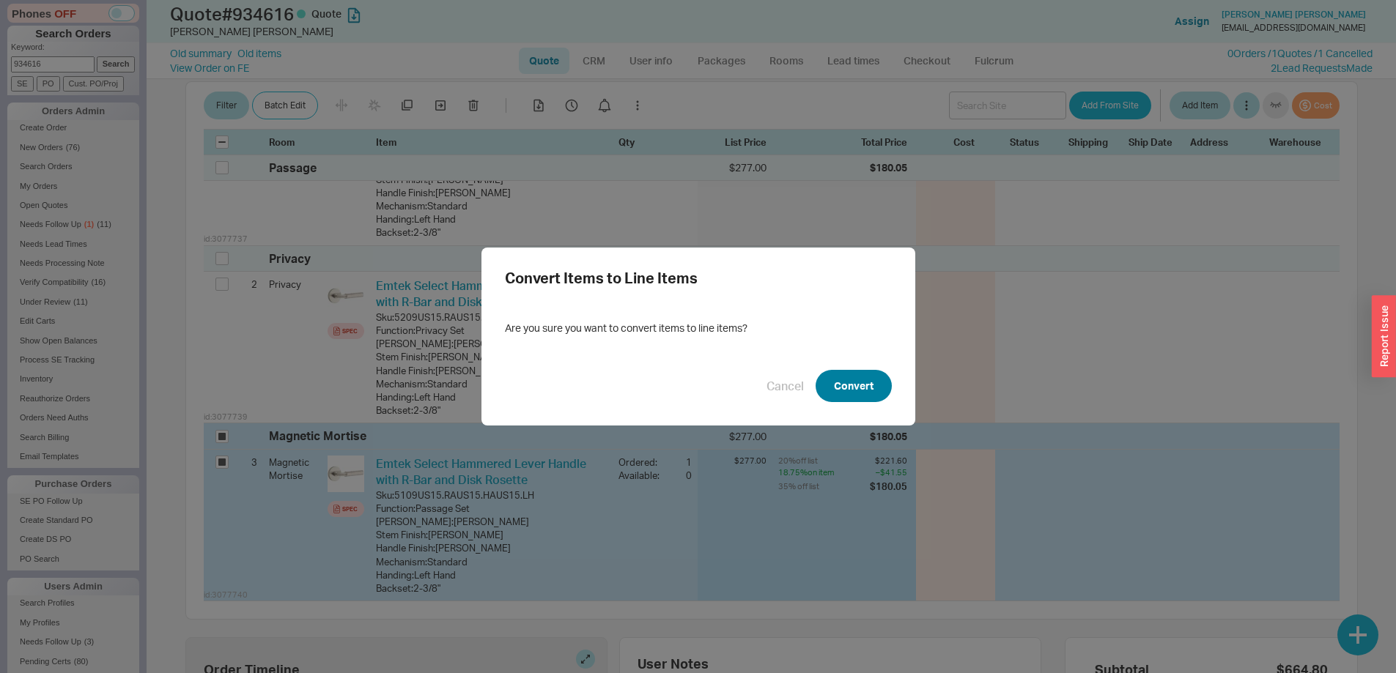
click at [848, 383] on button "Convert" at bounding box center [854, 386] width 76 height 32
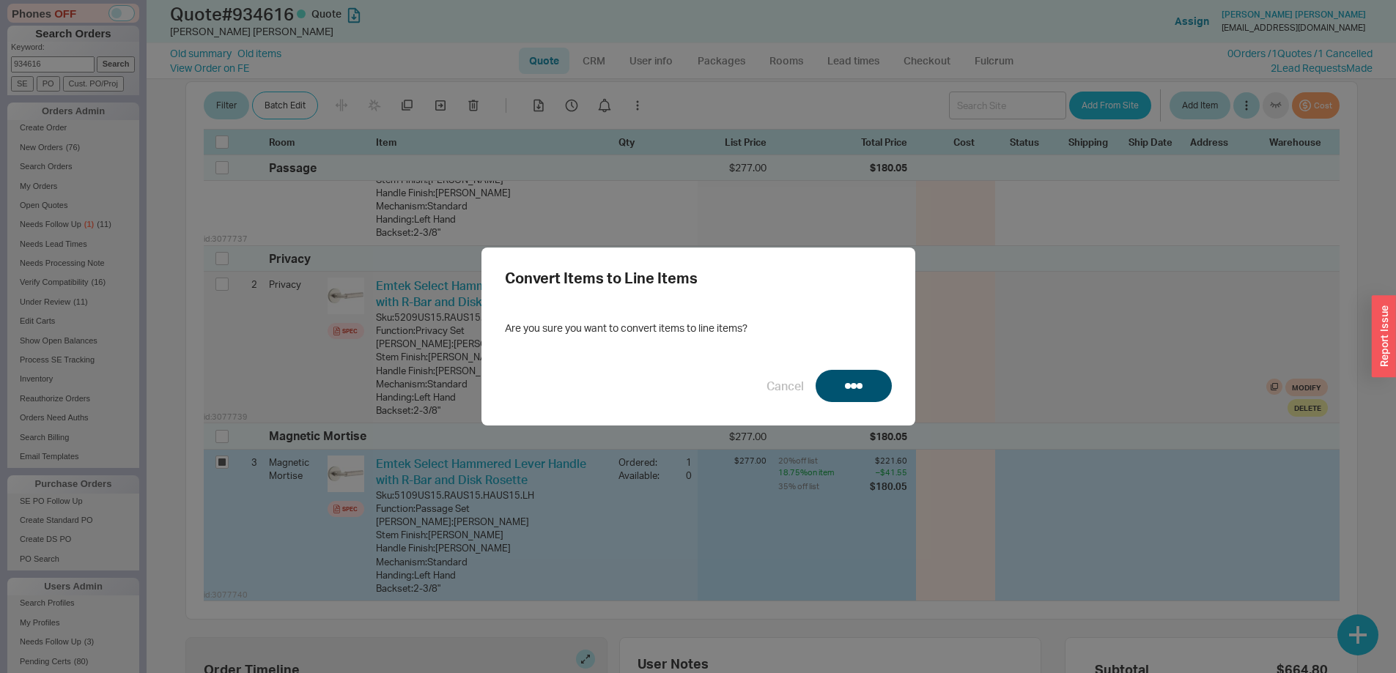
checkbox input "false"
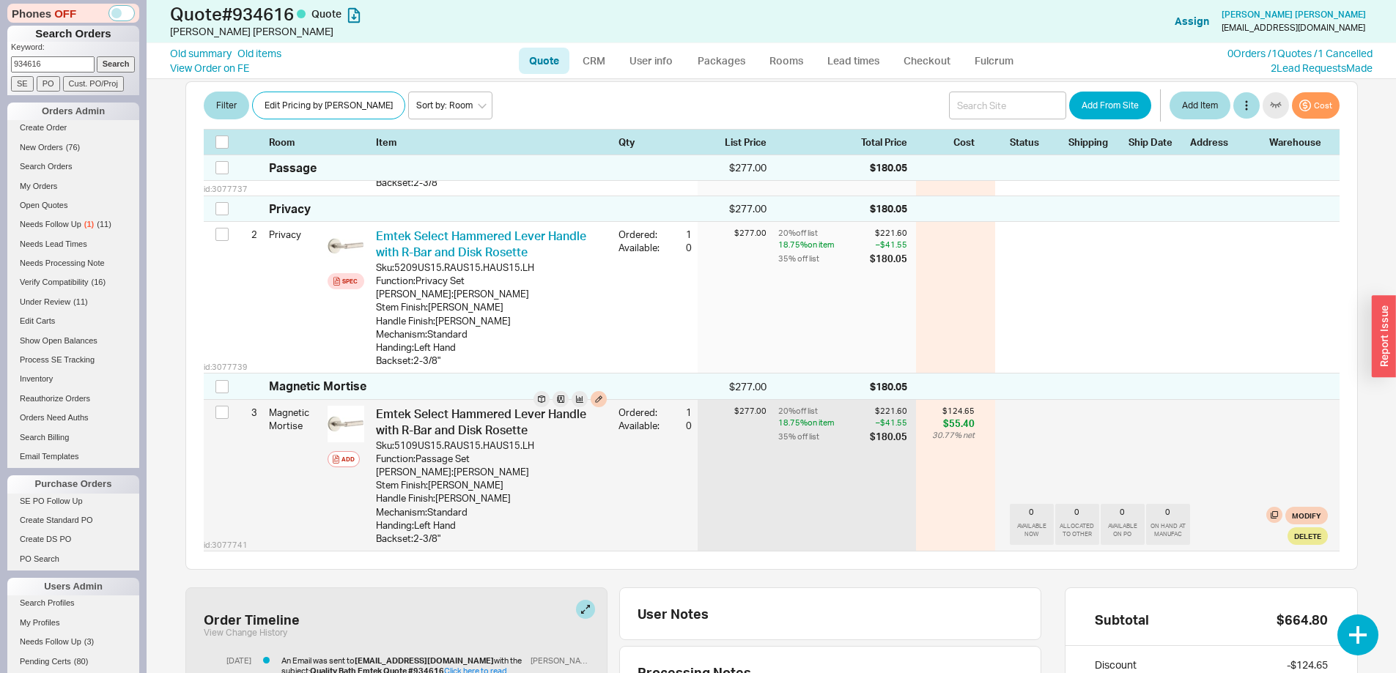
scroll to position [440, 0]
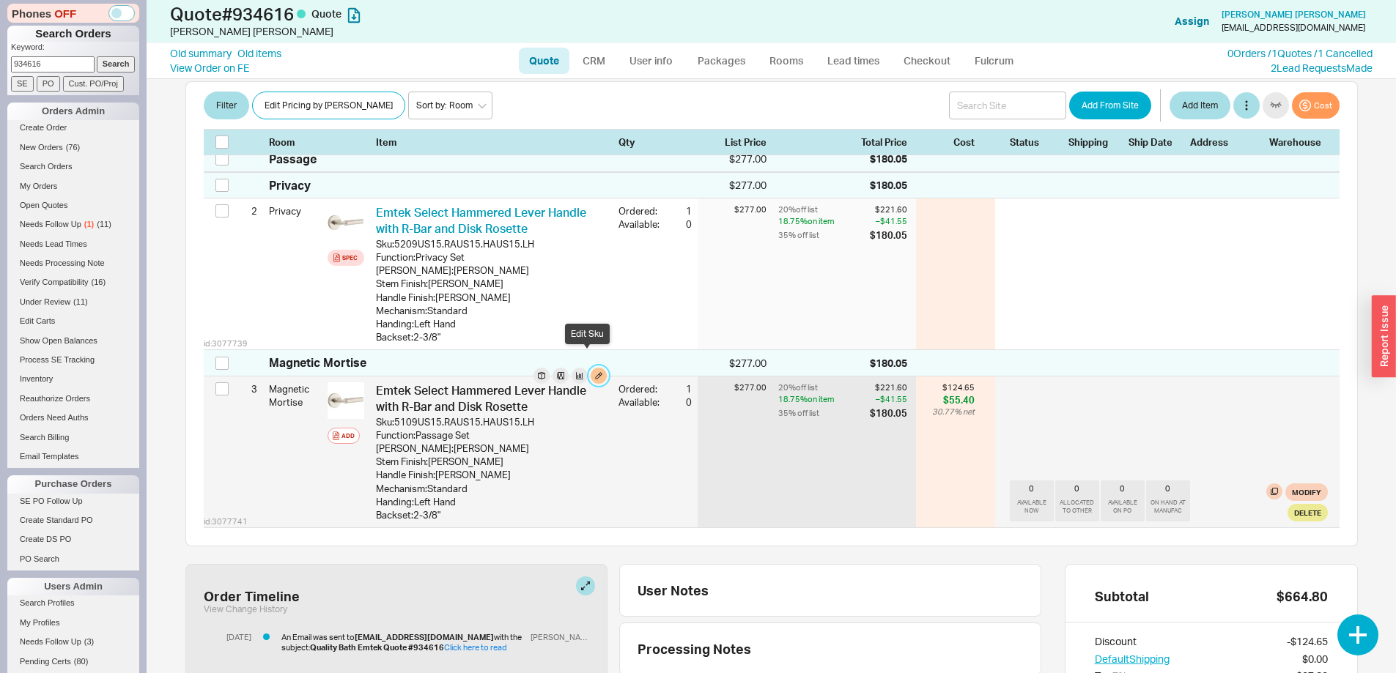
click at [591, 368] on button "button" at bounding box center [599, 376] width 16 height 16
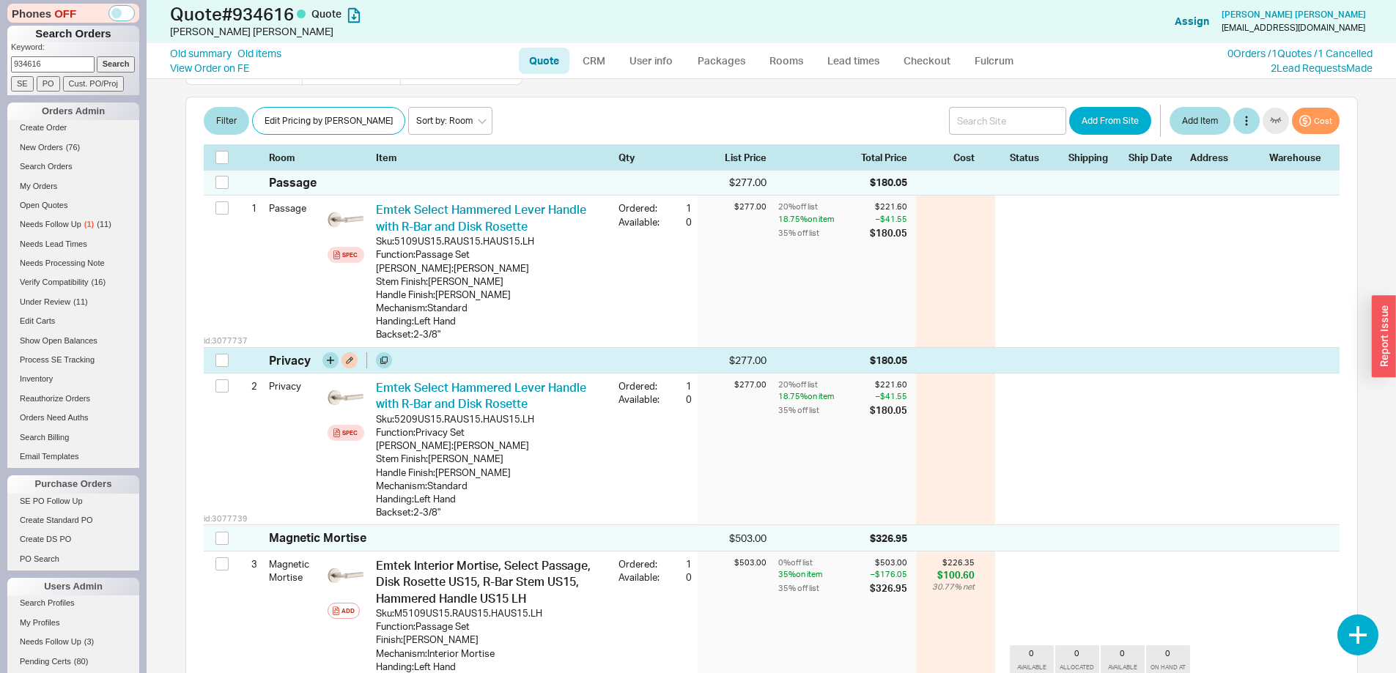
scroll to position [293, 0]
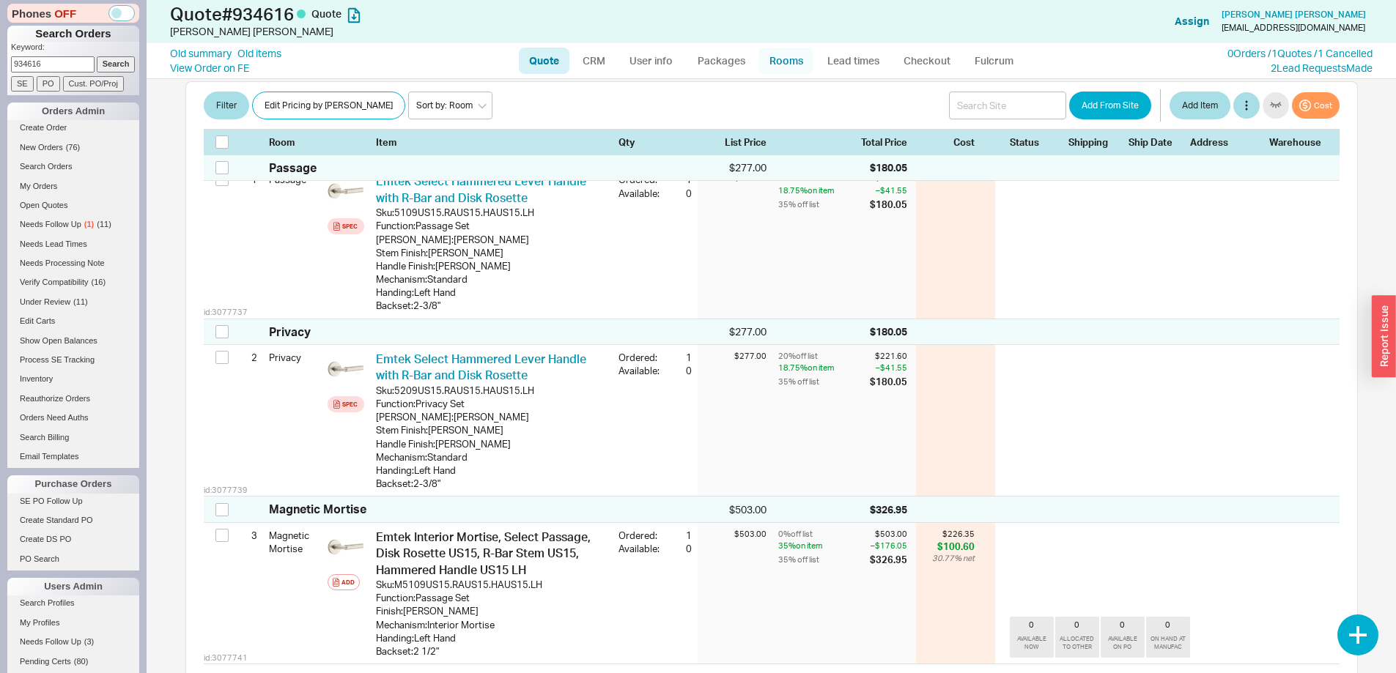
click at [771, 64] on link "Rooms" at bounding box center [785, 61] width 55 height 26
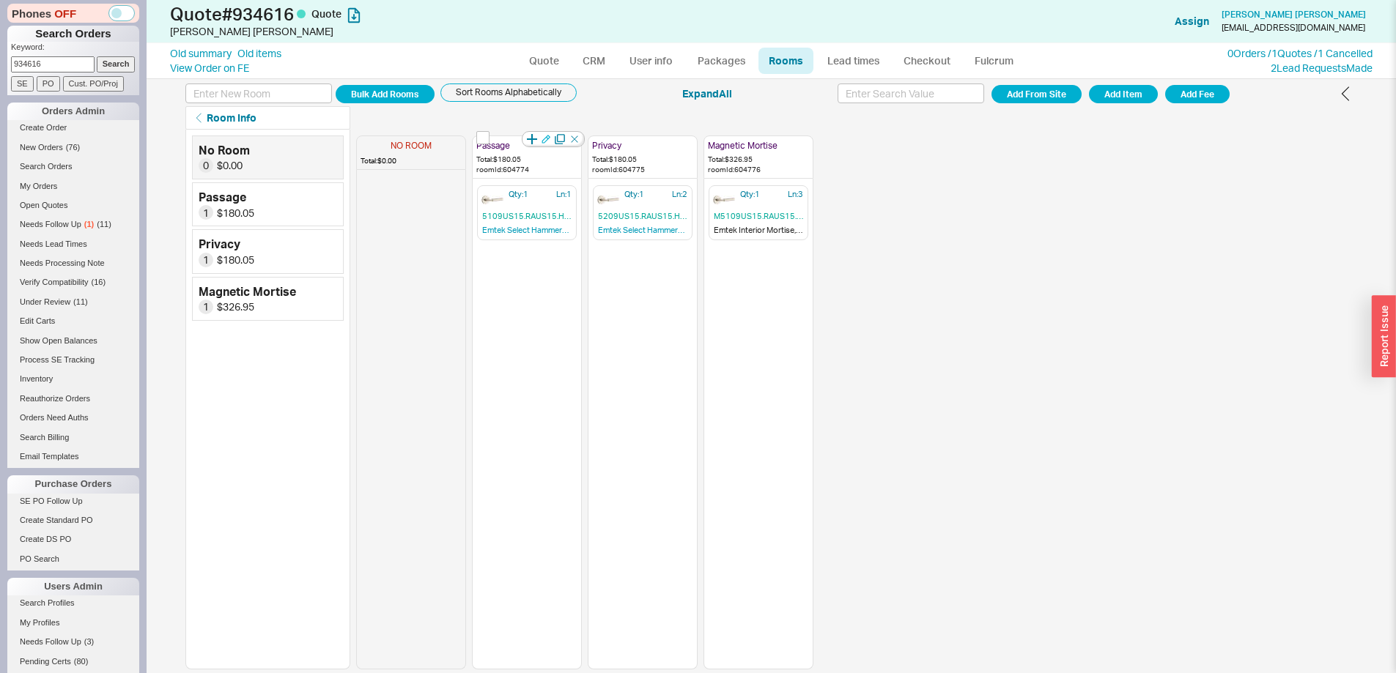
click at [544, 141] on icon "button" at bounding box center [546, 139] width 9 height 9
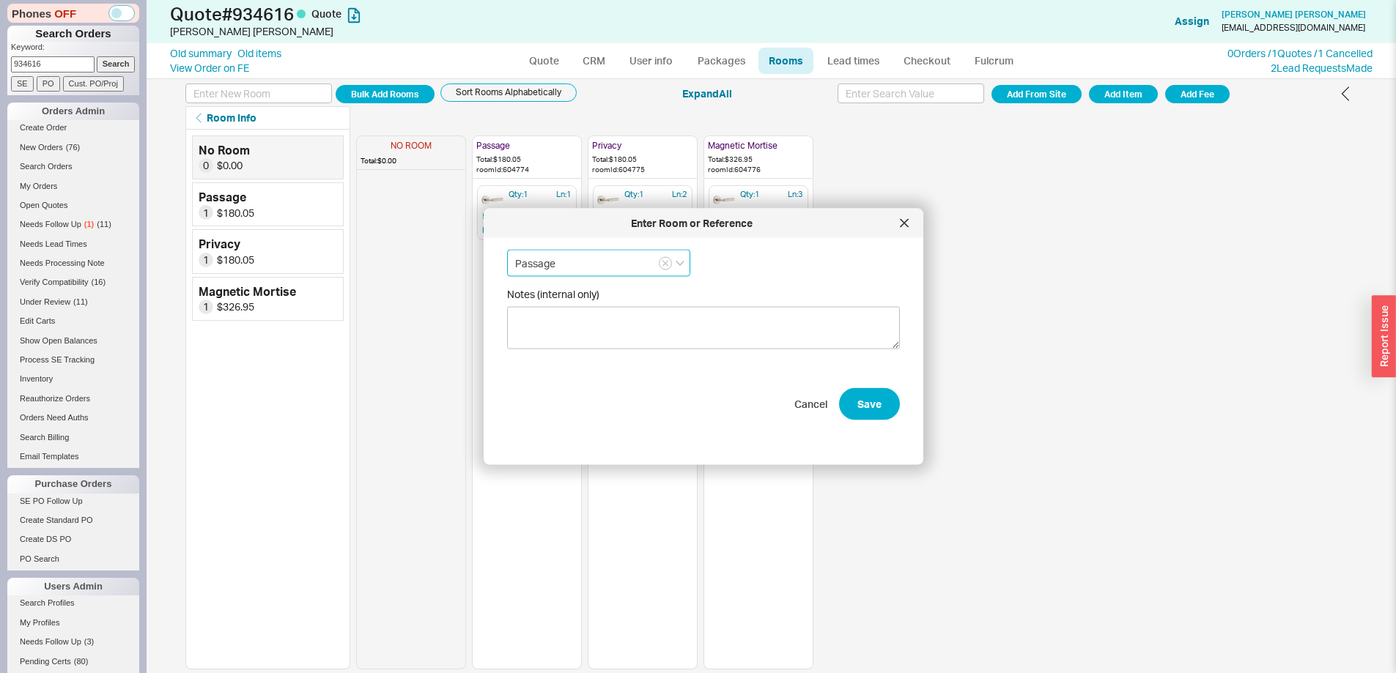
click at [555, 265] on input "Passage" at bounding box center [598, 263] width 183 height 27
type input "Standard"
click at [867, 403] on button "Save" at bounding box center [869, 404] width 61 height 32
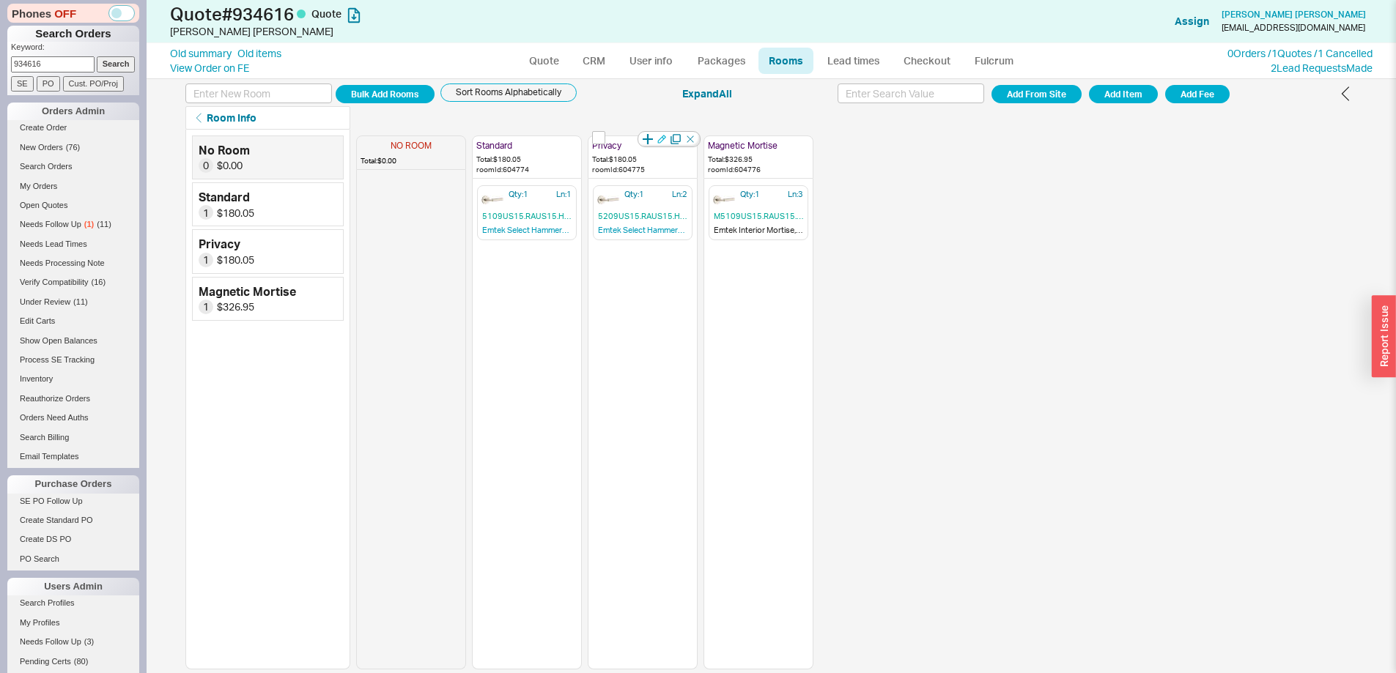
click at [663, 139] on icon "button" at bounding box center [661, 139] width 8 height 8
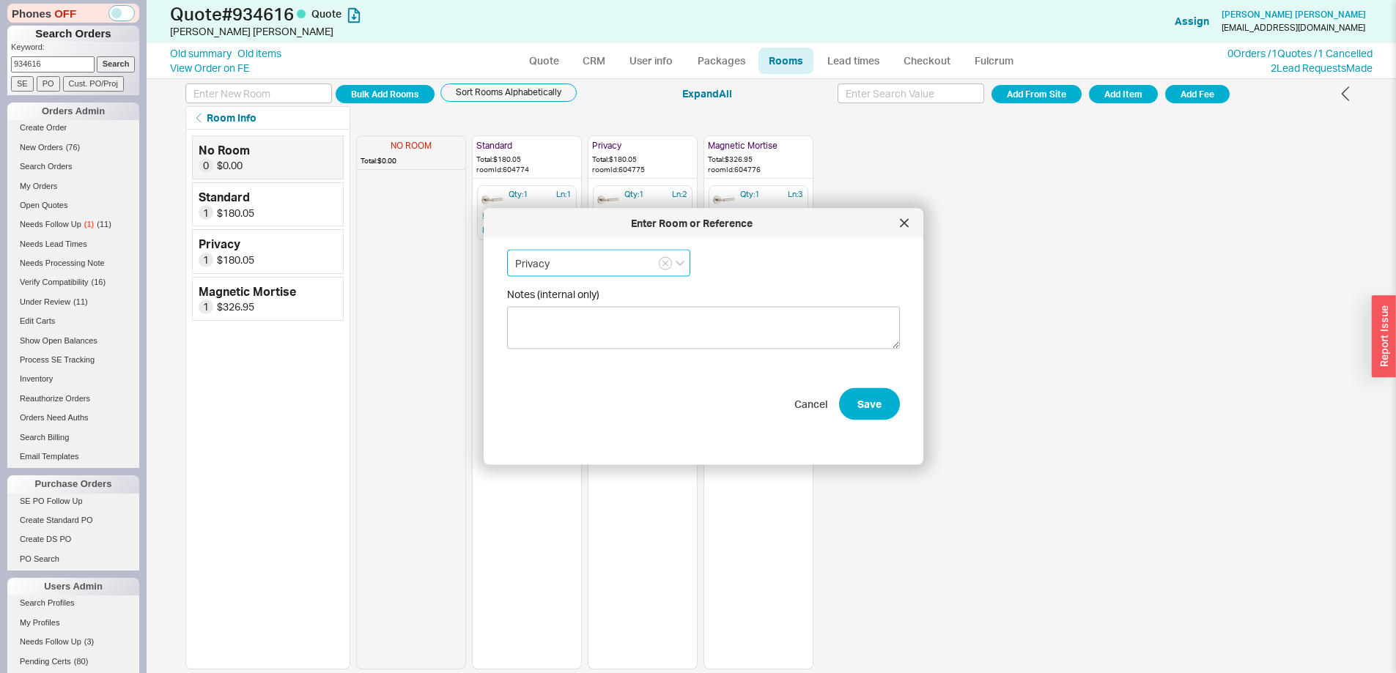
click at [592, 265] on input "Privacy" at bounding box center [598, 263] width 183 height 27
type input "Concealed Fasteners"
click at [854, 407] on button "Save" at bounding box center [869, 404] width 61 height 32
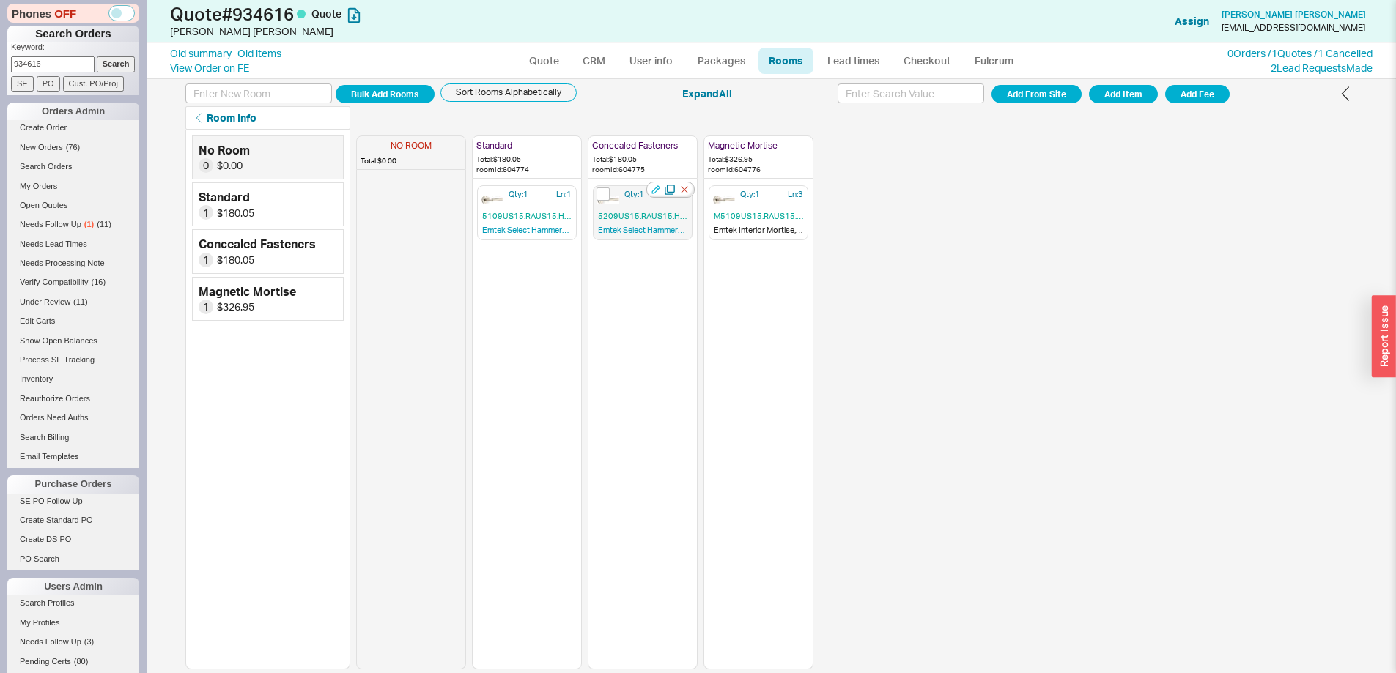
click at [654, 191] on icon "button" at bounding box center [655, 189] width 9 height 9
click at [576, 58] on link "CRM" at bounding box center [593, 61] width 43 height 26
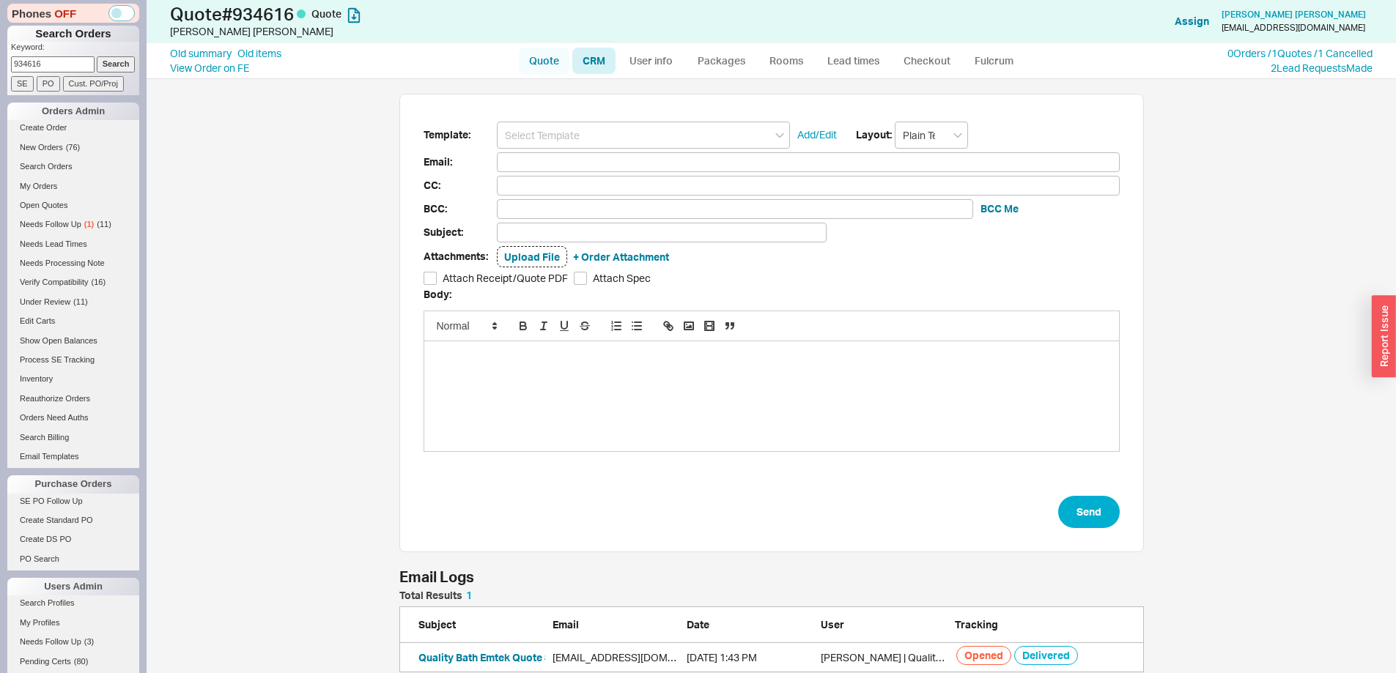
scroll to position [71, 734]
click at [538, 57] on link "Quote" at bounding box center [544, 61] width 51 height 26
select select "LOW"
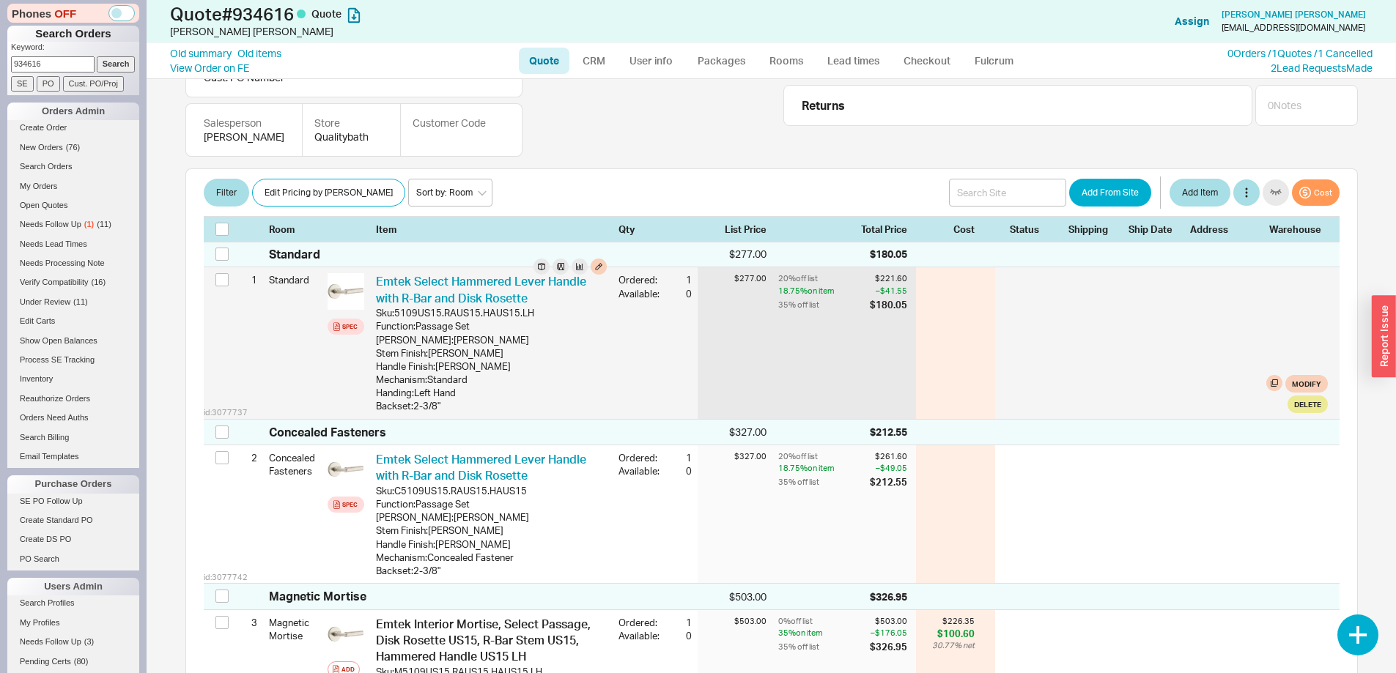
scroll to position [147, 0]
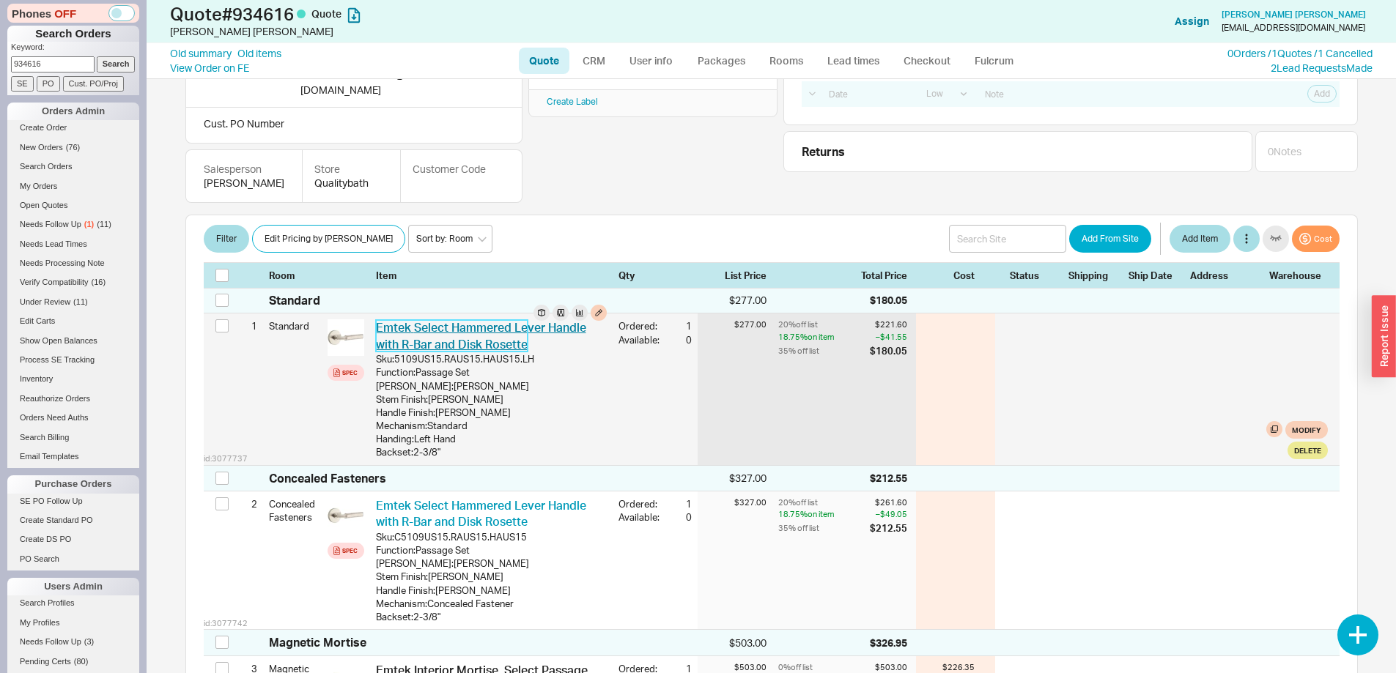
click at [535, 320] on link "Emtek Select Hammered Lever Handle with R-Bar and Disk Rosette" at bounding box center [481, 335] width 210 height 31
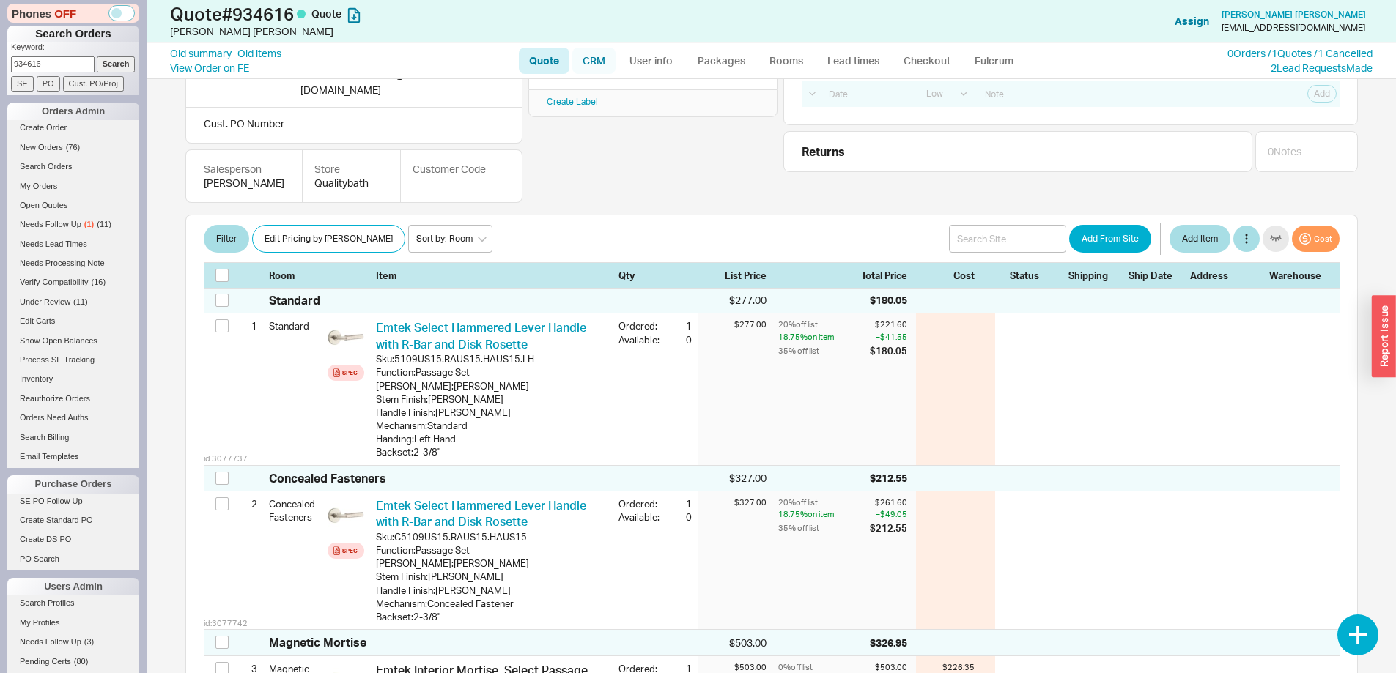
click at [611, 69] on link "CRM" at bounding box center [593, 61] width 43 height 26
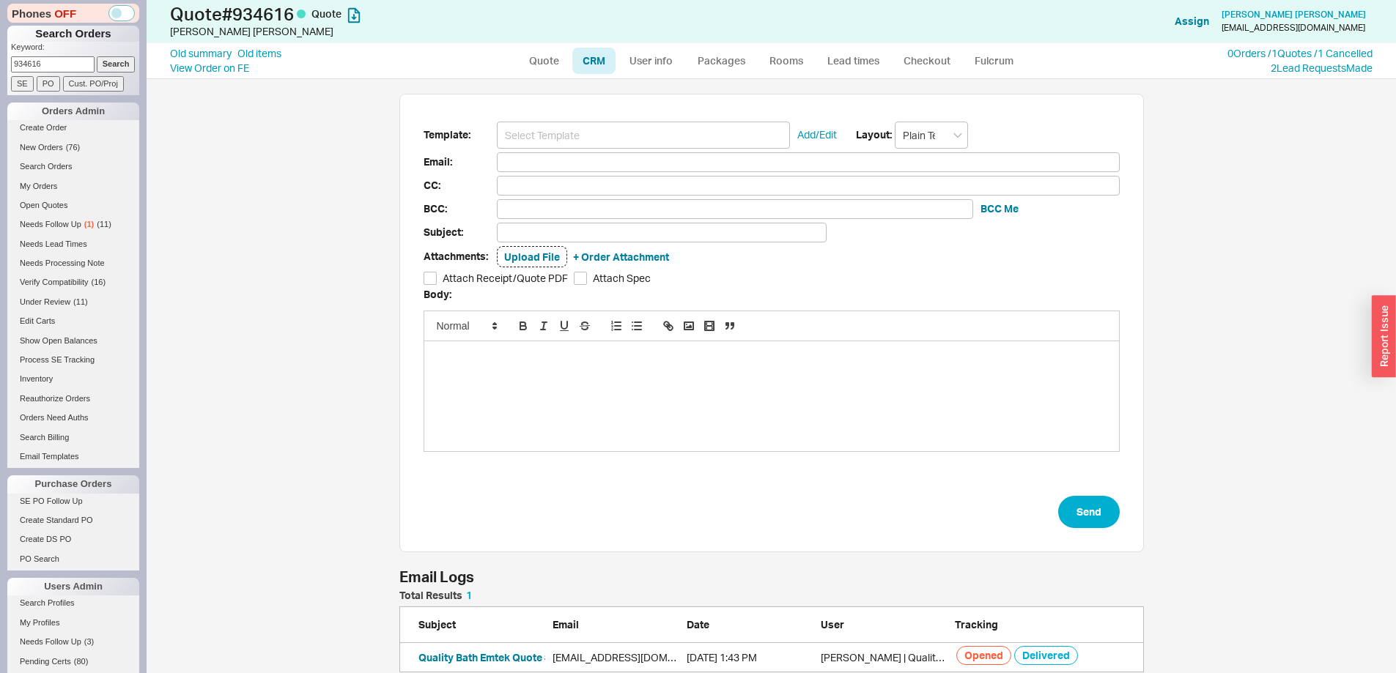
scroll to position [12, 12]
click input
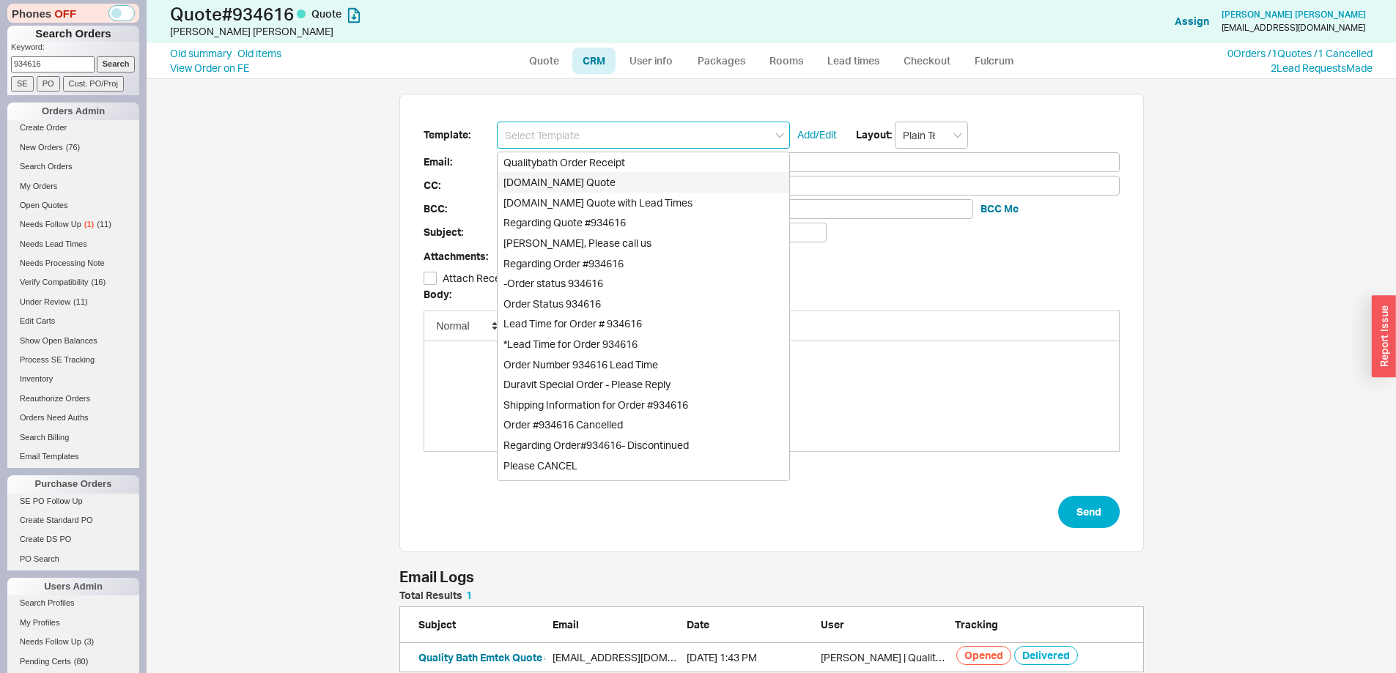
click div "Qualitybath.com Quote"
type input "Receipt"
type input "evolvesconstruction@gmail.com"
type input "Quality Bath Quote #934616"
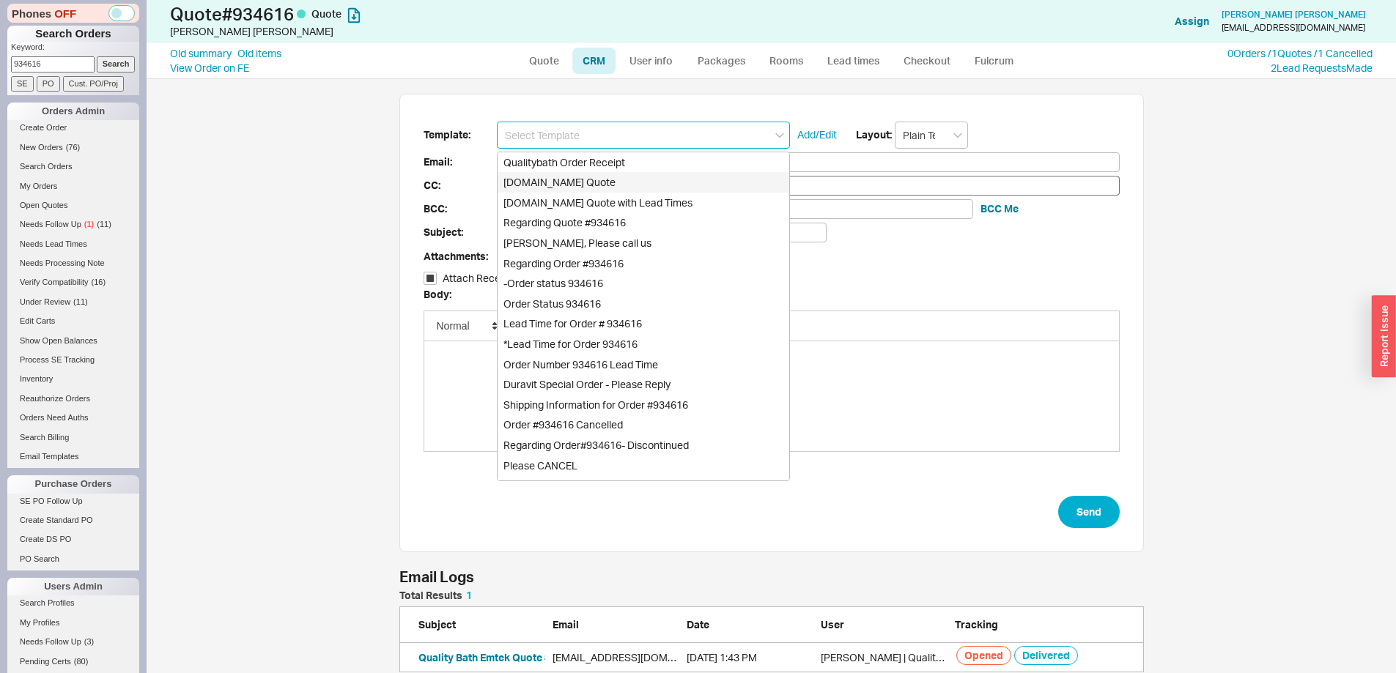
checkbox input "true"
type input "Qualitybath.com Quote"
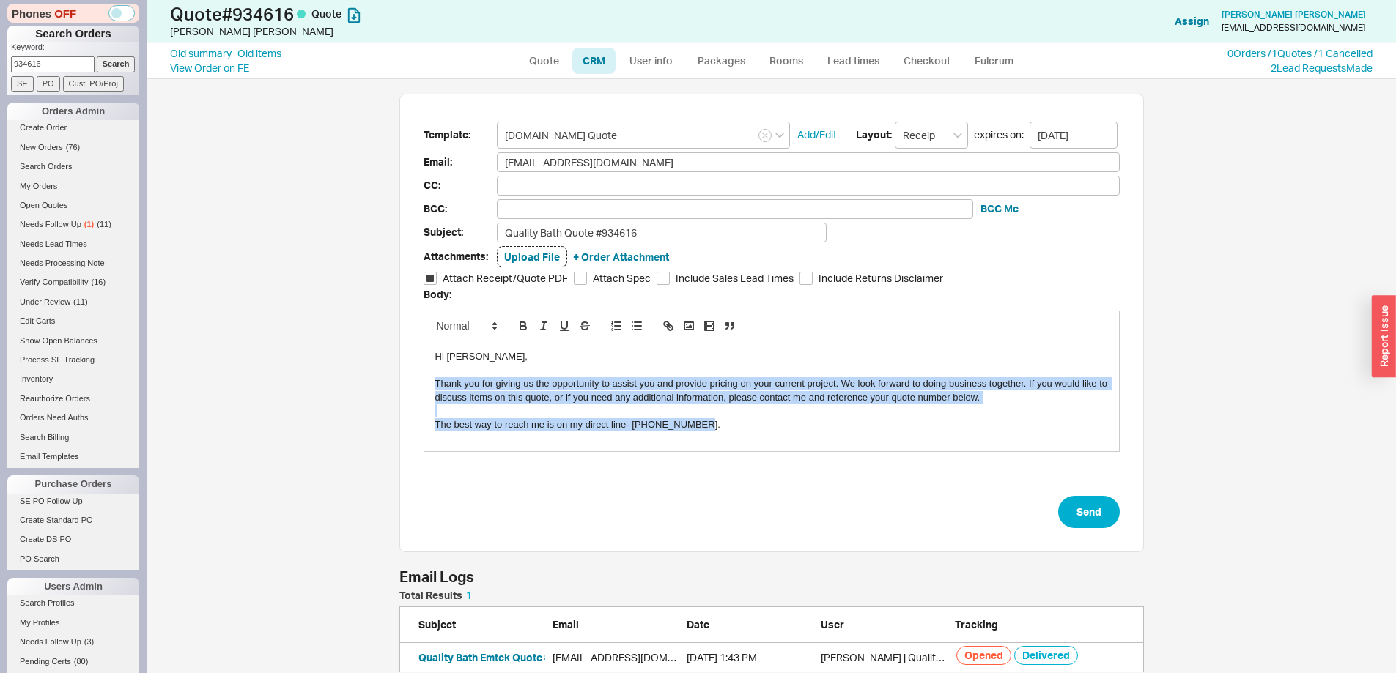
drag, startPoint x: 429, startPoint y: 382, endPoint x: 929, endPoint y: 471, distance: 508.4
click form "Template: Qualitybath.com Quote Add/Edit Layout: Receipt expires on: 09/01/2025…"
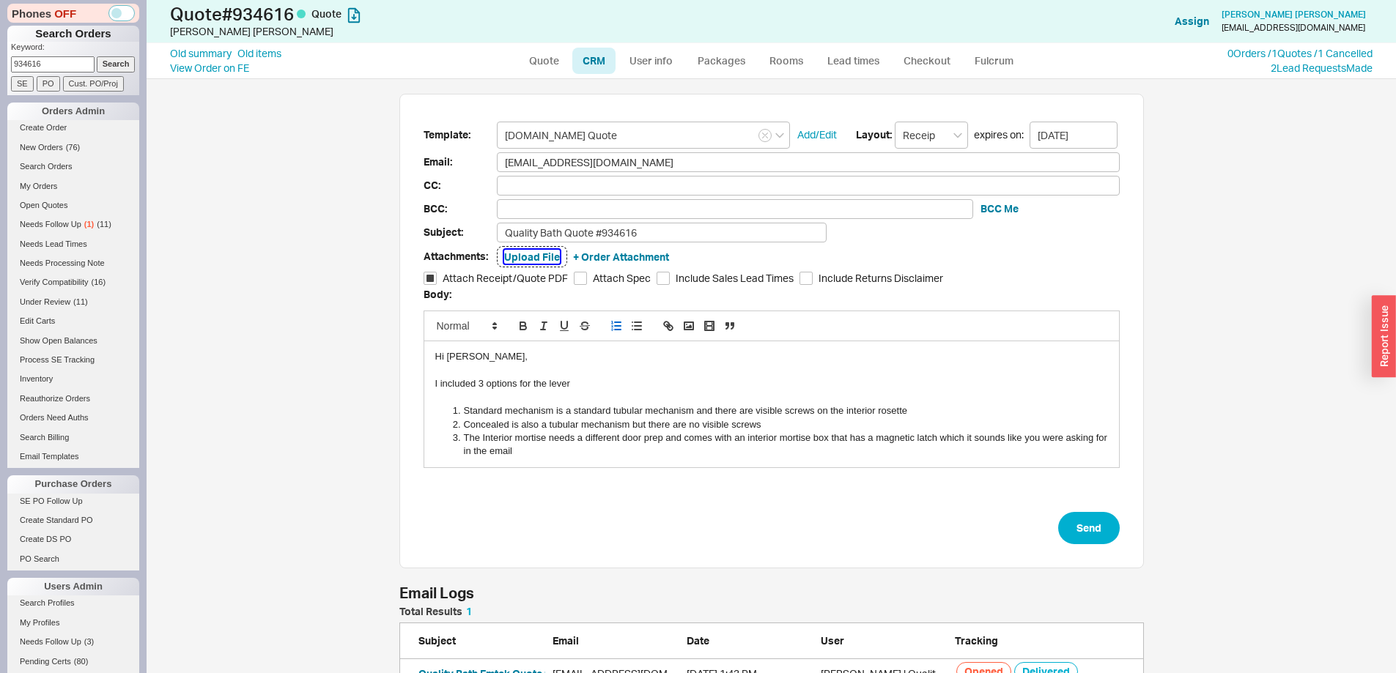
click button "Upload File"
click div "Hi Carlos, I included 3 options for the lever Standard mechanism is a standard …"
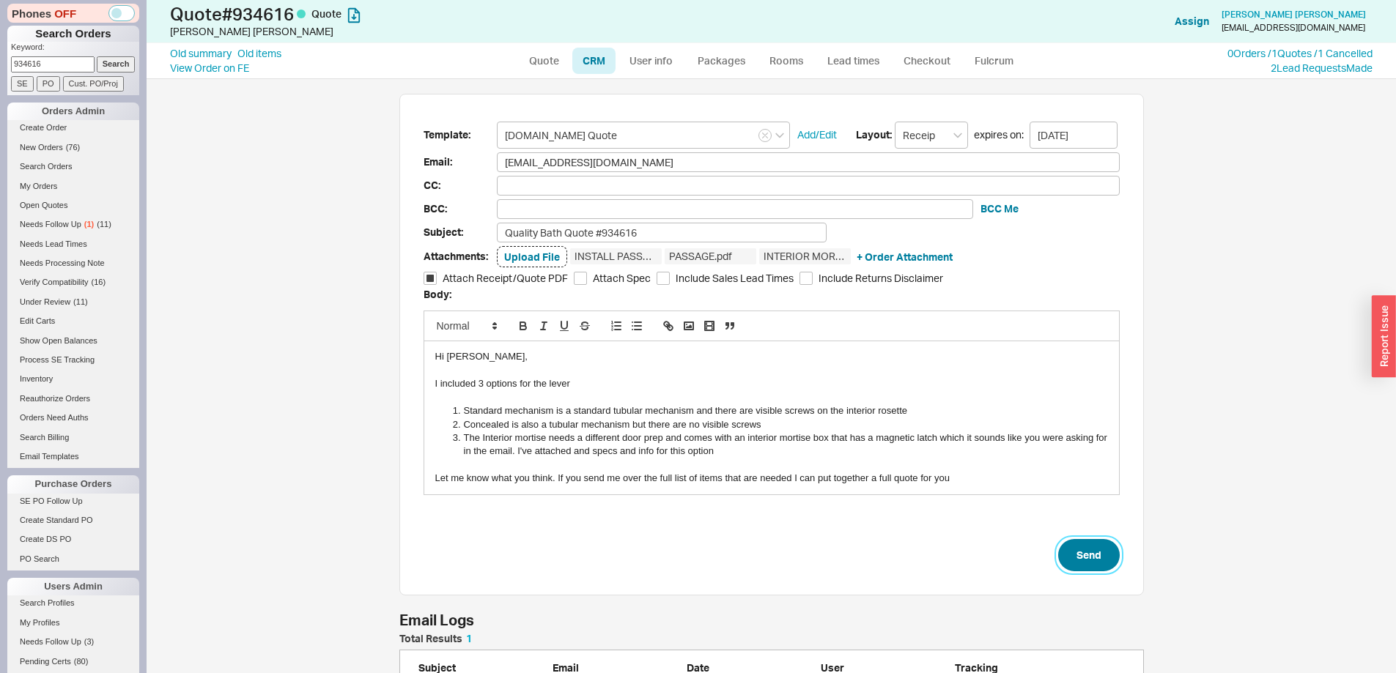
click button "Send"
select select "LOW"
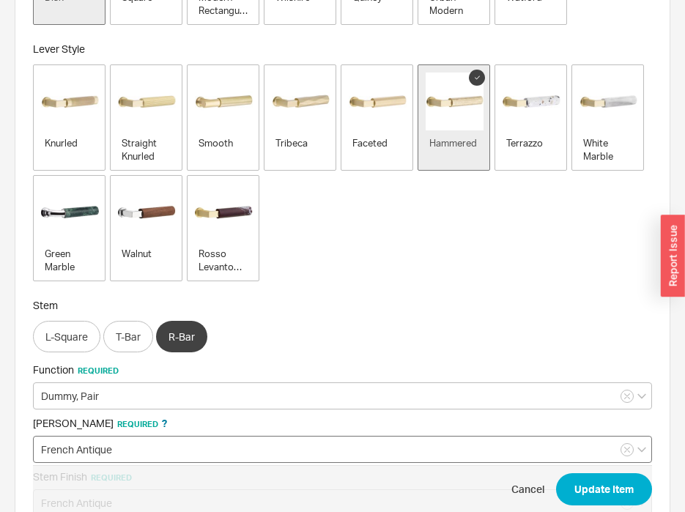
scroll to position [505, 0]
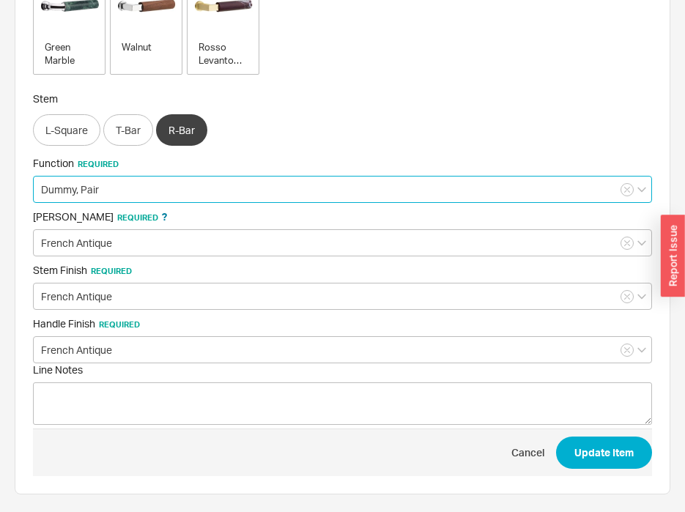
click at [160, 196] on input "Dummy, Pair" at bounding box center [342, 189] width 619 height 27
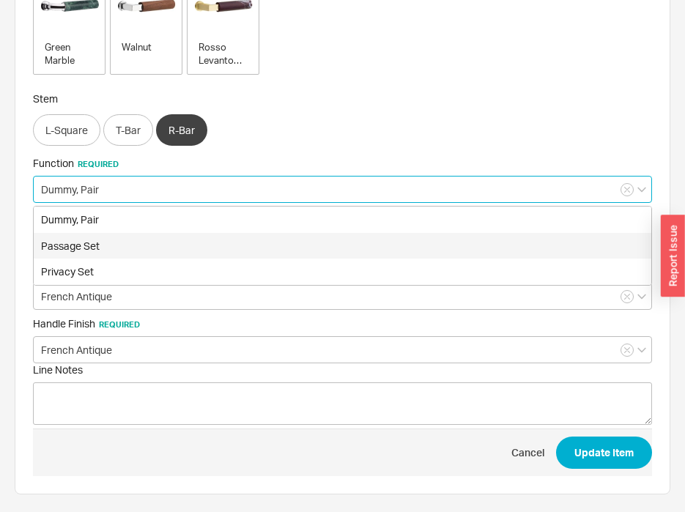
click at [158, 237] on div "Passage Set" at bounding box center [343, 246] width 618 height 26
type input "Passage Set"
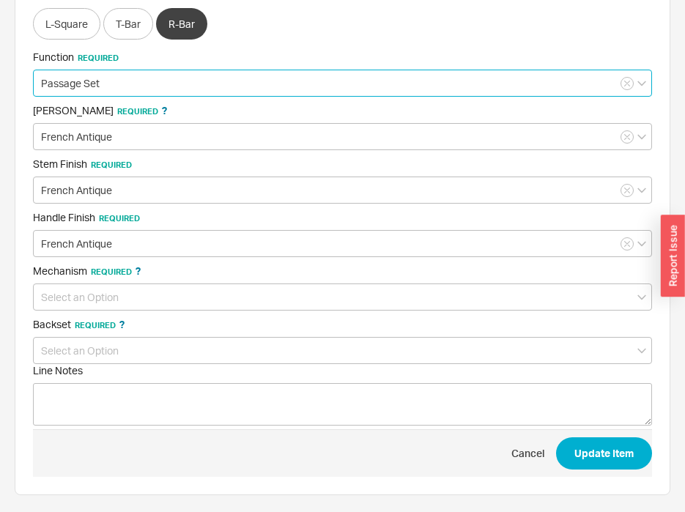
scroll to position [612, 0]
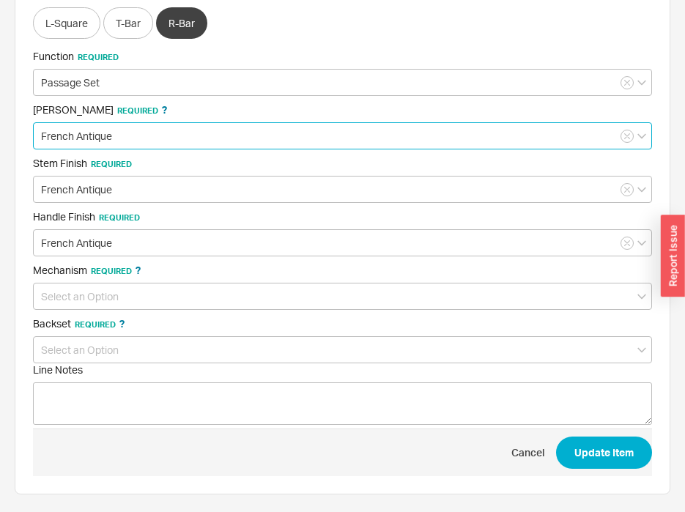
click at [108, 148] on input "French Antique" at bounding box center [342, 135] width 619 height 27
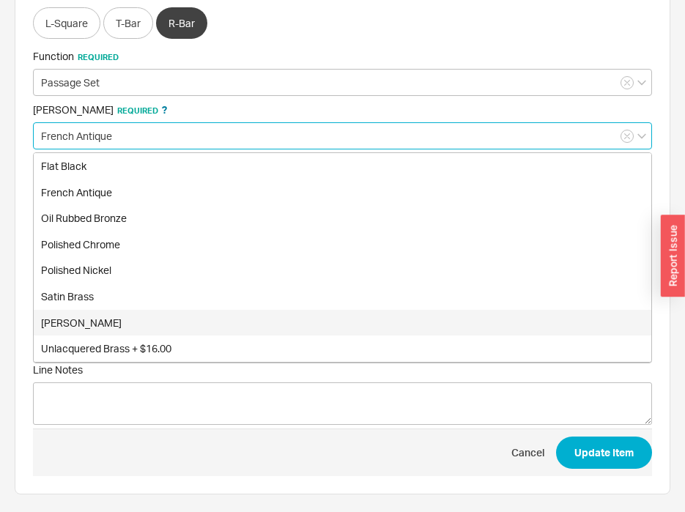
click at [113, 313] on div "Satin Nickel" at bounding box center [343, 323] width 618 height 26
type input "[PERSON_NAME]"
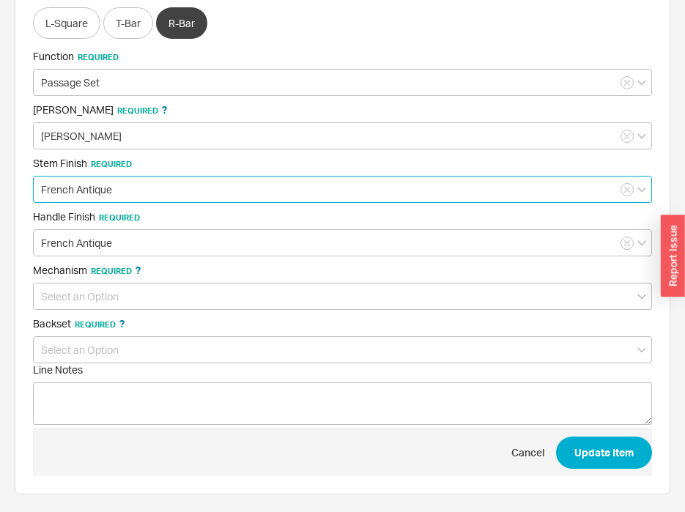
click at [145, 180] on input "French Antique" at bounding box center [342, 189] width 619 height 27
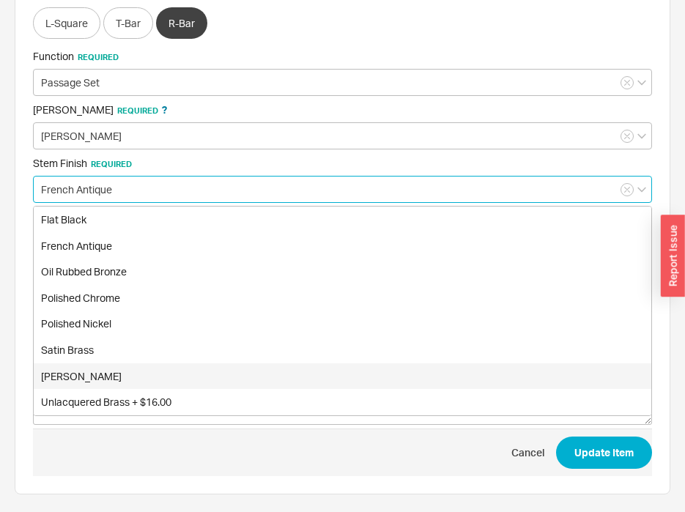
click at [116, 367] on div "[PERSON_NAME]" at bounding box center [343, 376] width 618 height 26
type input "[PERSON_NAME]"
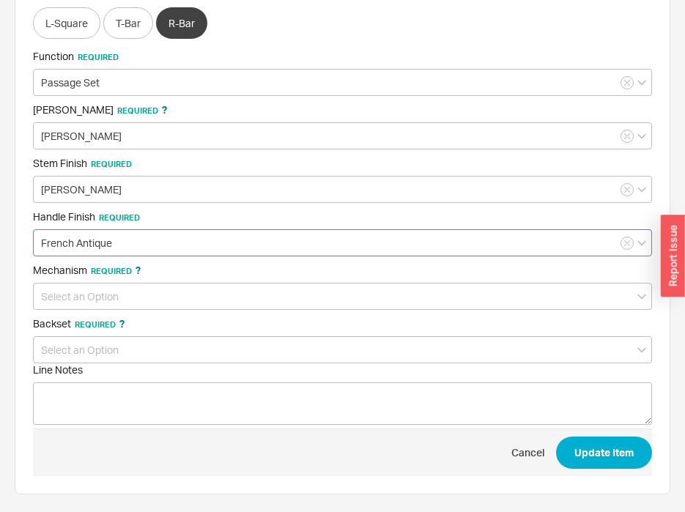
click at [129, 239] on input "French Antique" at bounding box center [342, 242] width 619 height 27
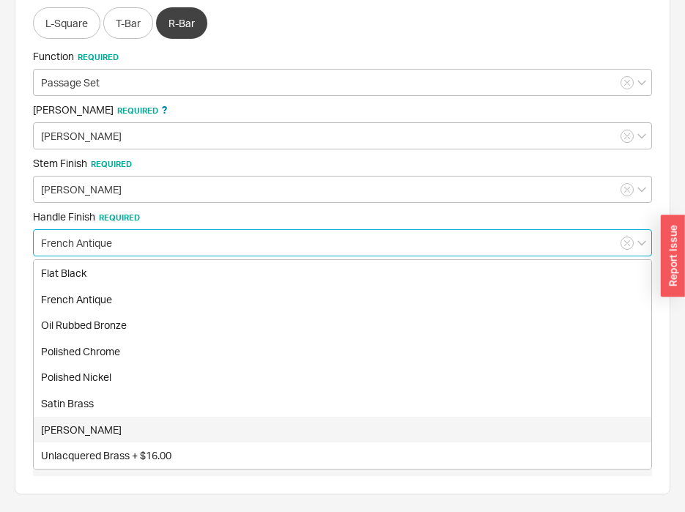
click at [138, 428] on div "[PERSON_NAME]" at bounding box center [343, 430] width 618 height 26
type input "[PERSON_NAME]"
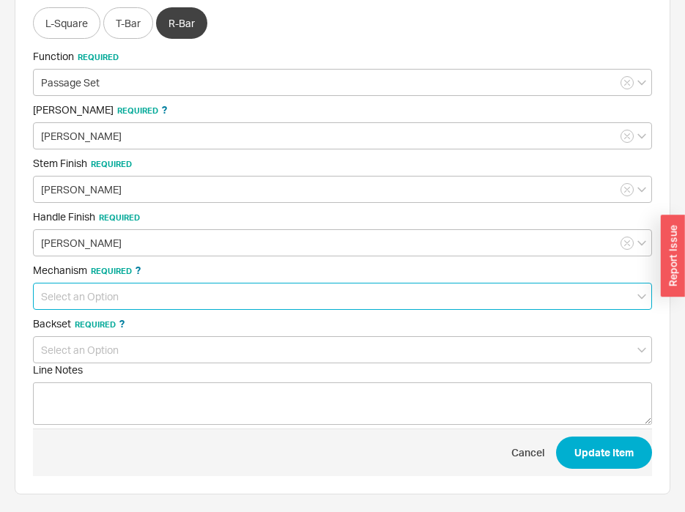
click at [117, 289] on input at bounding box center [342, 296] width 619 height 27
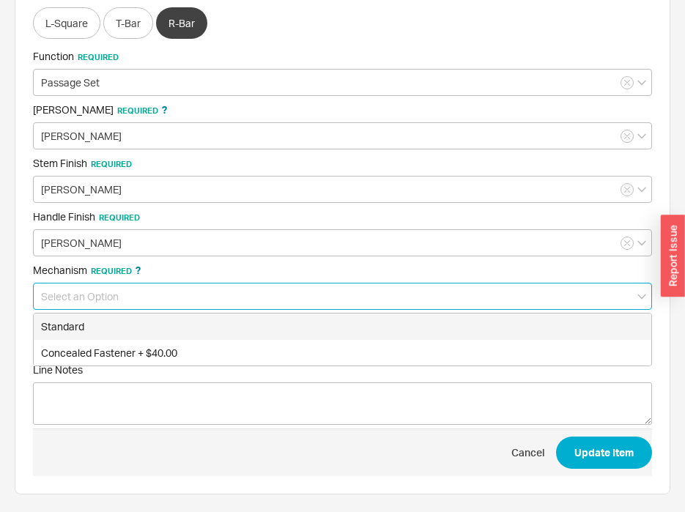
click at [126, 332] on div "Standard" at bounding box center [343, 327] width 618 height 26
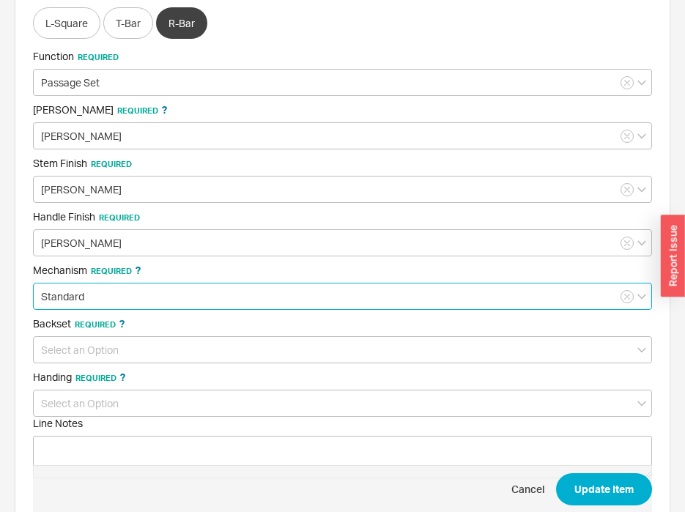
type input "Standard"
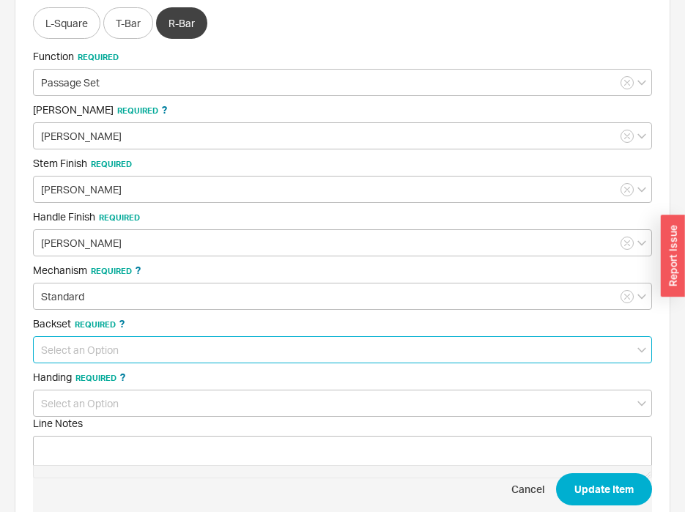
click at [117, 347] on input at bounding box center [342, 349] width 619 height 27
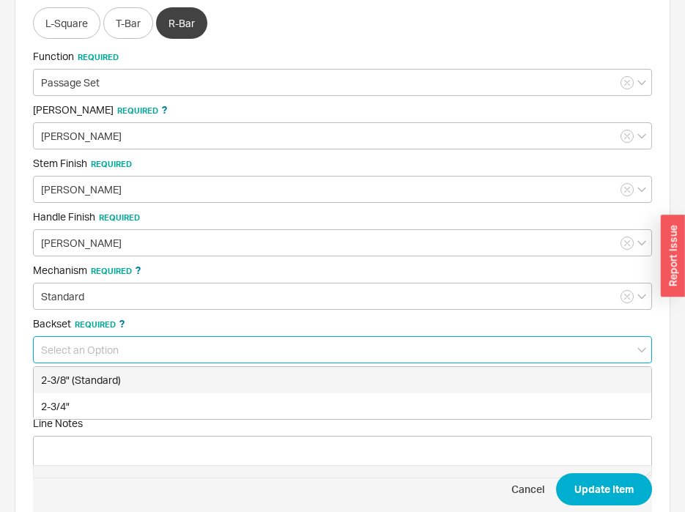
click at [125, 382] on div "2-3/8" (Standard)" at bounding box center [343, 380] width 618 height 26
type input "2-3/8" (Standard)"
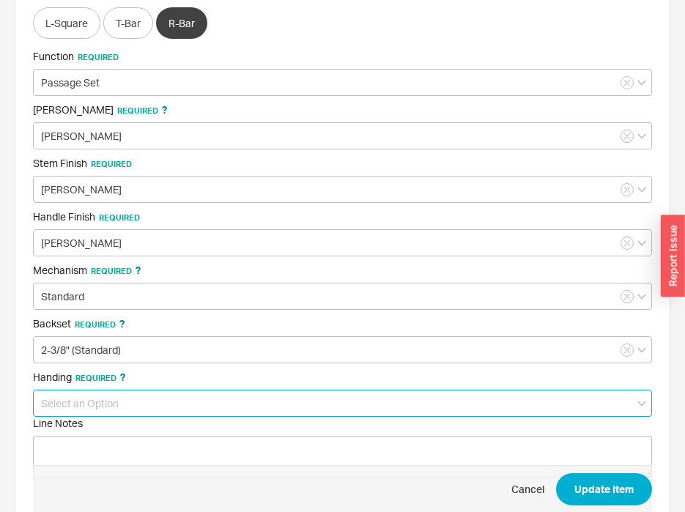
click at [122, 397] on input at bounding box center [342, 403] width 619 height 27
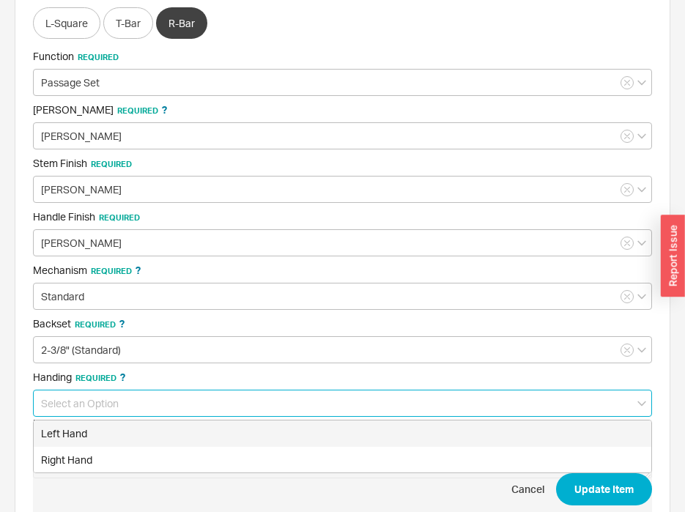
drag, startPoint x: 130, startPoint y: 431, endPoint x: 207, endPoint y: 401, distance: 82.6
click at [131, 432] on div "Left Hand" at bounding box center [343, 434] width 618 height 26
type input "Left Hand"
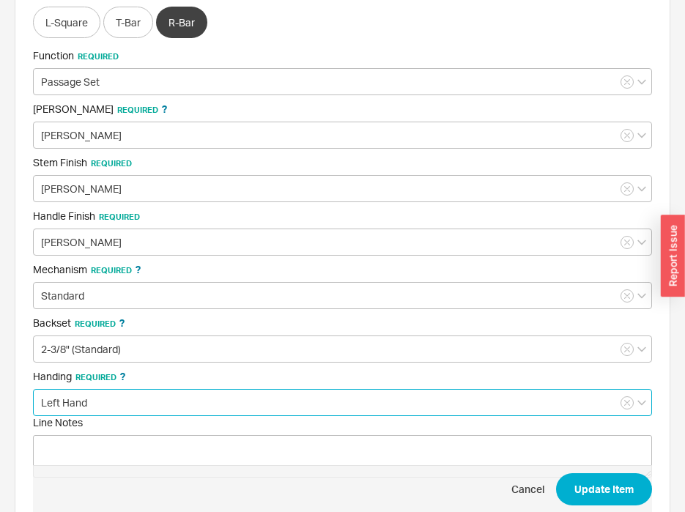
scroll to position [665, 0]
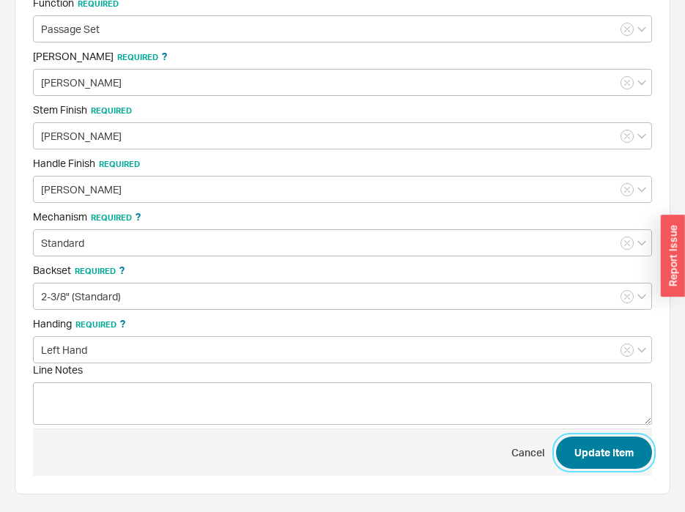
click at [604, 450] on button "Update Item" at bounding box center [604, 453] width 96 height 32
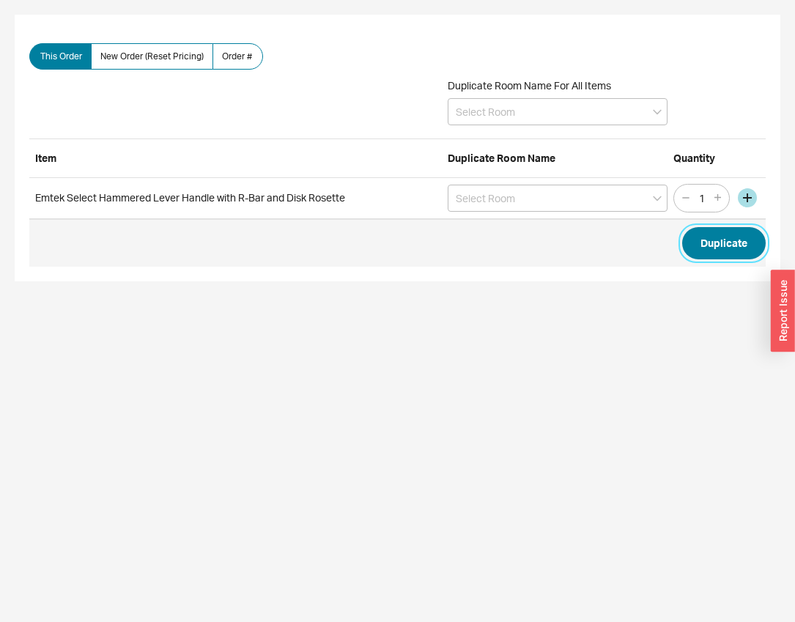
click at [717, 242] on button "Duplicate" at bounding box center [724, 243] width 84 height 32
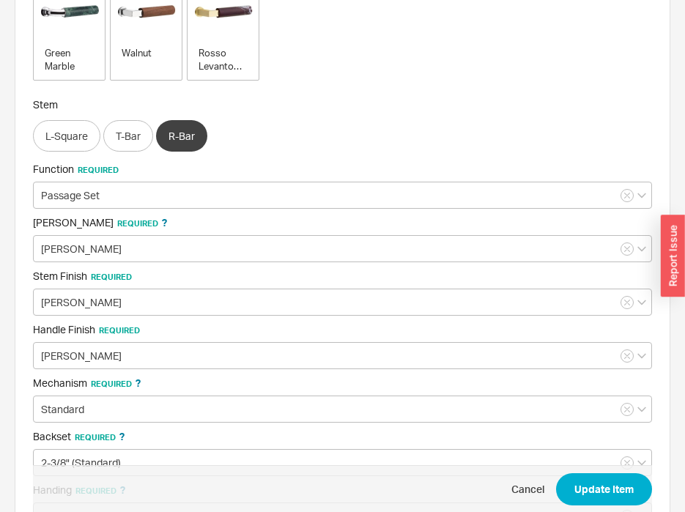
scroll to position [513, 0]
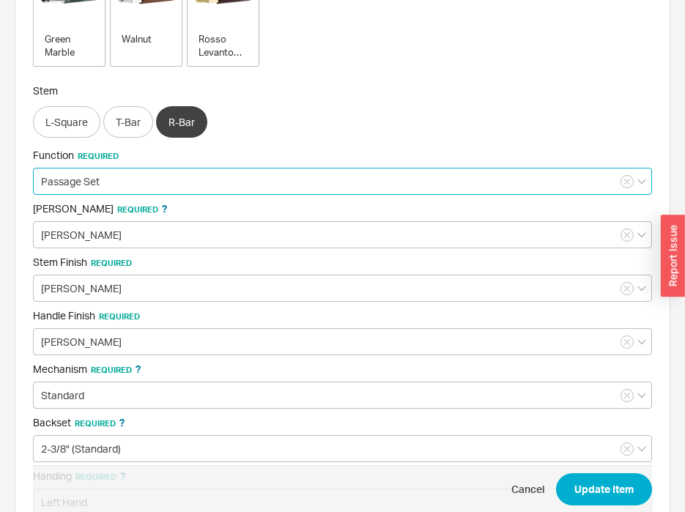
click at [122, 190] on input "Passage Set" at bounding box center [342, 181] width 619 height 27
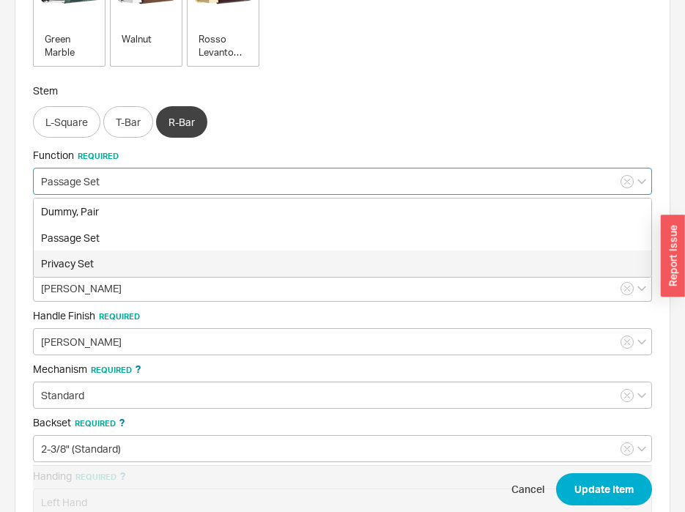
click at [113, 256] on div "Privacy Set" at bounding box center [343, 264] width 618 height 26
type input "Privacy Set"
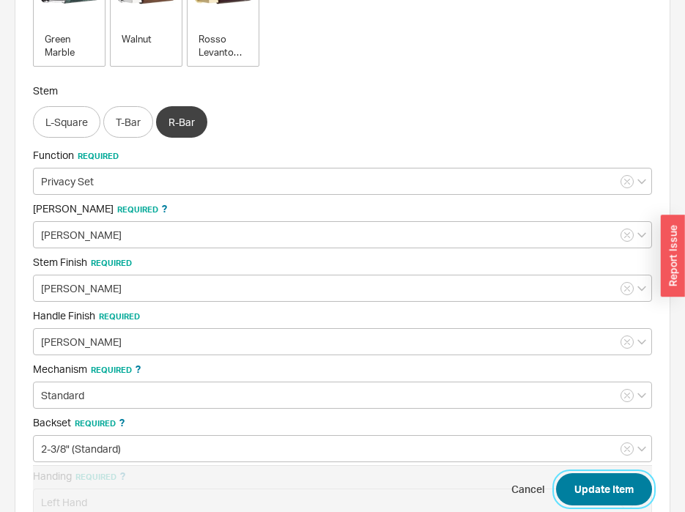
click at [587, 497] on button "Update Item" at bounding box center [604, 489] width 96 height 32
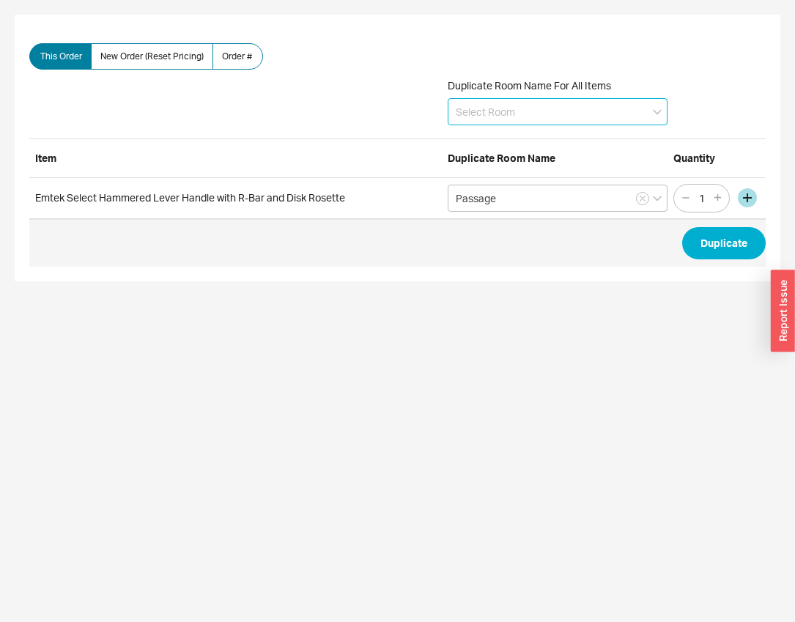
click at [545, 114] on input at bounding box center [558, 111] width 220 height 27
click at [518, 198] on div "Magnetic Mortise" at bounding box center [557, 194] width 218 height 26
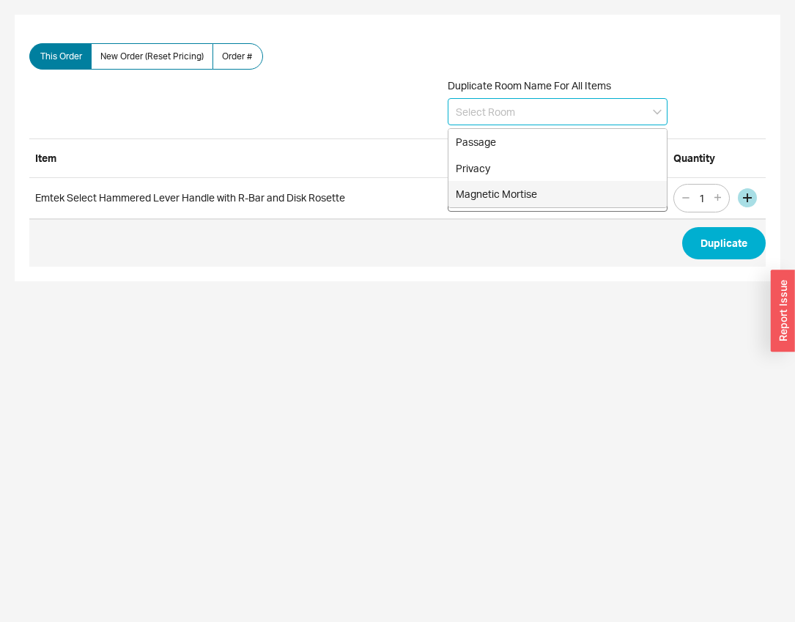
type input "Magnetic Mortise"
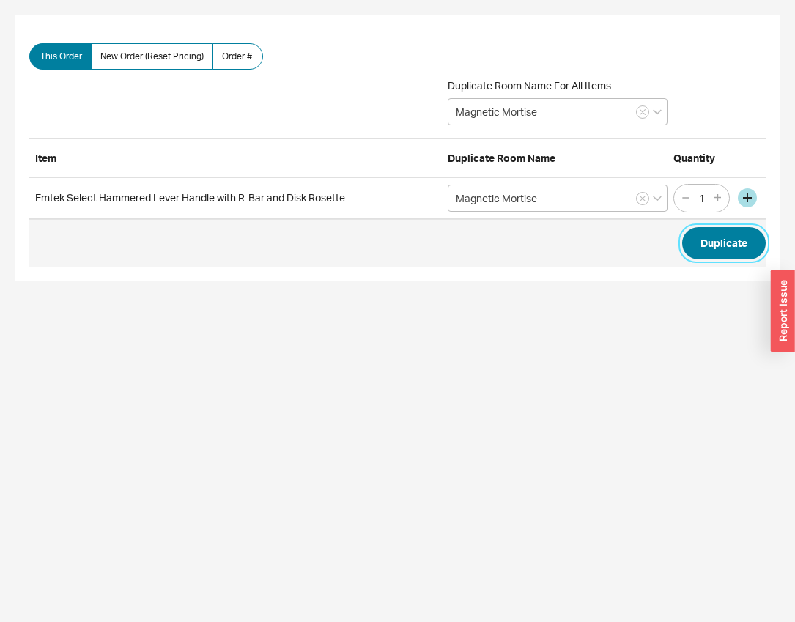
click at [714, 233] on button "Duplicate" at bounding box center [724, 243] width 84 height 32
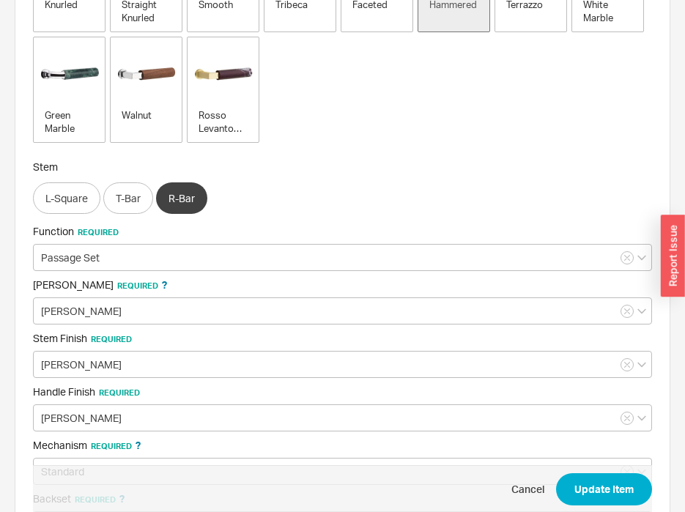
scroll to position [147, 0]
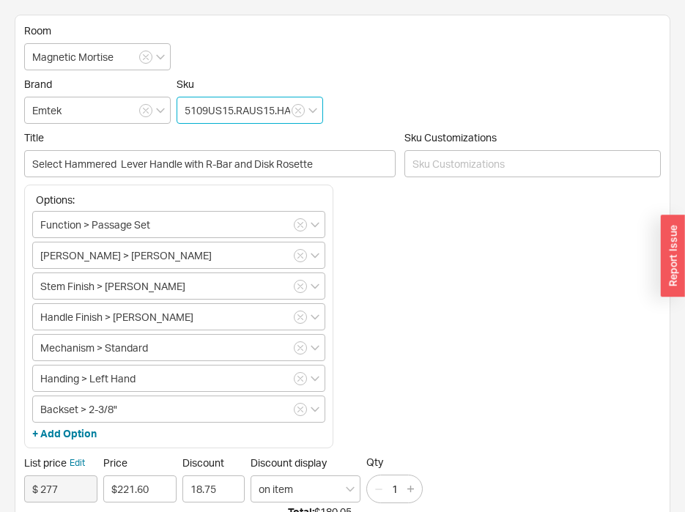
drag, startPoint x: 189, startPoint y: 118, endPoint x: 202, endPoint y: 109, distance: 15.9
click at [190, 118] on input "5109US15.RAUS15.HAUS15.LH" at bounding box center [250, 110] width 147 height 27
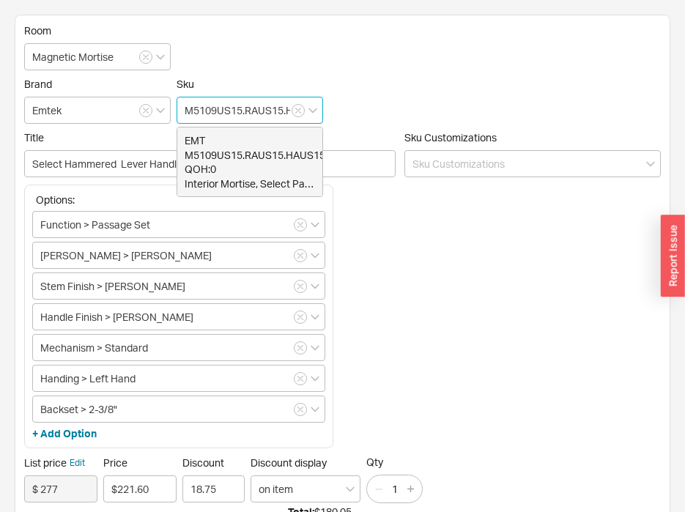
type input "M5109US15.RAUS15.HAUS15.LH"
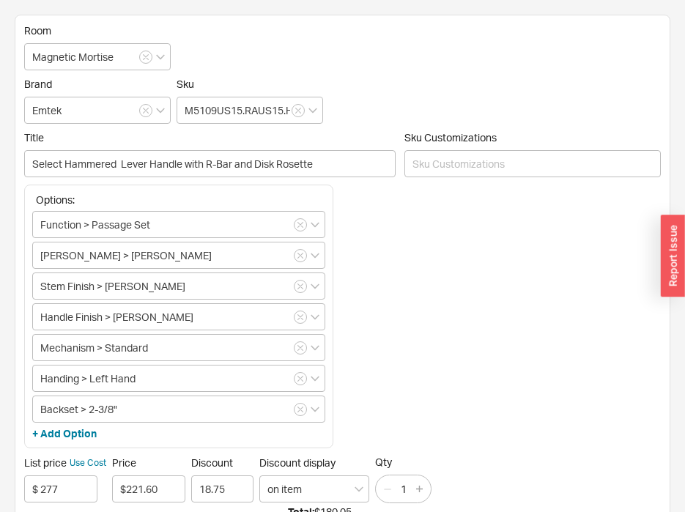
click at [445, 32] on form "Room Magnetic Mortise Brand Emtek Sku M5109US15.RAUS15.HAUS15.LH Title Select H…" at bounding box center [342, 330] width 637 height 612
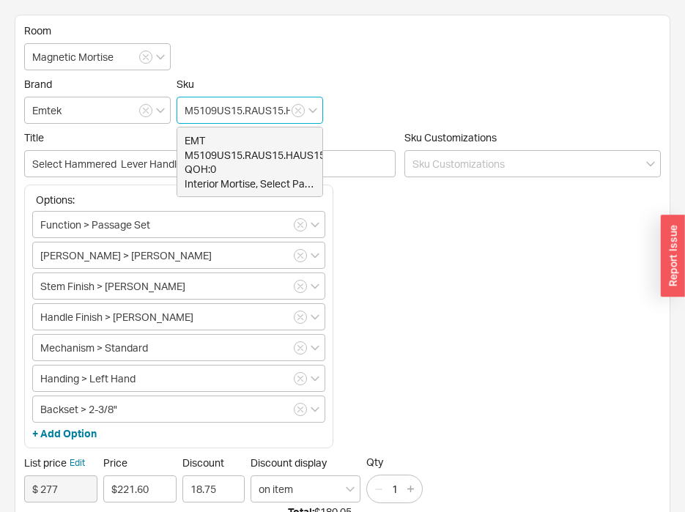
scroll to position [0, 52]
drag, startPoint x: 202, startPoint y: 117, endPoint x: 391, endPoint y: 95, distance: 191.1
click at [391, 95] on div "Brand Emtek Sku M5109US15.RAUS15.HAUS15.LH EMT M5109US15.RAUS15.HAUS15.LH List:…" at bounding box center [342, 101] width 637 height 46
click at [459, 64] on form "Room Magnetic Mortise Brand Emtek Sku M5109US15.RAUS15.HAUS15.LH EMT M5109US15.…" at bounding box center [342, 330] width 637 height 612
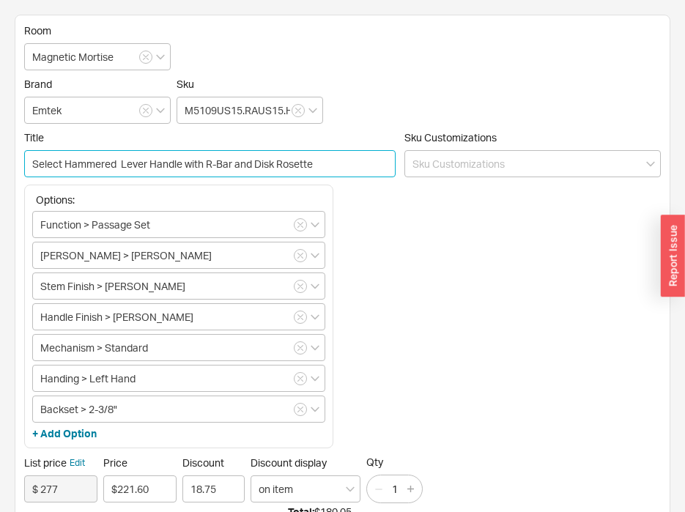
click at [128, 163] on input "Select Hammered Lever Handle with R-Bar and Disk Rosette" at bounding box center [210, 163] width 372 height 27
type input "Select Hammered Lever with R-Bar and Disk Rosette"
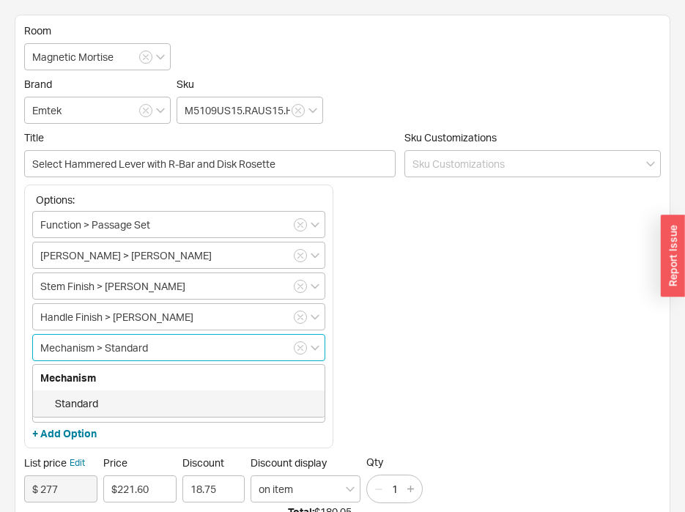
click at [123, 350] on input "Mechanism > Standard" at bounding box center [178, 347] width 293 height 27
type input "Mechanism > int"
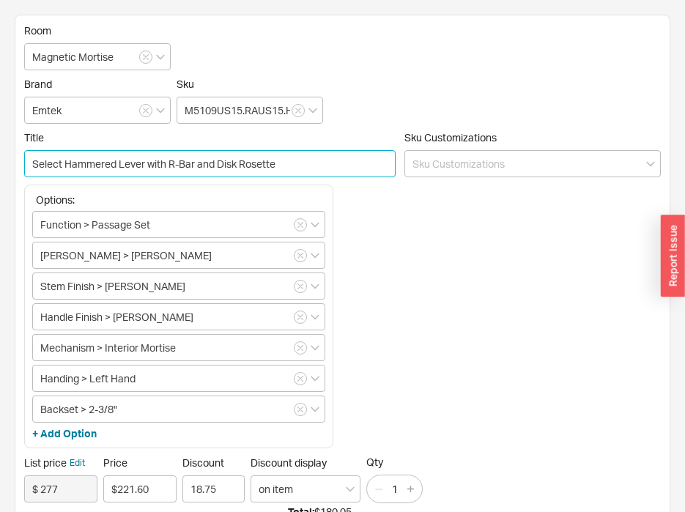
click at [313, 168] on input "Select Hammered Lever with R-Bar and Disk Rosette" at bounding box center [210, 163] width 372 height 27
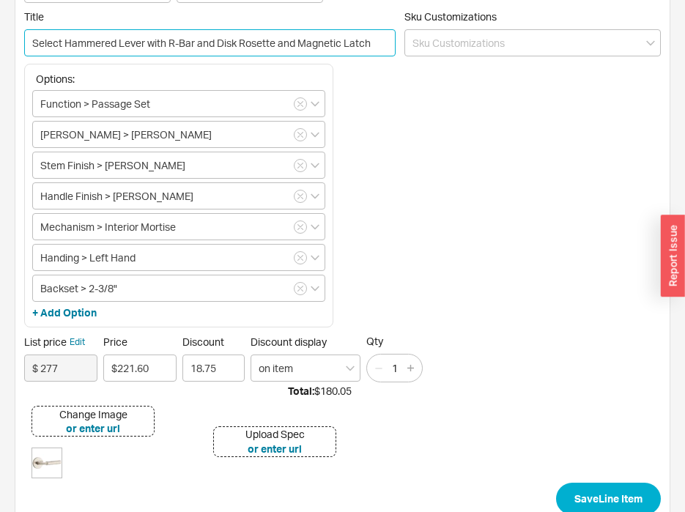
scroll to position [148, 0]
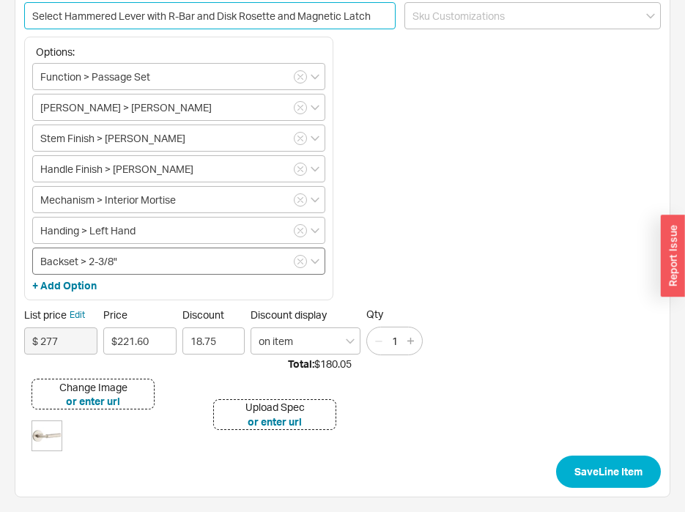
type input "Select Hammered Lever with R-Bar and Disk Rosette and Magnetic Latch"
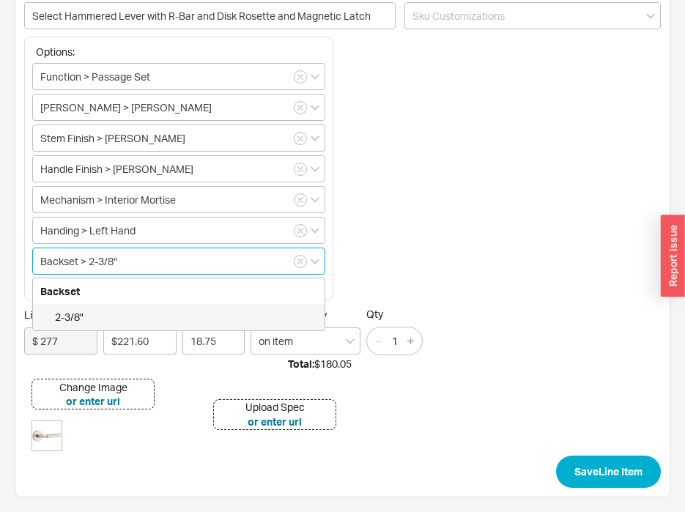
drag, startPoint x: 97, startPoint y: 260, endPoint x: 151, endPoint y: 266, distance: 53.8
click at [149, 266] on input "Backset > 2-3/8"" at bounding box center [178, 261] width 293 height 27
type input "Backset > 2-1"
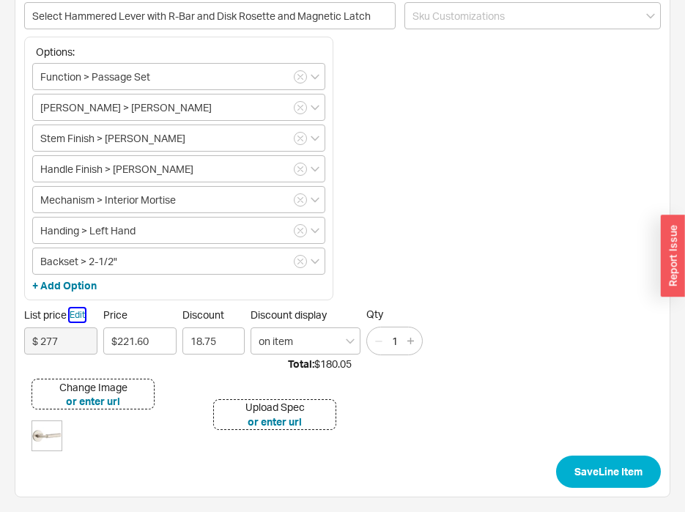
click at [75, 313] on button "Edit" at bounding box center [77, 315] width 15 height 13
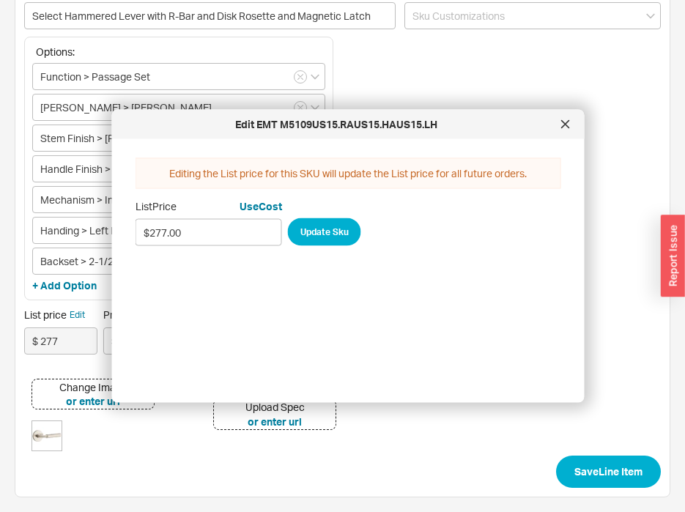
drag, startPoint x: 145, startPoint y: 236, endPoint x: 121, endPoint y: 234, distance: 24.2
click at [121, 234] on div "Edit EMT M5109US15.RAUS15.HAUS15.LH Editing the List price for this SKU will up…" at bounding box center [348, 256] width 473 height 293
type input "$503.00"
click at [559, 127] on div at bounding box center [565, 124] width 23 height 23
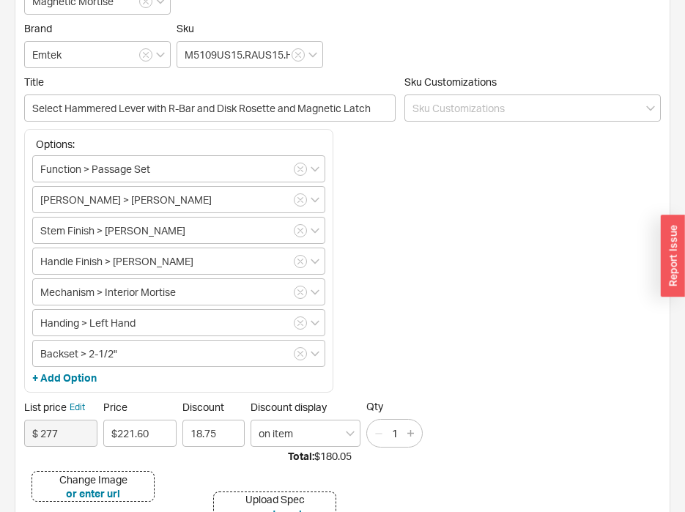
scroll to position [0, 0]
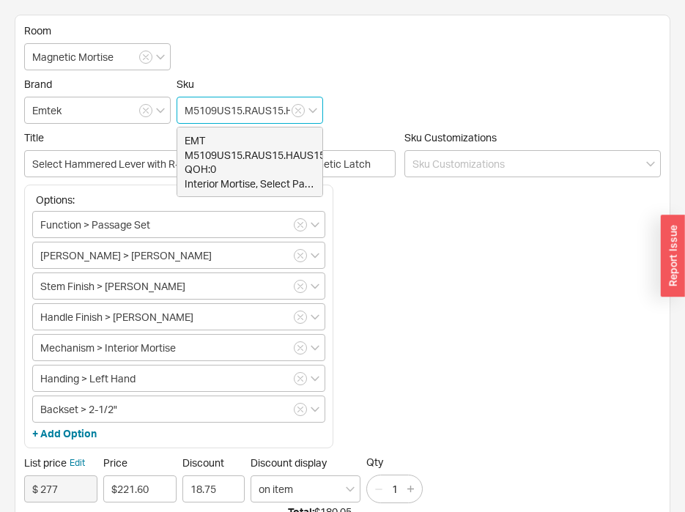
click at [244, 100] on input "M5109US15.RAUS15.HAUS15.LH" at bounding box center [250, 110] width 147 height 27
click at [248, 147] on span "EMT M5109US15.RAUS15.HAUS15.LH" at bounding box center [263, 147] width 156 height 29
type input "Interior Mortise, Select Passage, Disk Rosette US15, R-Bar Stem US15, Hammered …"
type input "$ 503"
type input "$503.00"
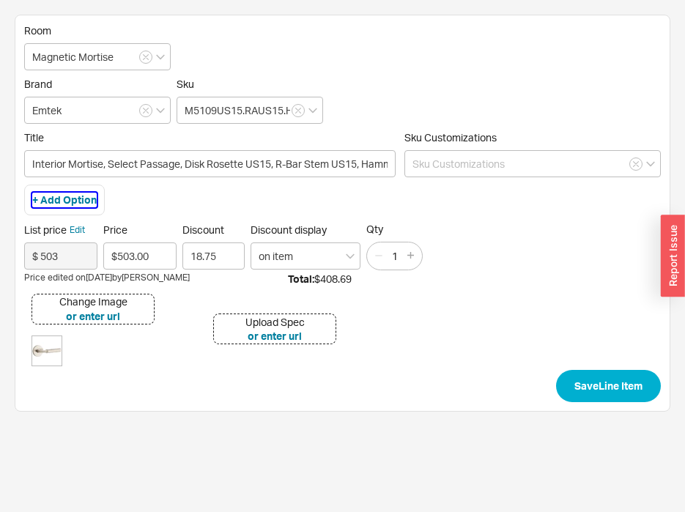
click at [62, 207] on button "+ Add Option" at bounding box center [64, 200] width 64 height 15
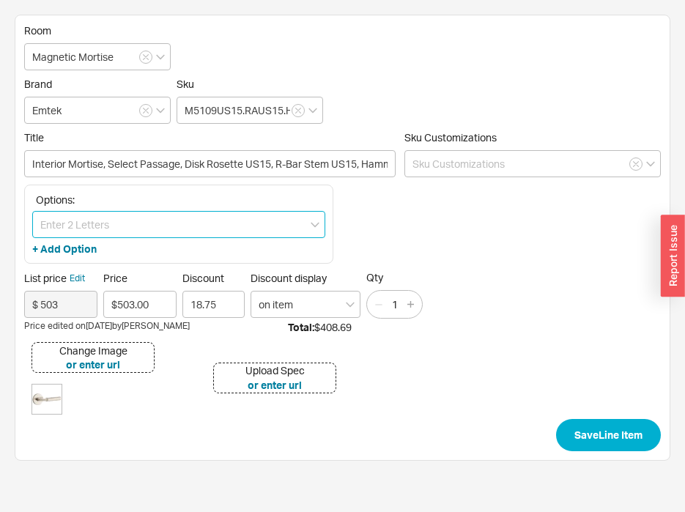
click at [71, 221] on input at bounding box center [178, 224] width 293 height 27
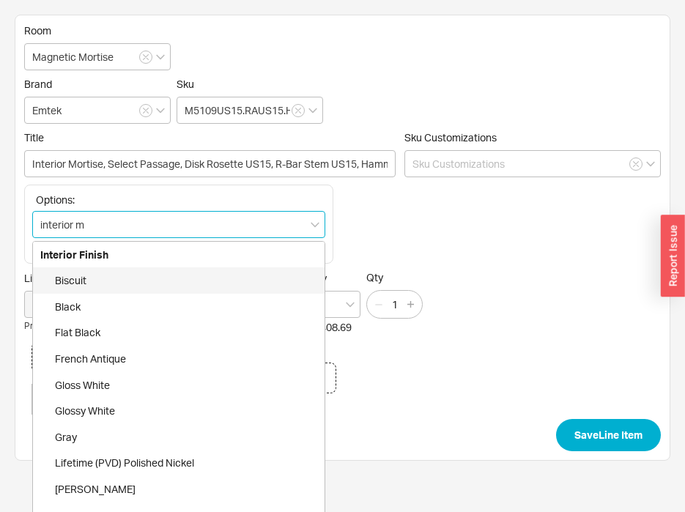
type input "interior mo"
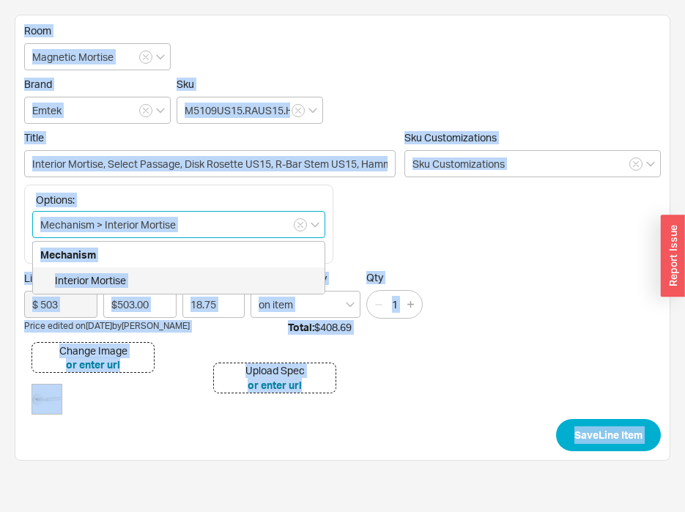
click at [177, 226] on input "Mechanism > Interior Mortise" at bounding box center [178, 224] width 293 height 27
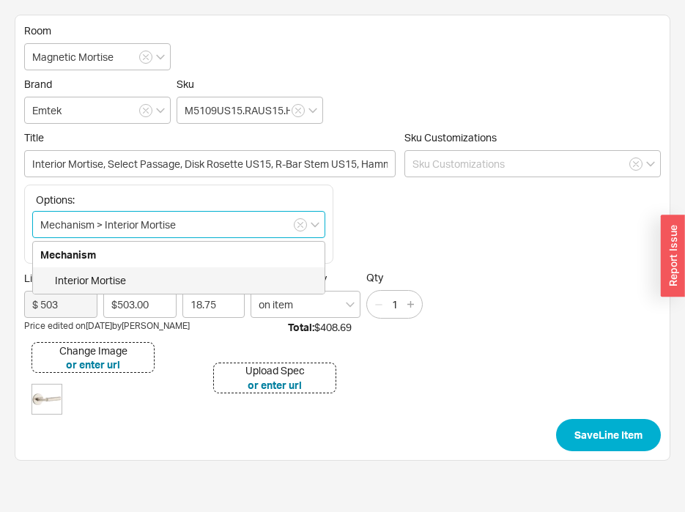
click at [177, 226] on input "Mechanism > Interior Mortise" at bounding box center [178, 224] width 293 height 27
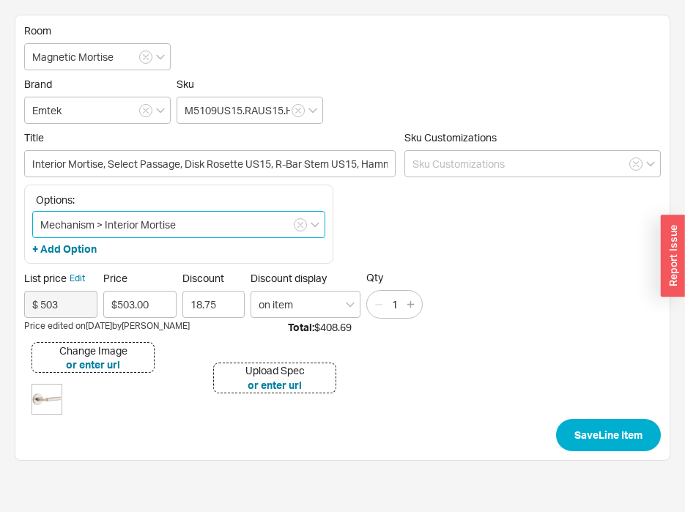
click at [177, 226] on input "Mechanism > Interior Mortise" at bounding box center [178, 224] width 293 height 27
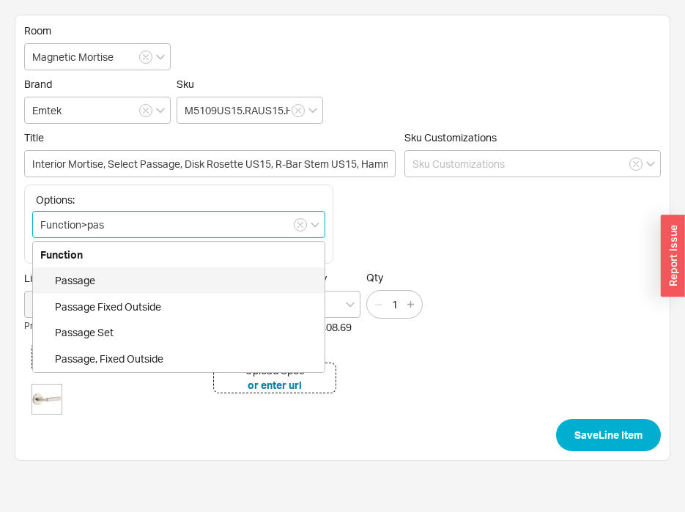
type input "Function>pass"
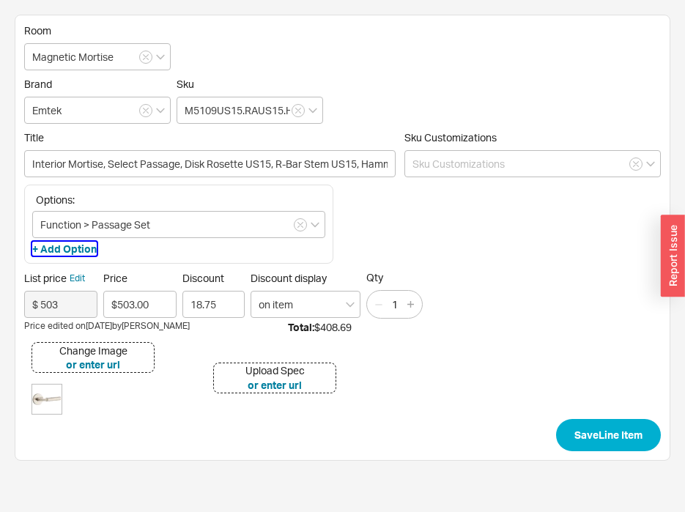
click at [86, 244] on button "+ Add Option" at bounding box center [64, 249] width 64 height 15
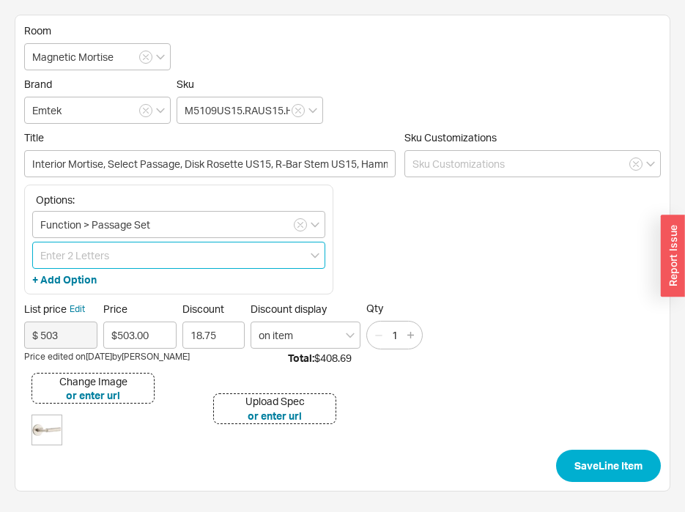
click at [85, 253] on input at bounding box center [178, 255] width 293 height 27
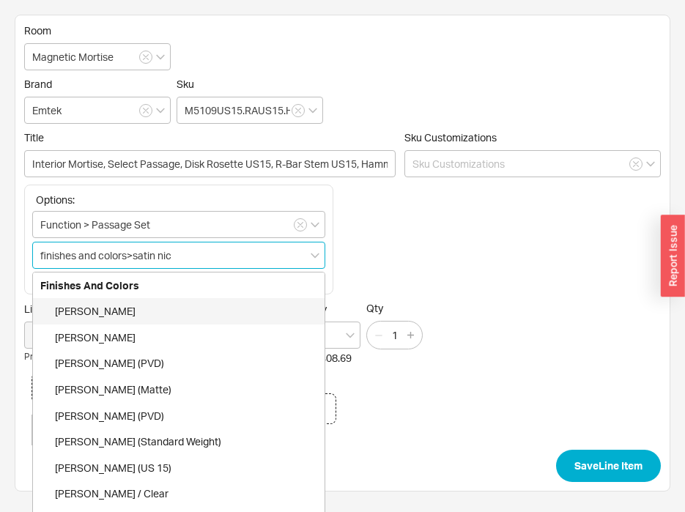
type input "finishes and colors>satin nick"
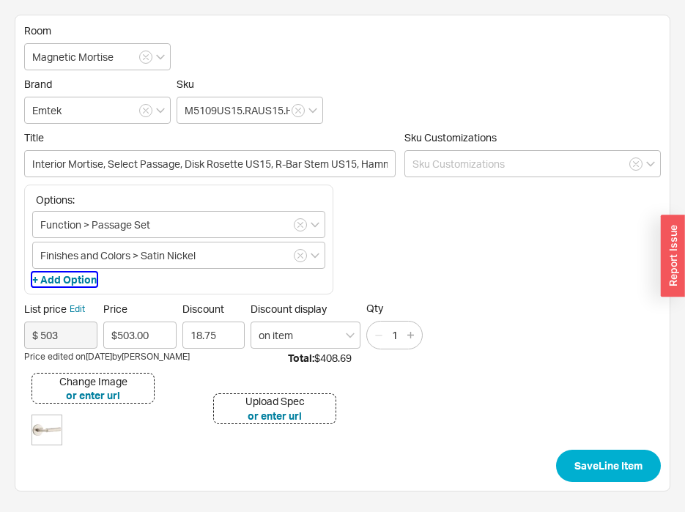
click at [72, 282] on button "+ Add Option" at bounding box center [64, 280] width 64 height 15
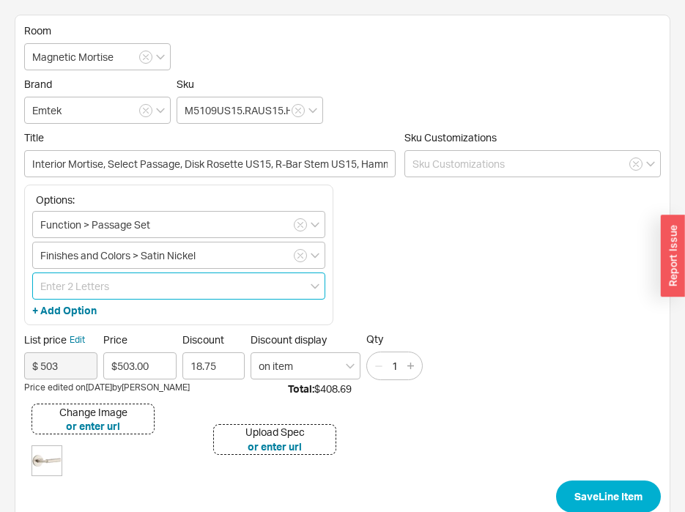
click at [80, 284] on input at bounding box center [178, 286] width 293 height 27
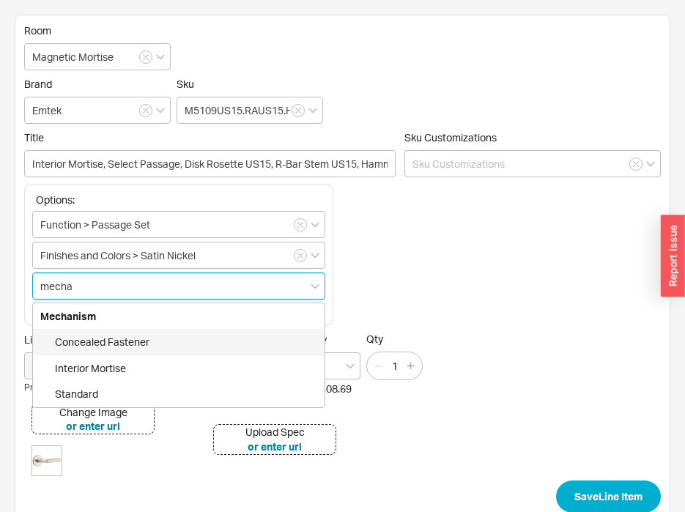
type input "mechan"
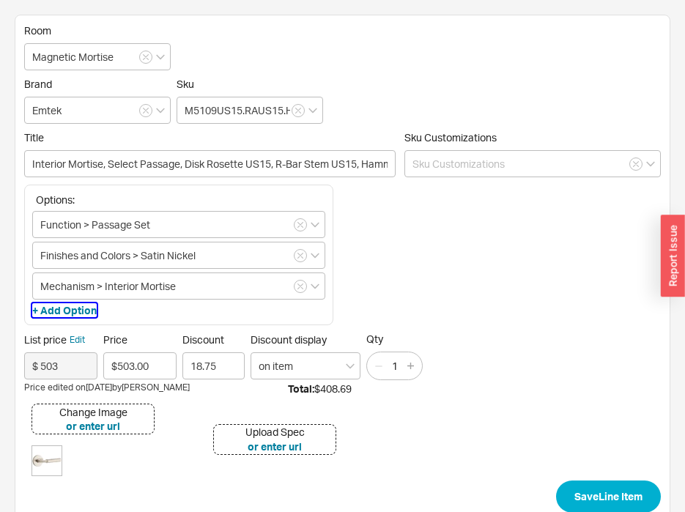
click at [74, 311] on button "+ Add Option" at bounding box center [64, 310] width 64 height 15
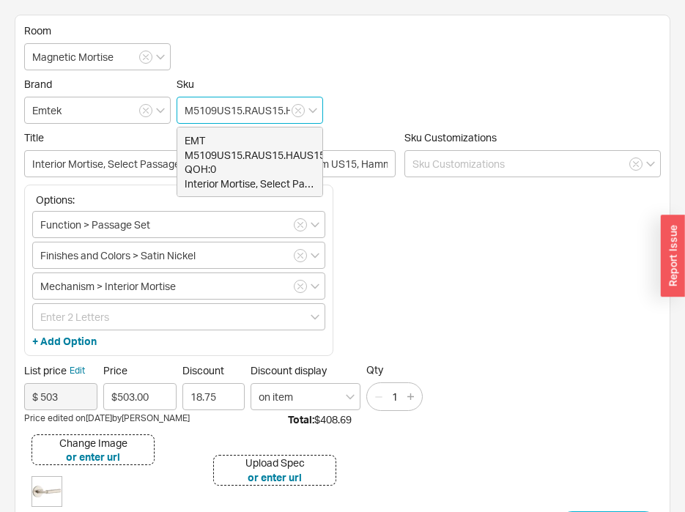
scroll to position [0, 52]
drag, startPoint x: 228, startPoint y: 112, endPoint x: 475, endPoint y: 108, distance: 247.0
click at [475, 108] on div "Brand Emtek Sku M5109US15.RAUS15.HAUS15.LH EMT M5109US15.RAUS15.HAUS15.LH List:…" at bounding box center [342, 101] width 637 height 46
click at [470, 309] on div "Options: Function > Passage Set Finishes and Colors > Satin Nickel Mechanism > …" at bounding box center [342, 274] width 637 height 179
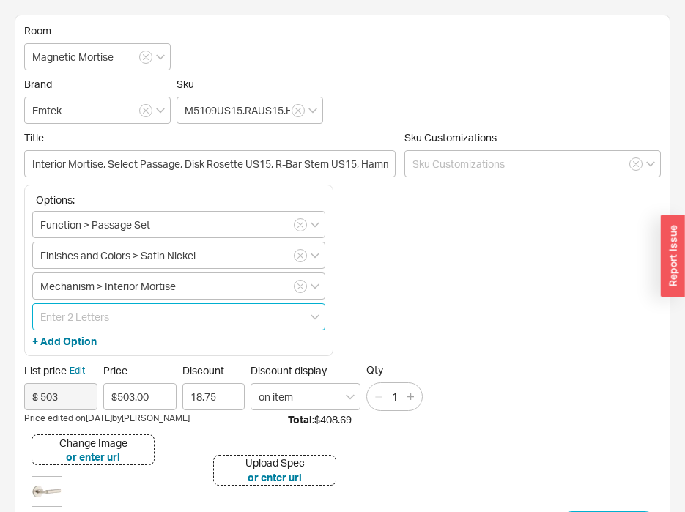
click at [164, 312] on input at bounding box center [178, 316] width 293 height 27
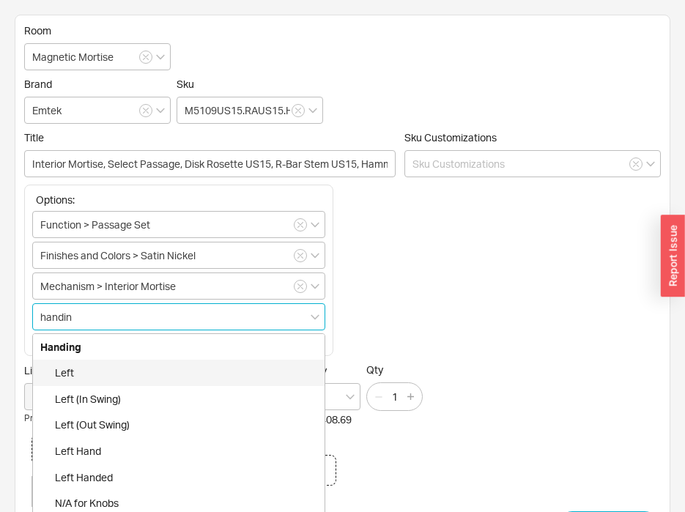
type input "handing"
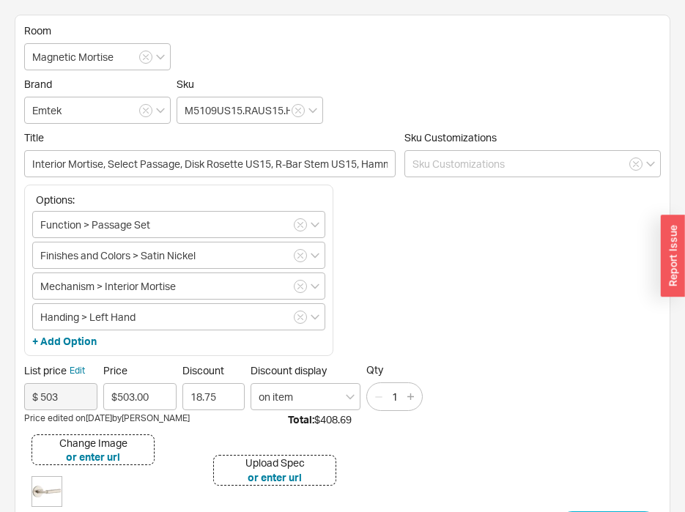
click at [87, 333] on div "Options: Function > Passage Set Finishes and Colors > Satin Nickel Mechanism > …" at bounding box center [178, 270] width 309 height 171
click at [86, 337] on button "+ Add Option" at bounding box center [64, 341] width 64 height 15
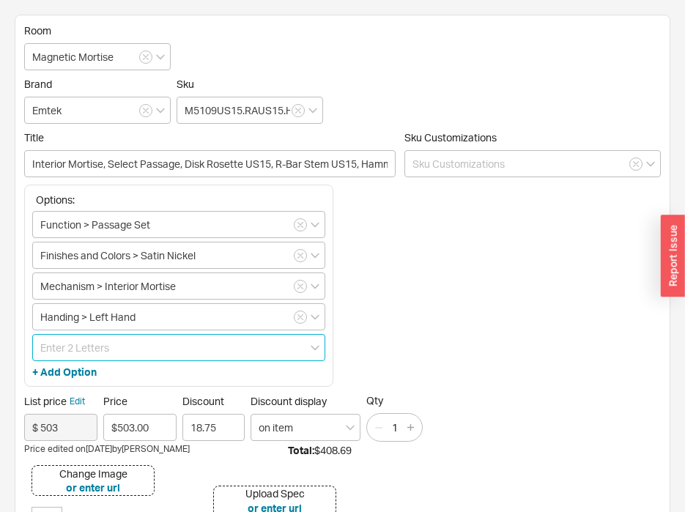
click at [97, 352] on input at bounding box center [178, 347] width 293 height 27
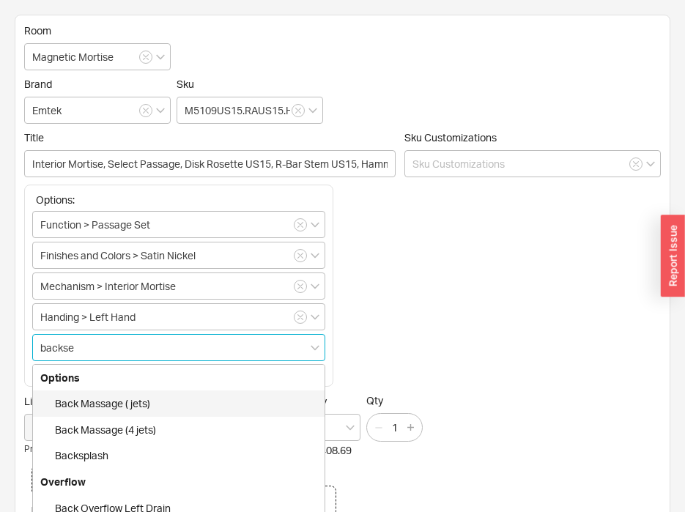
type input "backset"
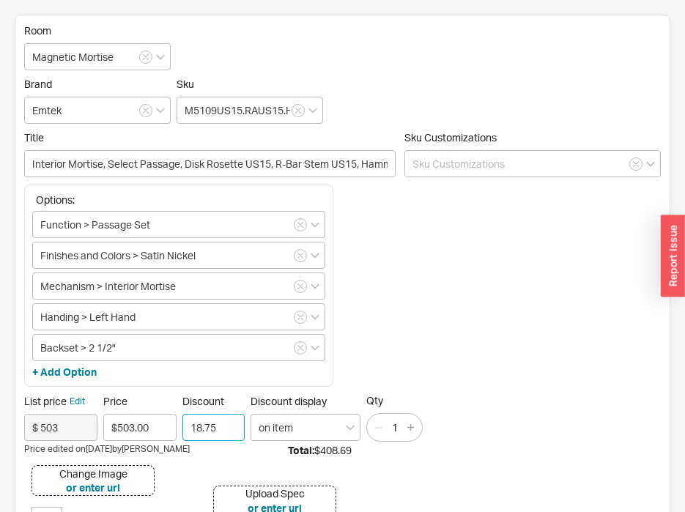
click at [226, 429] on input "18.75" at bounding box center [213, 427] width 62 height 27
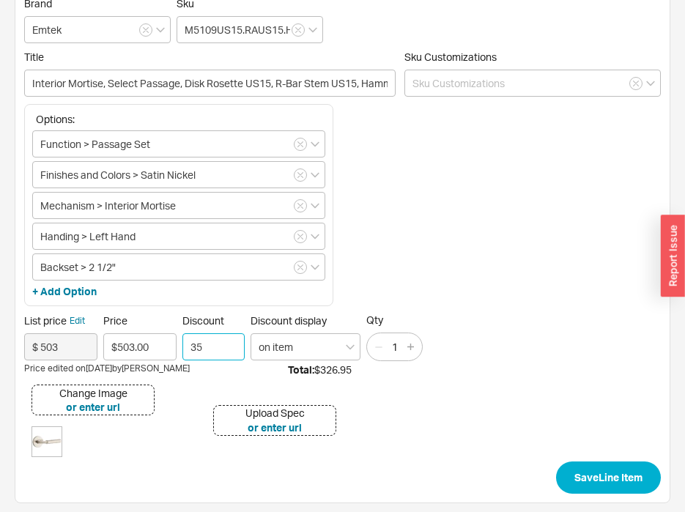
scroll to position [86, 0]
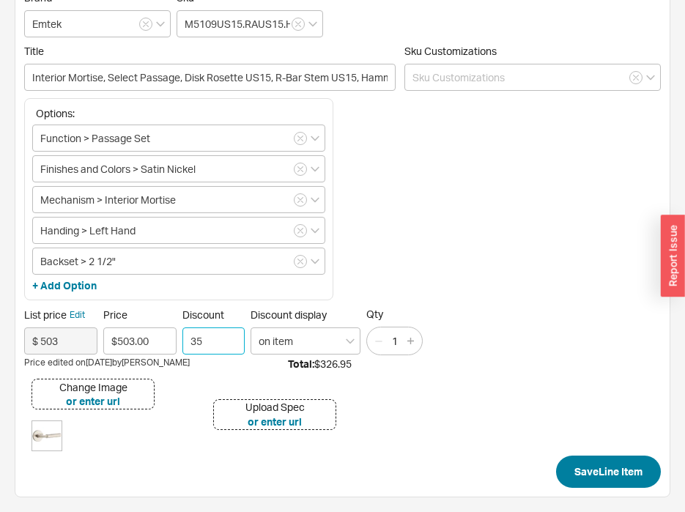
type input "35"
click at [607, 456] on button "Save Line Item" at bounding box center [608, 472] width 105 height 32
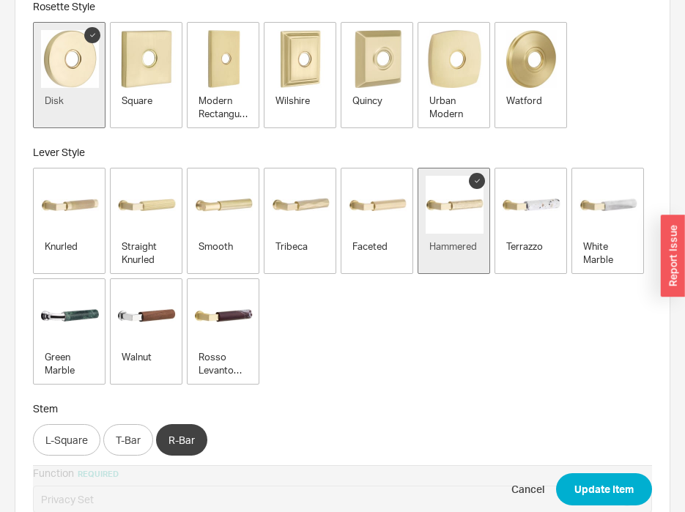
scroll to position [513, 0]
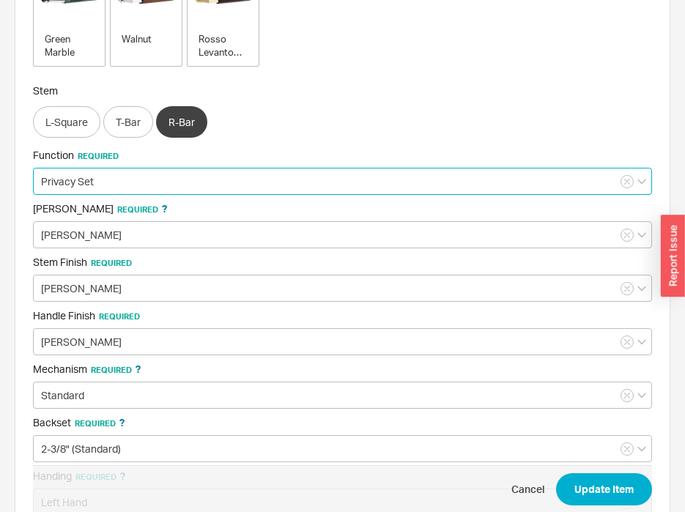
click at [116, 181] on input "Privacy Set" at bounding box center [342, 181] width 619 height 27
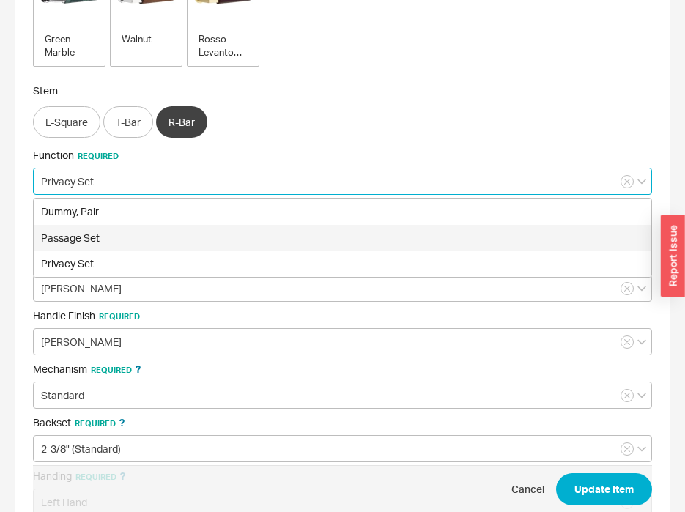
click at [110, 233] on div "Passage Set" at bounding box center [343, 238] width 618 height 26
type input "Passage Set"
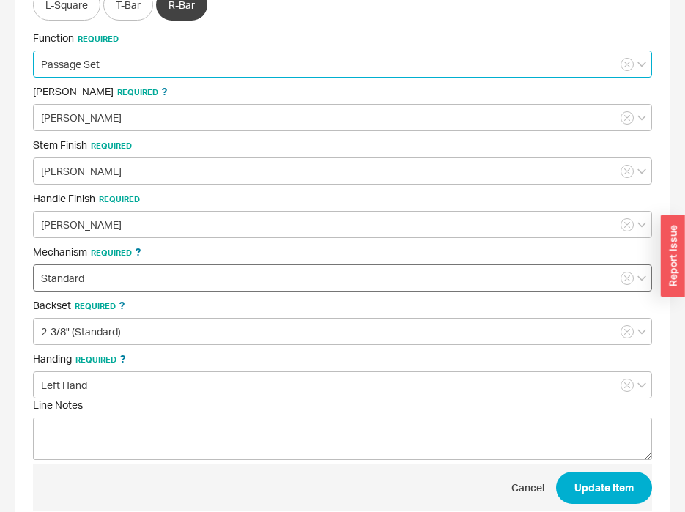
scroll to position [660, 0]
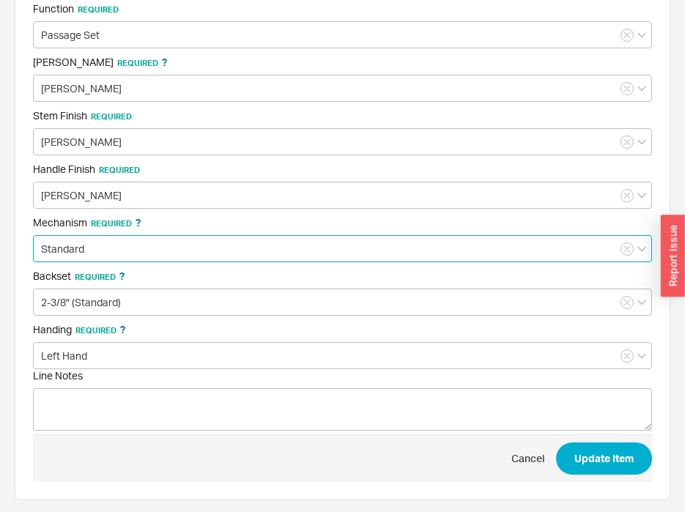
click at [119, 260] on input "Standard" at bounding box center [342, 248] width 619 height 27
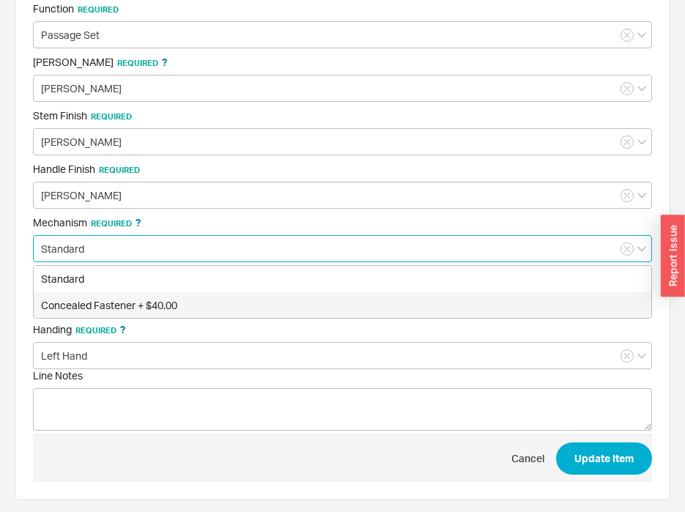
drag, startPoint x: 114, startPoint y: 287, endPoint x: 116, endPoint y: 295, distance: 7.7
click at [116, 295] on div "Standard Concealed Fastener + $40.00" at bounding box center [342, 291] width 619 height 53
click at [116, 295] on div "Concealed Fastener + $40.00" at bounding box center [343, 305] width 618 height 26
type input "Concealed Fastener + $40.00"
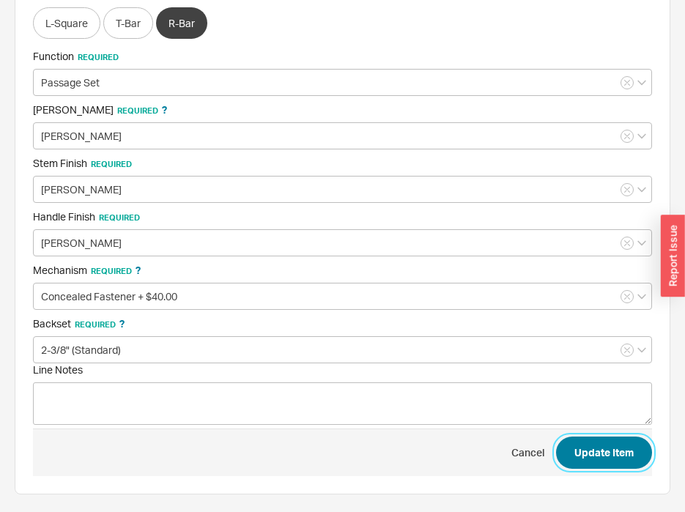
click at [609, 464] on button "Update Item" at bounding box center [604, 453] width 96 height 32
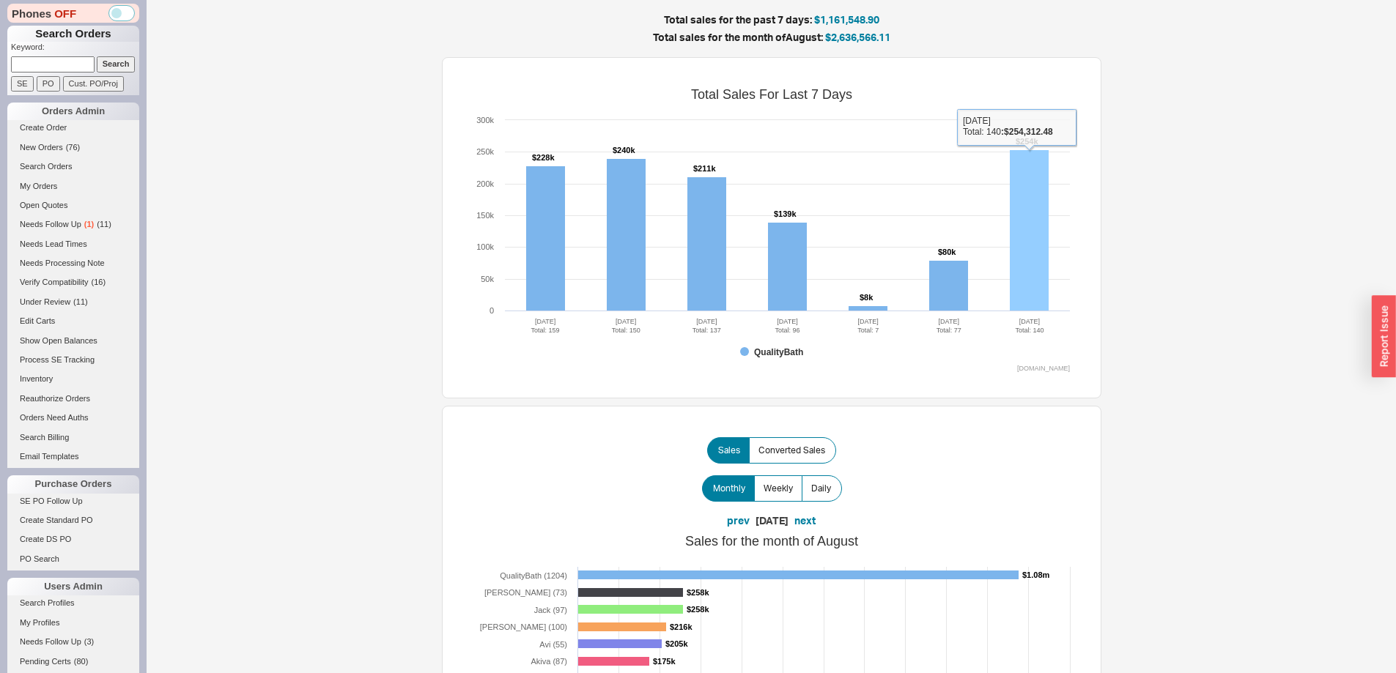
click at [1027, 204] on rect at bounding box center [1029, 230] width 39 height 161
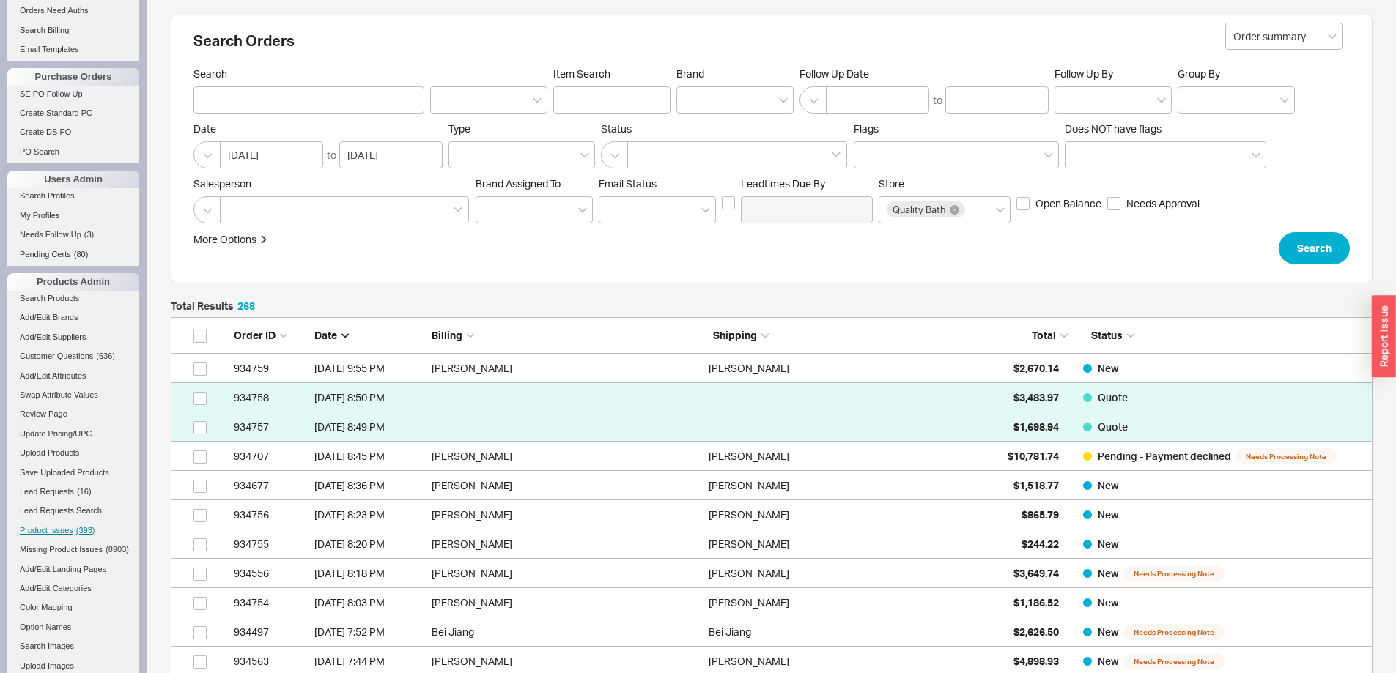
scroll to position [440, 0]
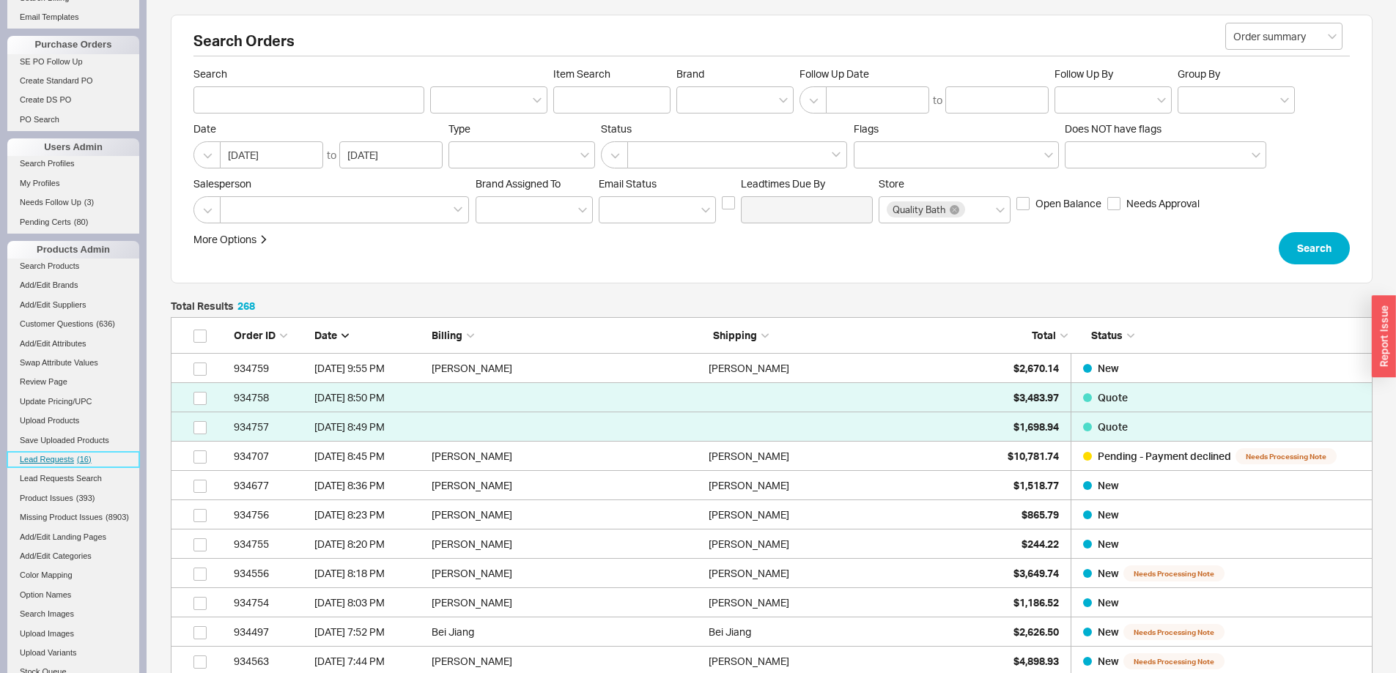
click at [71, 461] on span "Lead Requests" at bounding box center [47, 459] width 54 height 9
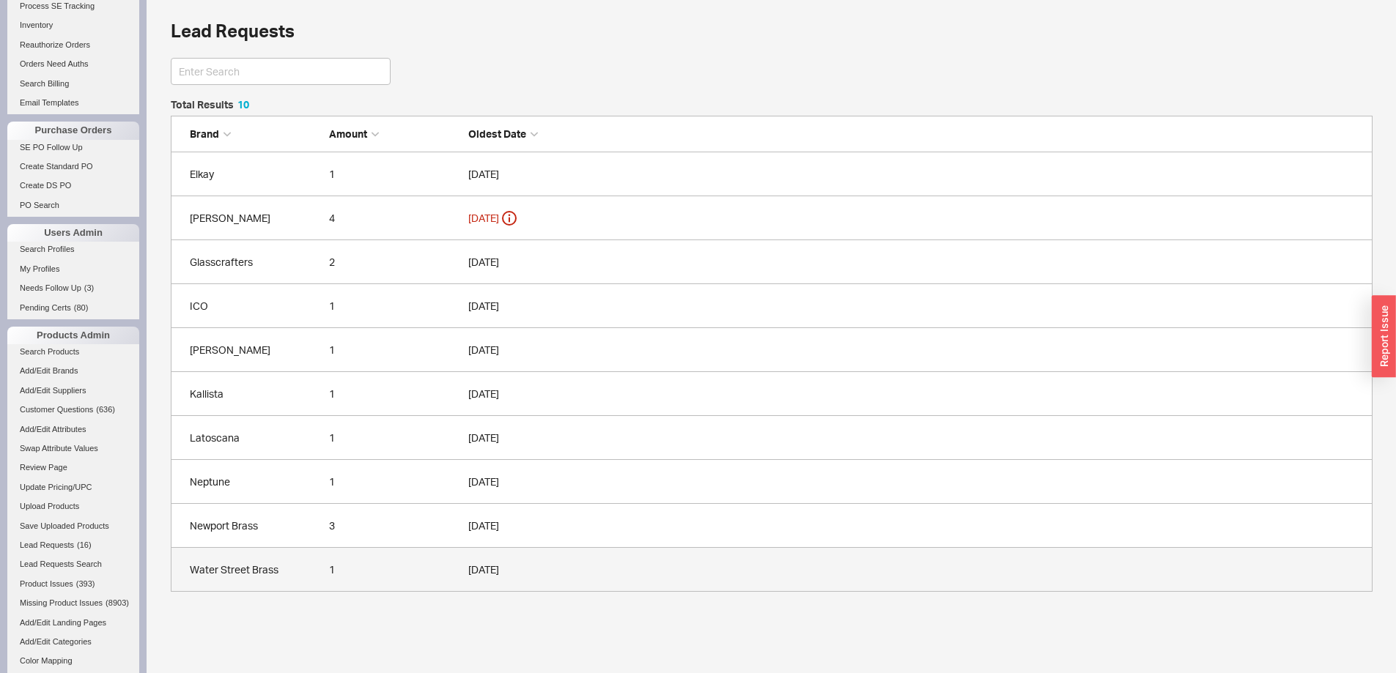
scroll to position [366, 0]
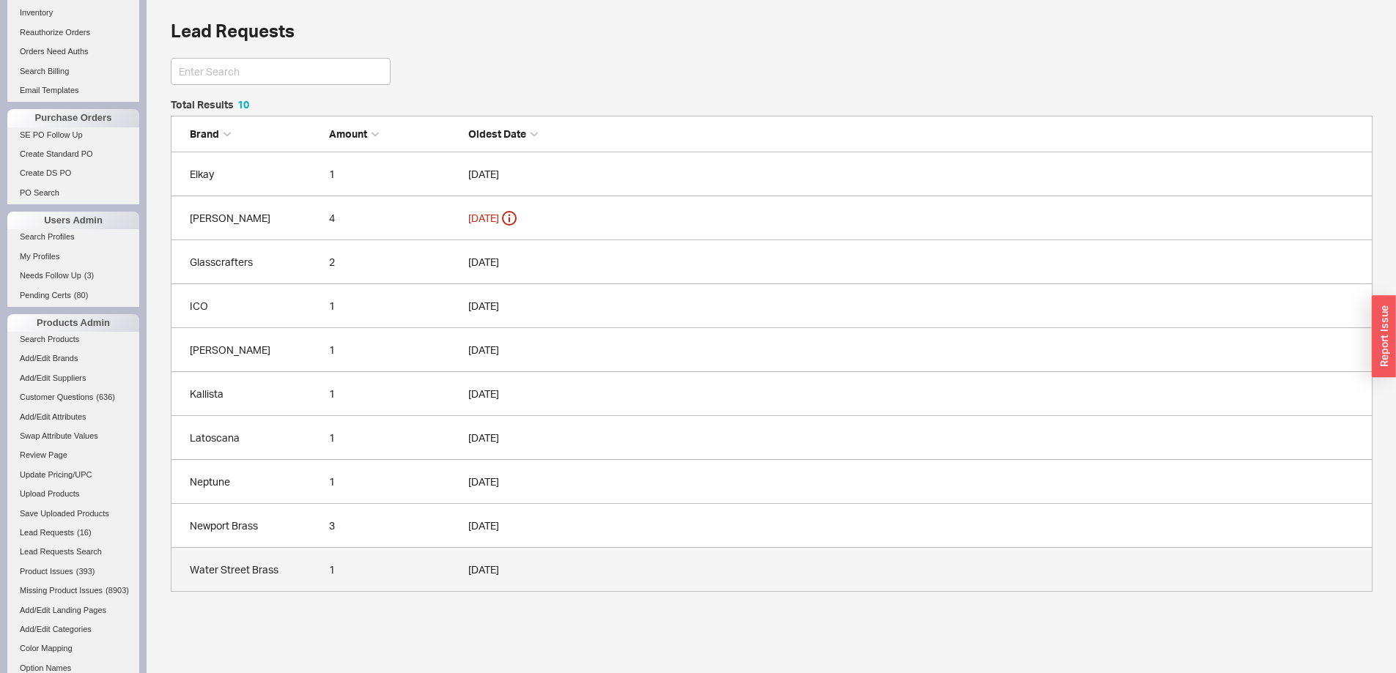
click at [295, 561] on link "Water Street Brass 1 [DATE]" at bounding box center [772, 570] width 1202 height 44
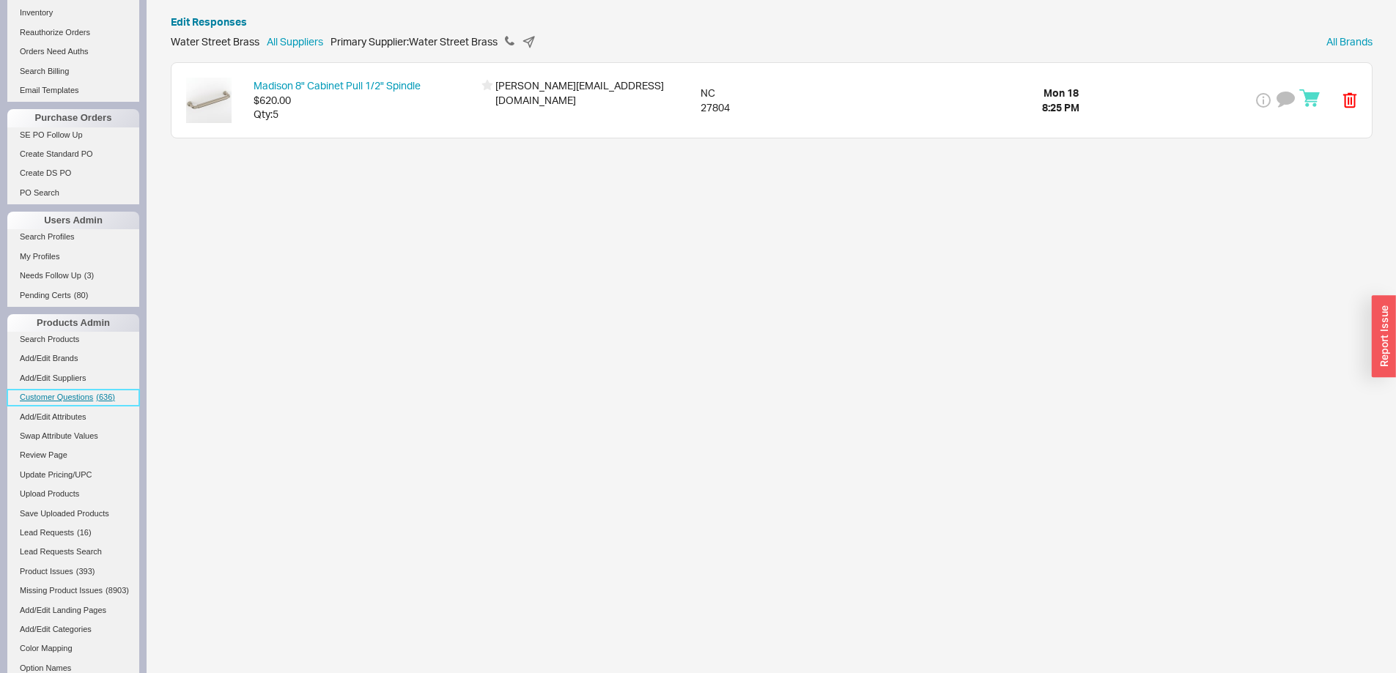
click at [86, 391] on link "Customer Questions ( 636 )" at bounding box center [73, 397] width 132 height 15
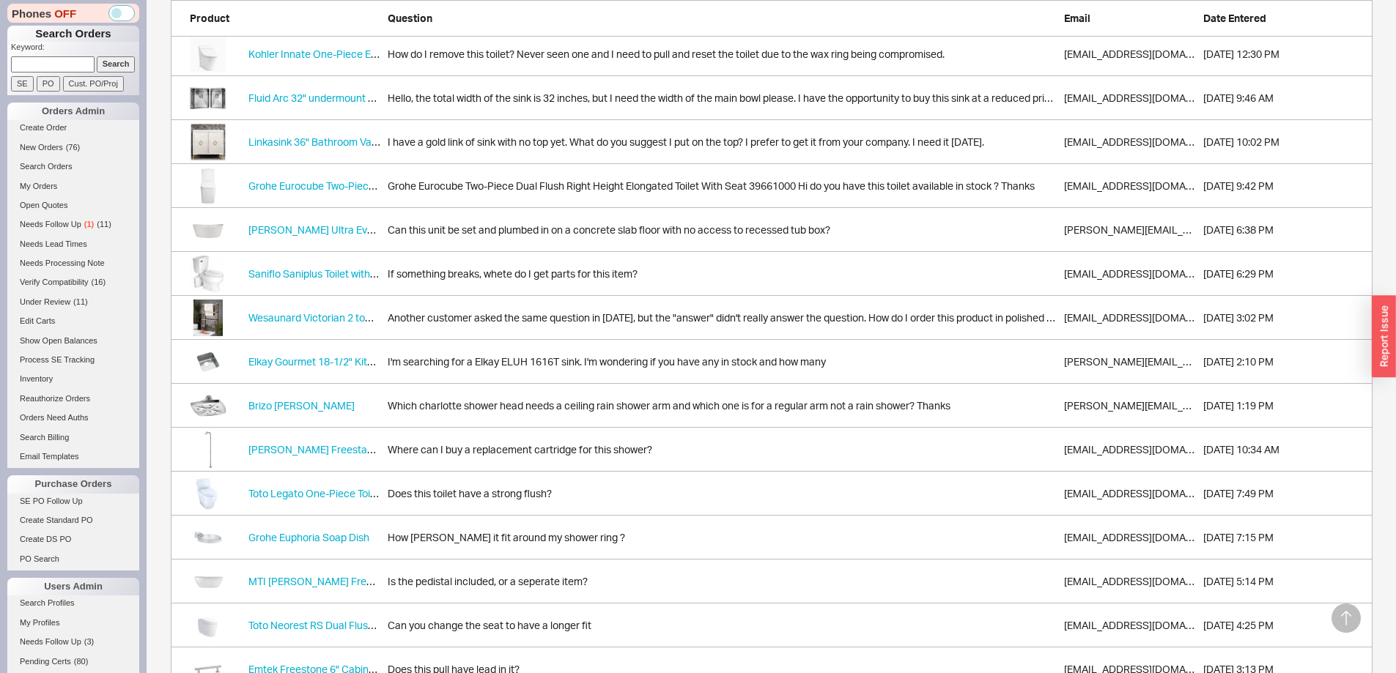
scroll to position [660, 0]
